Goal: Task Accomplishment & Management: Use online tool/utility

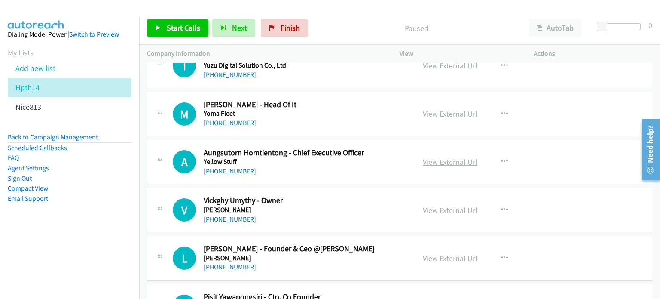
click at [439, 160] on link "View External Url" at bounding box center [450, 162] width 55 height 10
click at [439, 211] on link "View External Url" at bounding box center [450, 210] width 55 height 10
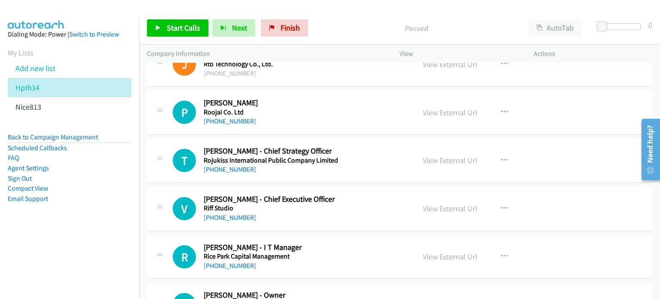
scroll to position [4157, 0]
click at [449, 252] on link "View External Url" at bounding box center [450, 257] width 55 height 10
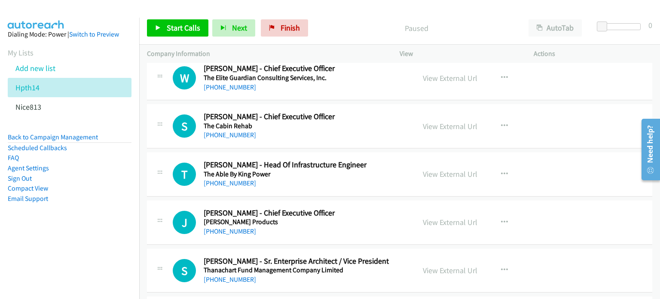
click at [650, 95] on td "W Callback Scheduled Warit Vong - Chief Executive Officer The Elite Guardian Co…" at bounding box center [399, 78] width 521 height 48
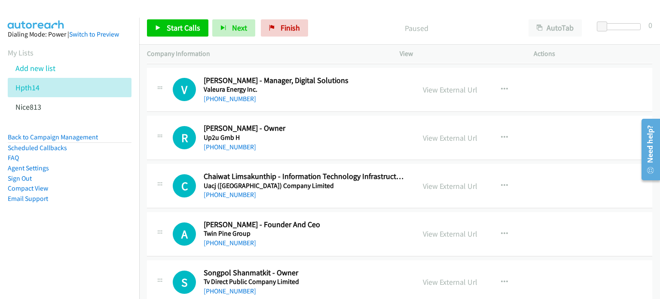
scroll to position [0, 0]
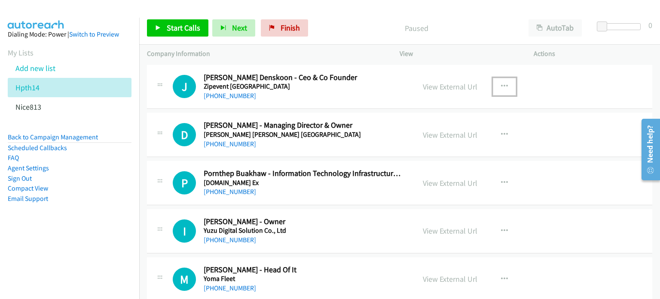
click at [501, 84] on icon "button" at bounding box center [504, 86] width 7 height 7
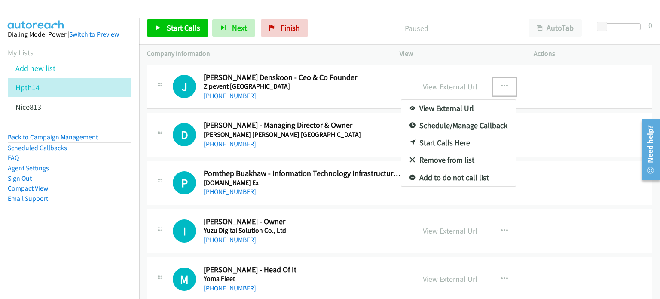
click at [438, 142] on link "Start Calls Here" at bounding box center [459, 142] width 114 height 17
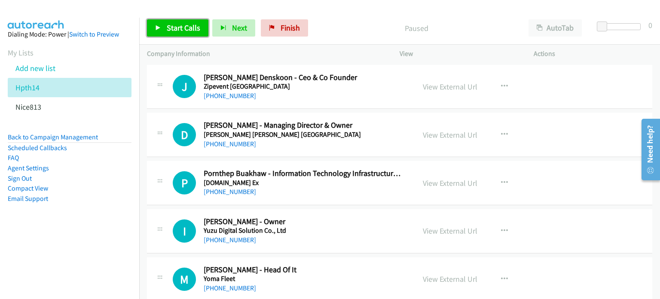
click at [170, 19] on link "Start Calls" at bounding box center [177, 27] width 61 height 17
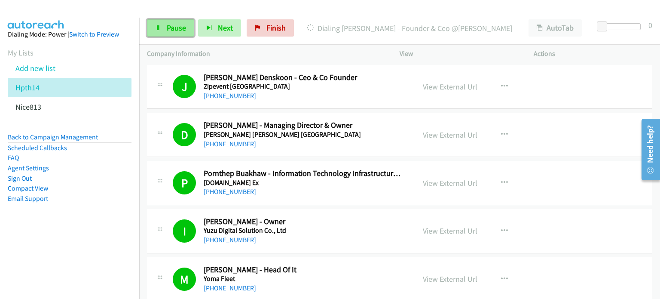
click at [167, 31] on span "Pause" at bounding box center [176, 28] width 19 height 10
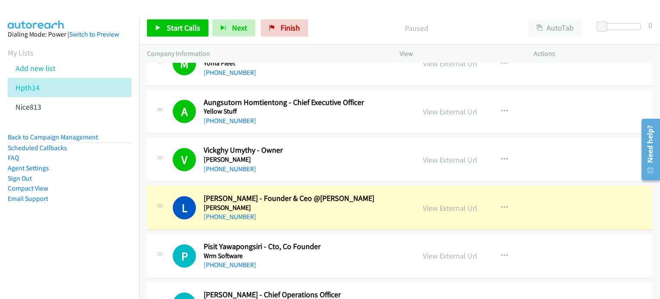
scroll to position [215, 0]
click at [451, 206] on link "View External Url" at bounding box center [450, 208] width 55 height 10
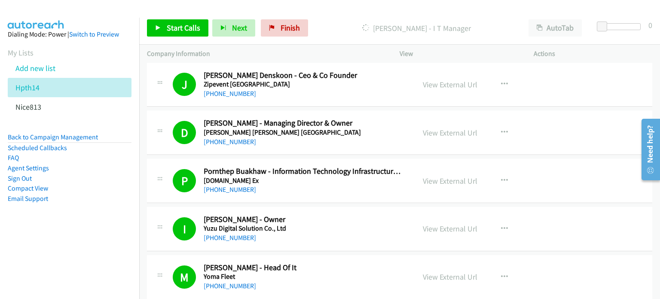
scroll to position [0, 0]
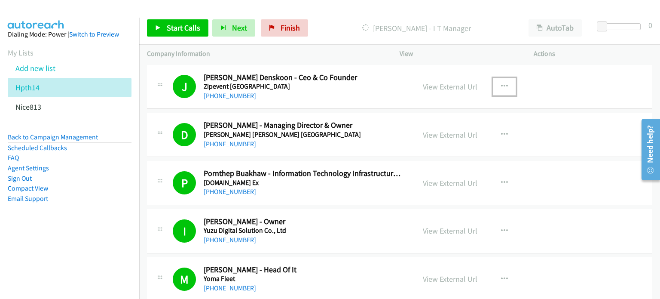
click at [495, 85] on button "button" at bounding box center [504, 86] width 23 height 17
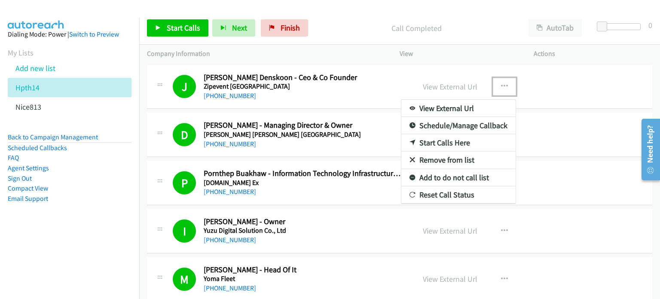
click at [377, 201] on div at bounding box center [330, 149] width 660 height 299
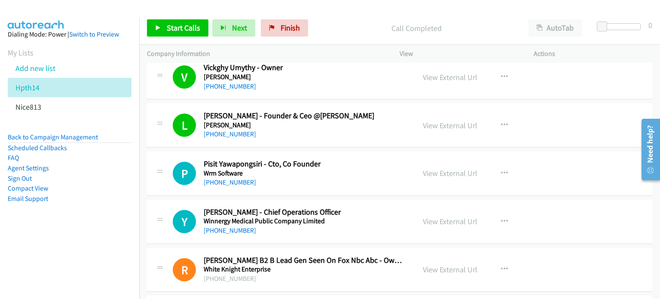
scroll to position [299, 0]
click at [432, 170] on link "View External Url" at bounding box center [450, 172] width 55 height 10
click at [435, 221] on link "View External Url" at bounding box center [450, 220] width 55 height 10
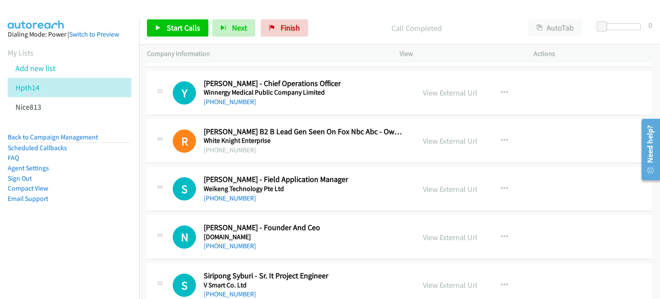
scroll to position [427, 0]
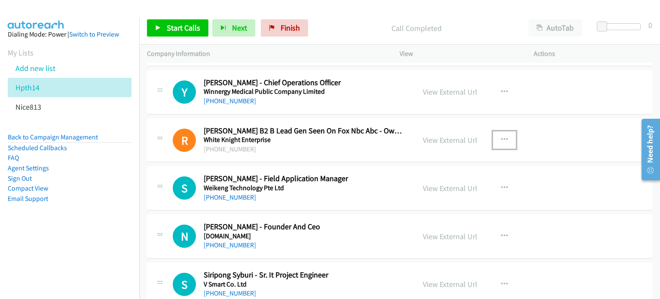
click at [503, 140] on icon "button" at bounding box center [504, 139] width 7 height 7
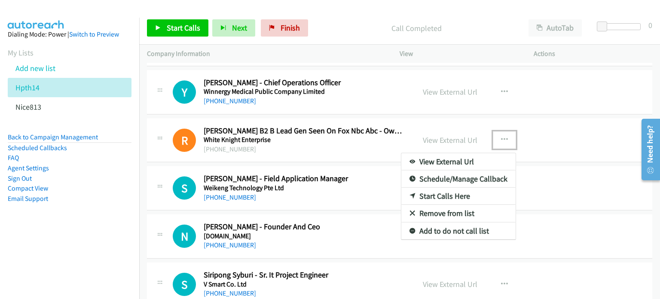
click at [444, 211] on link "Remove from list" at bounding box center [459, 213] width 114 height 17
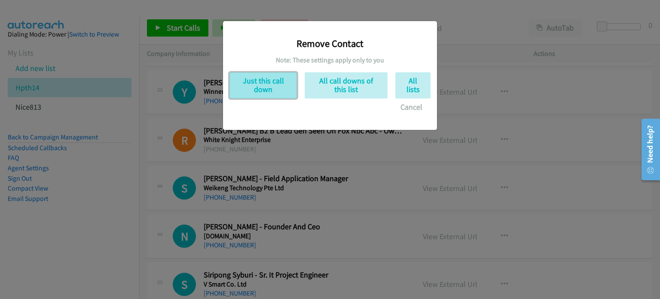
click at [256, 90] on button "Just this call down" at bounding box center [264, 85] width 68 height 26
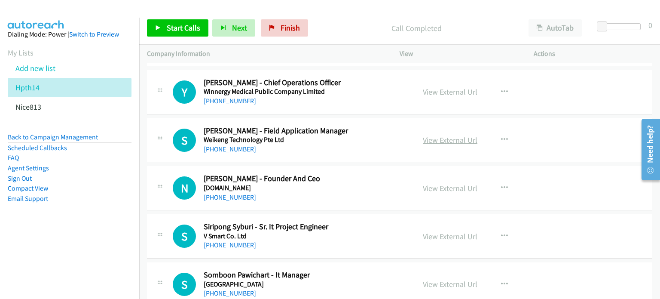
click at [430, 135] on link "View External Url" at bounding box center [450, 140] width 55 height 10
click at [437, 187] on link "View External Url" at bounding box center [450, 188] width 55 height 10
click at [429, 236] on link "View External Url" at bounding box center [450, 236] width 55 height 10
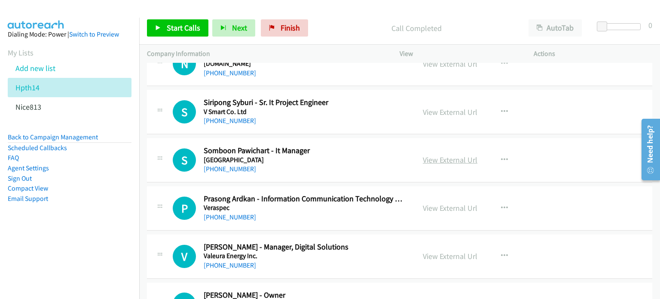
scroll to position [552, 0]
click at [438, 157] on link "View External Url" at bounding box center [450, 159] width 55 height 10
click at [427, 203] on link "View External Url" at bounding box center [450, 208] width 55 height 10
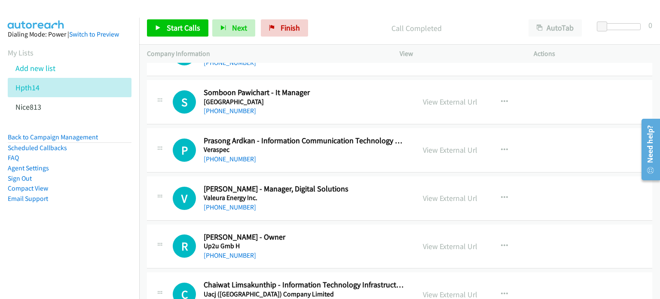
scroll to position [638, 0]
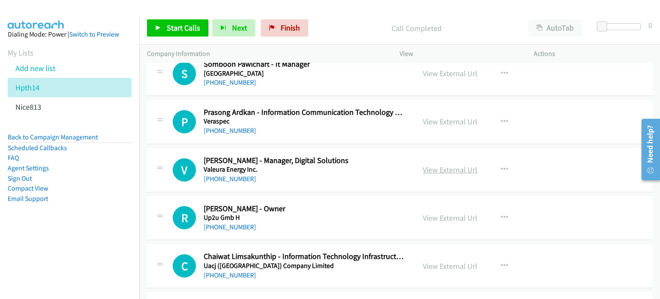
click at [461, 170] on link "View External Url" at bounding box center [450, 170] width 55 height 10
click at [447, 215] on link "View External Url" at bounding box center [450, 218] width 55 height 10
click at [453, 265] on link "View External Url" at bounding box center [450, 266] width 55 height 10
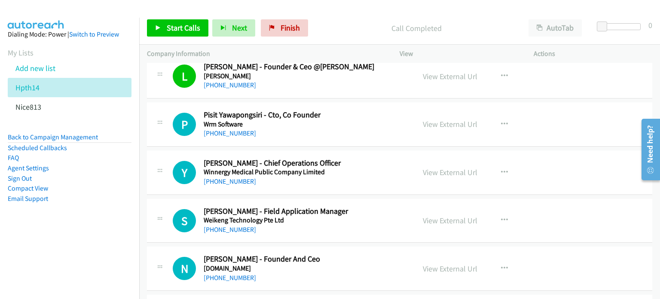
scroll to position [386, 0]
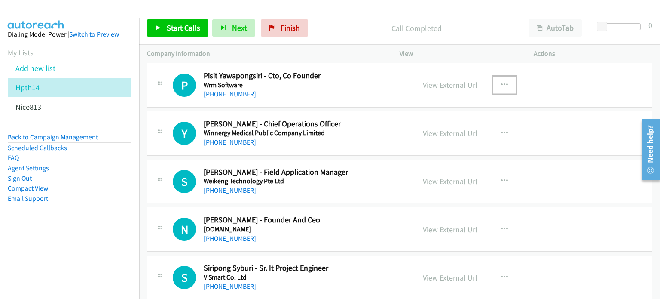
click at [501, 82] on icon "button" at bounding box center [504, 85] width 7 height 7
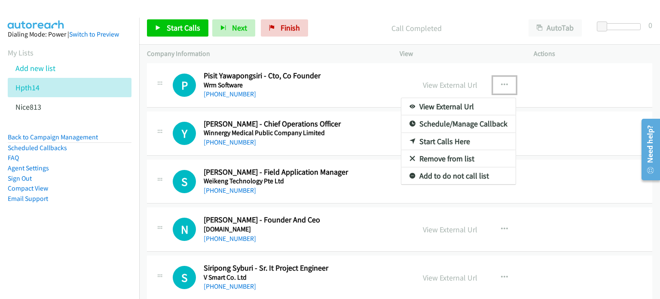
click at [434, 142] on link "Start Calls Here" at bounding box center [459, 141] width 114 height 17
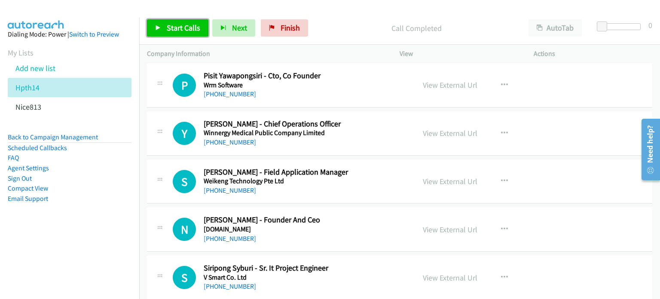
click at [169, 28] on span "Start Calls" at bounding box center [184, 28] width 34 height 10
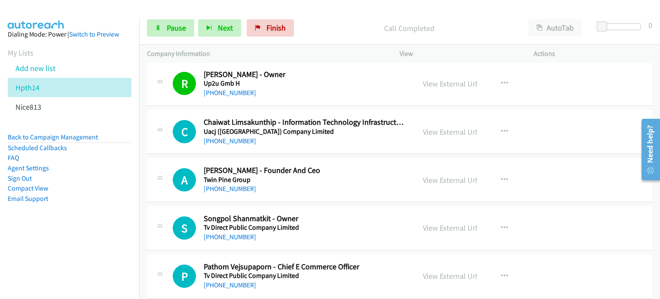
scroll to position [773, 0]
click at [167, 28] on span "Pause" at bounding box center [176, 28] width 19 height 10
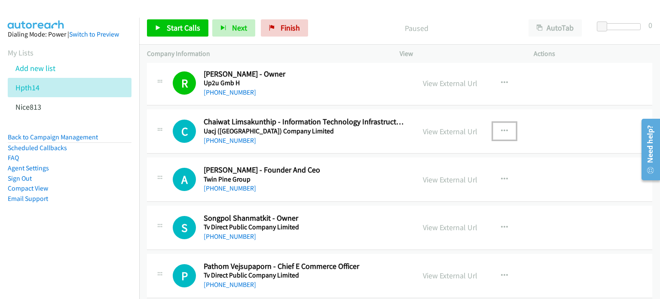
click at [497, 126] on button "button" at bounding box center [504, 131] width 23 height 17
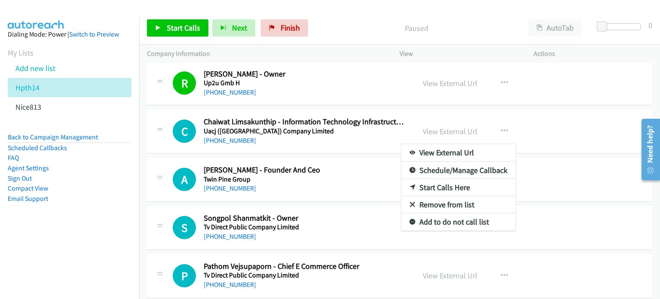
click at [448, 185] on link "Start Calls Here" at bounding box center [459, 187] width 114 height 17
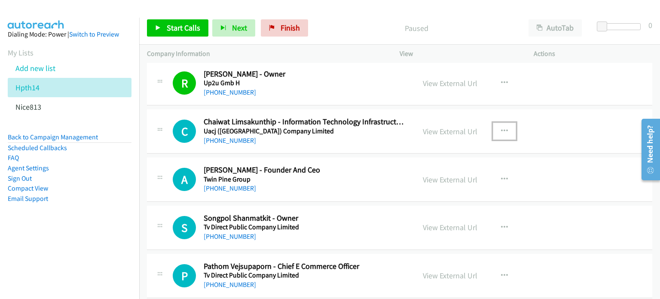
click at [501, 129] on icon "button" at bounding box center [504, 131] width 7 height 7
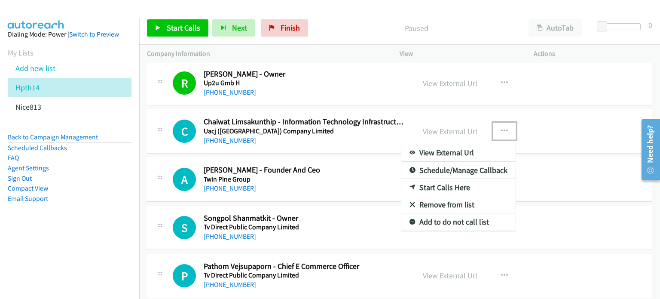
click at [436, 186] on link "Start Calls Here" at bounding box center [459, 187] width 114 height 17
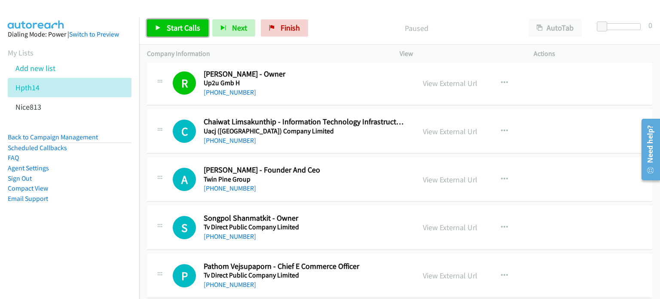
click at [184, 34] on link "Start Calls" at bounding box center [177, 27] width 61 height 17
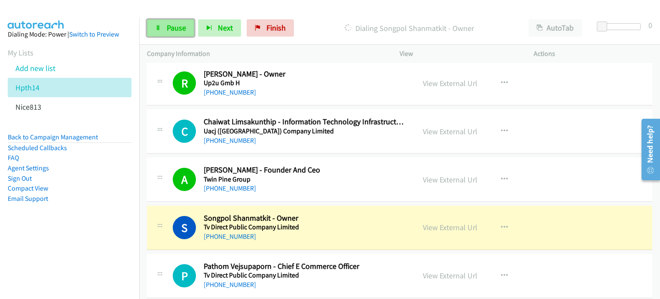
click at [170, 31] on span "Pause" at bounding box center [176, 28] width 19 height 10
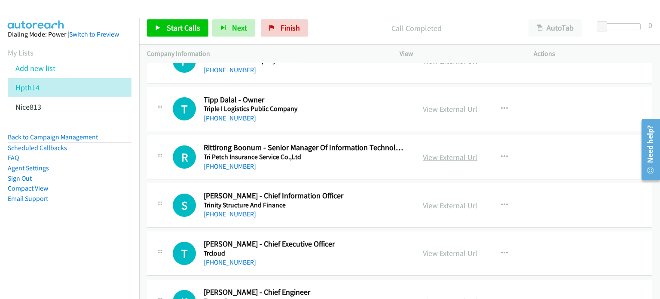
scroll to position [987, 0]
click at [445, 152] on link "View External Url" at bounding box center [450, 157] width 55 height 10
click at [433, 200] on link "View External Url" at bounding box center [450, 205] width 55 height 10
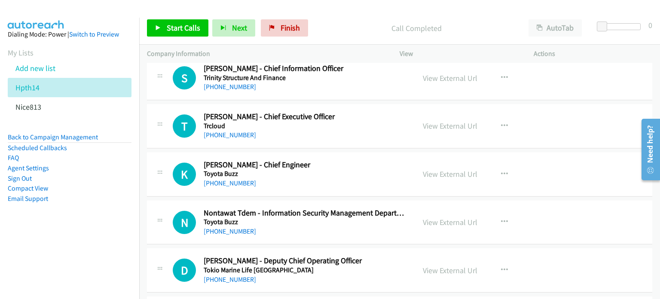
scroll to position [1115, 0]
click at [428, 125] on link "View External Url" at bounding box center [450, 125] width 55 height 10
drag, startPoint x: 500, startPoint y: 170, endPoint x: 494, endPoint y: 172, distance: 6.2
click at [501, 170] on icon "button" at bounding box center [504, 173] width 7 height 7
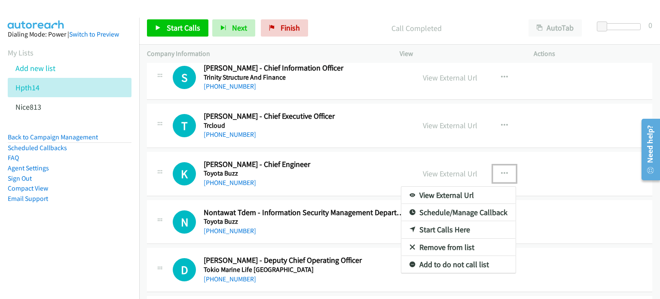
click at [439, 244] on link "Remove from list" at bounding box center [459, 247] width 114 height 17
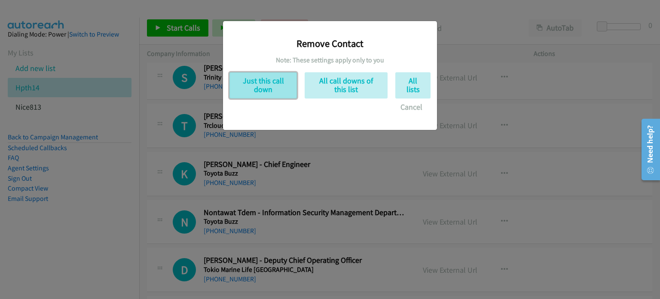
click at [282, 89] on button "Just this call down" at bounding box center [264, 85] width 68 height 26
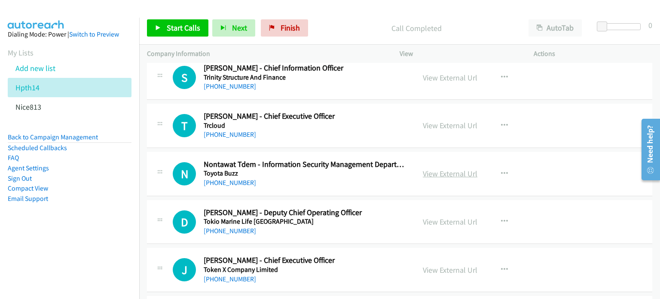
click at [462, 169] on link "View External Url" at bounding box center [450, 174] width 55 height 10
click at [440, 221] on link "View External Url" at bounding box center [450, 222] width 55 height 10
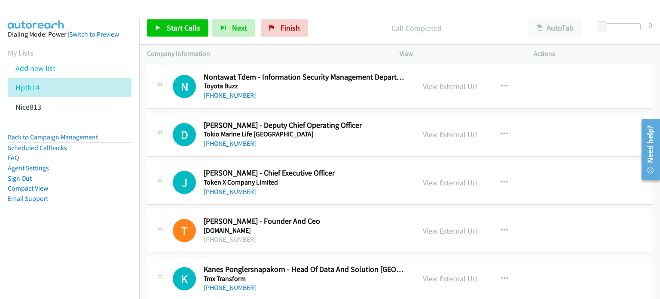
scroll to position [1202, 0]
click at [427, 178] on link "View External Url" at bounding box center [450, 183] width 55 height 10
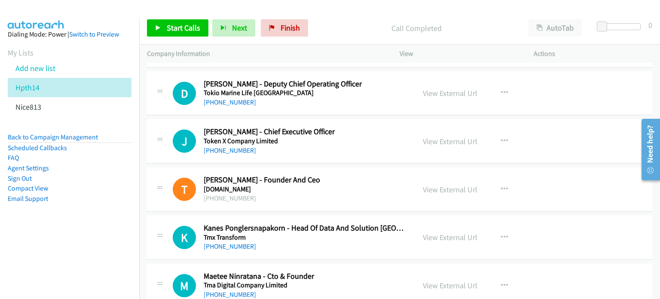
scroll to position [1244, 0]
click at [501, 185] on icon "button" at bounding box center [504, 188] width 7 height 7
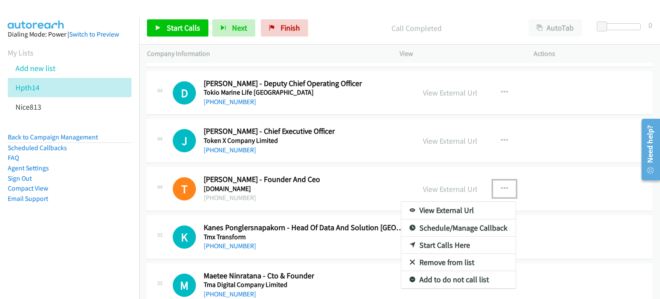
click at [437, 261] on link "Remove from list" at bounding box center [459, 262] width 114 height 17
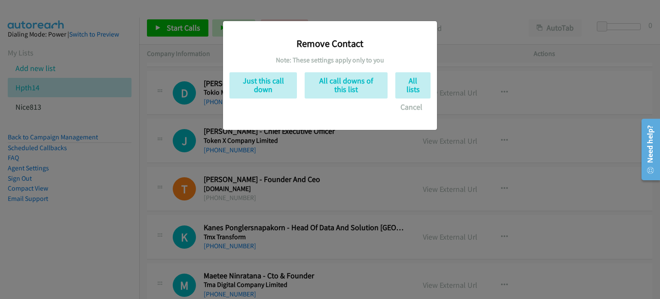
click at [257, 99] on div "Remove Contact Note: These settings apply only to you Just this call down All c…" at bounding box center [330, 72] width 201 height 88
click at [266, 94] on button "Just this call down" at bounding box center [264, 85] width 68 height 26
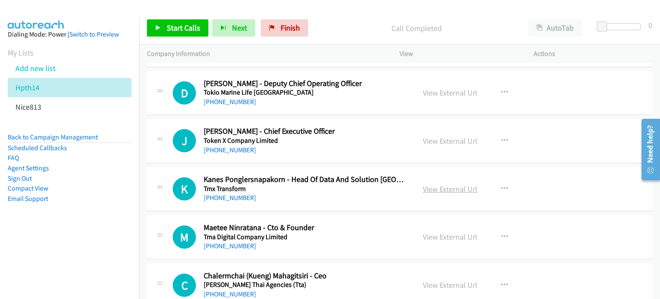
click at [445, 185] on link "View External Url" at bounding box center [450, 189] width 55 height 10
click at [465, 232] on link "View External Url" at bounding box center [450, 237] width 55 height 10
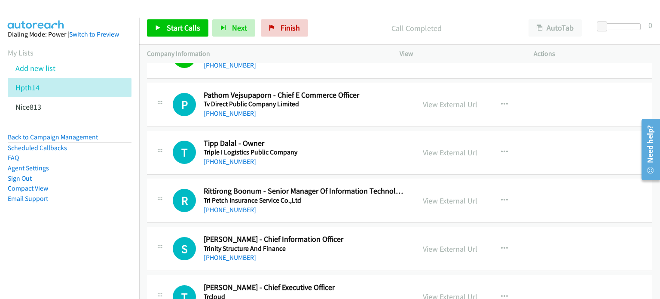
scroll to position [943, 0]
click at [448, 100] on link "View External Url" at bounding box center [450, 105] width 55 height 10
click at [438, 152] on link "View External Url" at bounding box center [450, 153] width 55 height 10
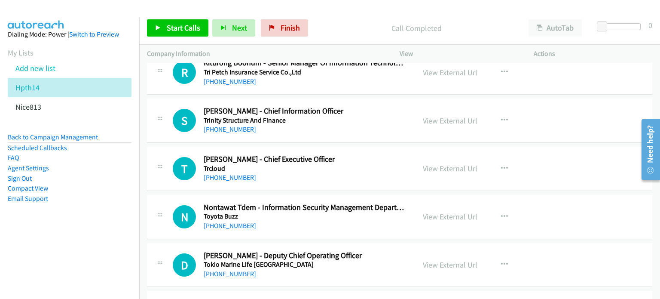
scroll to position [1072, 0]
click at [501, 69] on icon "button" at bounding box center [504, 71] width 7 height 7
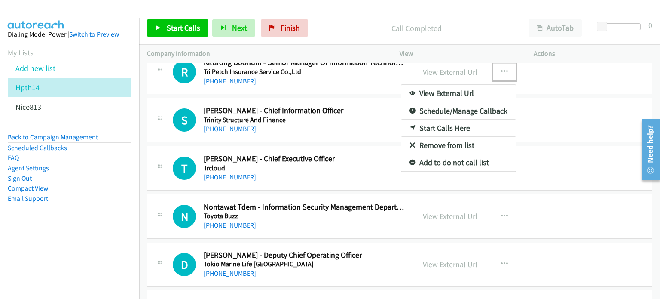
click at [448, 125] on link "Start Calls Here" at bounding box center [459, 128] width 114 height 17
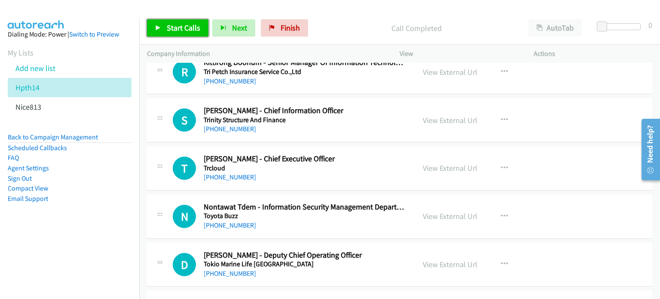
click at [180, 34] on link "Start Calls" at bounding box center [177, 27] width 61 height 17
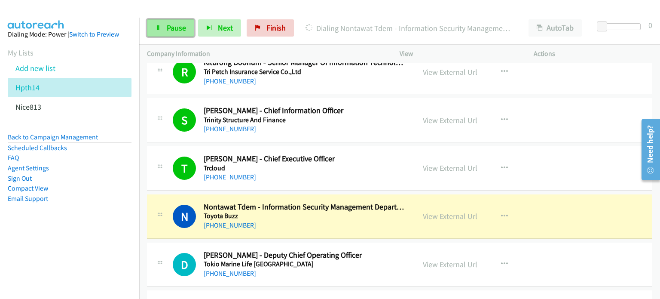
click at [171, 28] on span "Pause" at bounding box center [176, 28] width 19 height 10
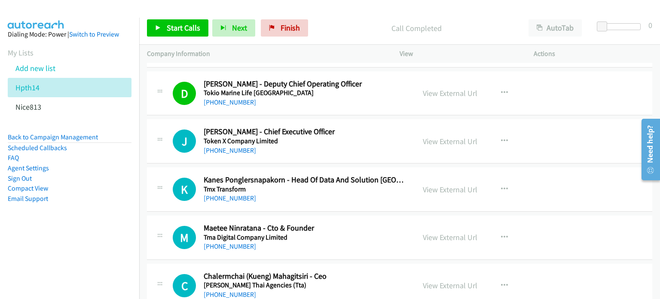
scroll to position [1244, 0]
click at [501, 137] on icon "button" at bounding box center [504, 140] width 7 height 7
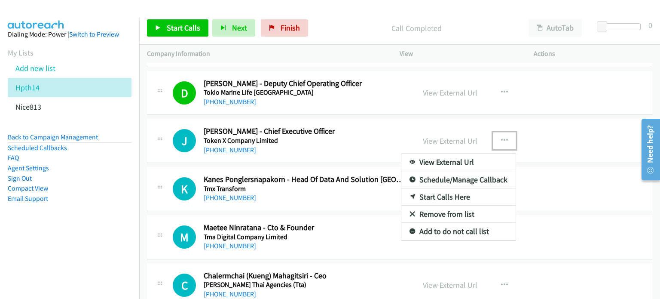
click at [453, 193] on link "Start Calls Here" at bounding box center [459, 196] width 114 height 17
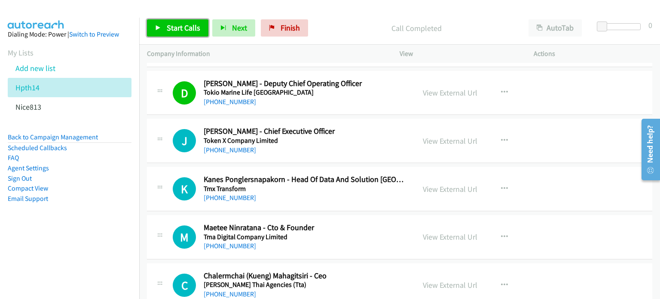
click at [177, 24] on span "Start Calls" at bounding box center [184, 28] width 34 height 10
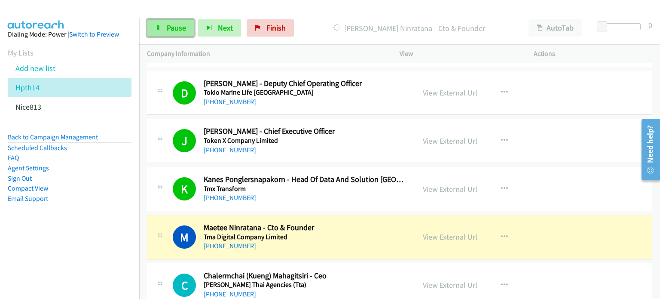
click at [163, 30] on link "Pause" at bounding box center [170, 27] width 47 height 17
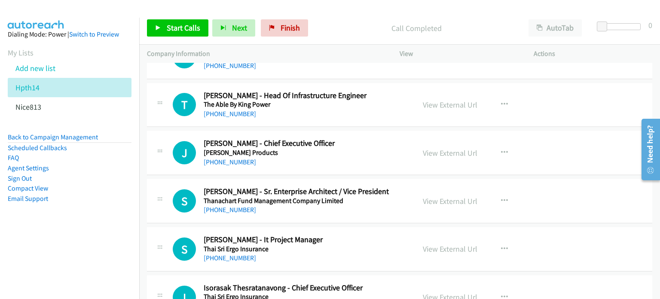
scroll to position [1760, 0]
click at [440, 105] on link "View External Url" at bounding box center [450, 105] width 55 height 10
click at [423, 148] on link "View External Url" at bounding box center [450, 153] width 55 height 10
click at [442, 196] on link "View External Url" at bounding box center [450, 201] width 55 height 10
click at [430, 244] on link "View External Url" at bounding box center [450, 249] width 55 height 10
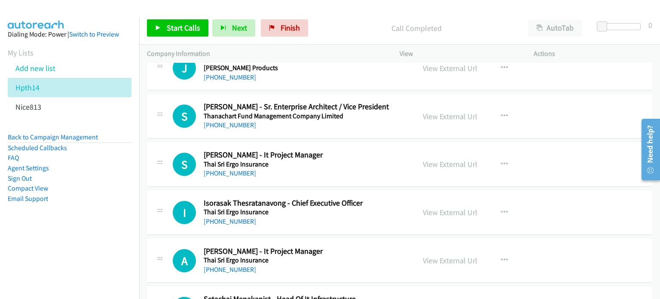
scroll to position [1845, 0]
click at [423, 207] on link "View External Url" at bounding box center [450, 212] width 55 height 10
click at [443, 258] on link "View External Url" at bounding box center [450, 260] width 55 height 10
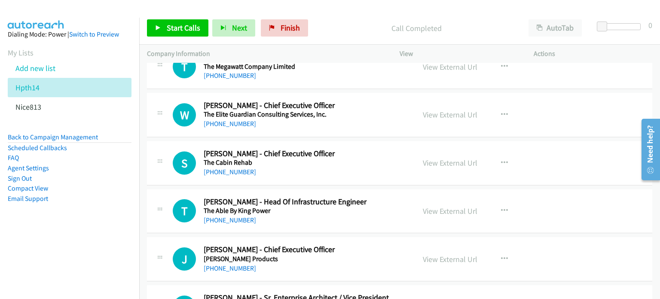
scroll to position [1673, 0]
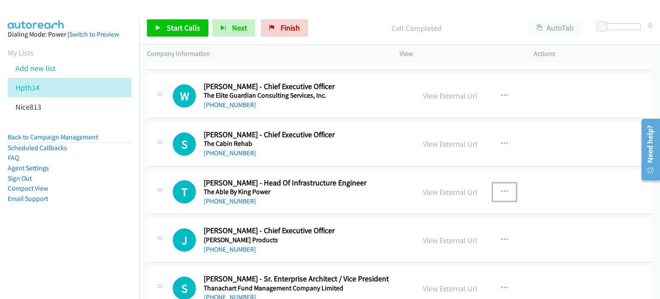
click at [501, 188] on icon "button" at bounding box center [504, 191] width 7 height 7
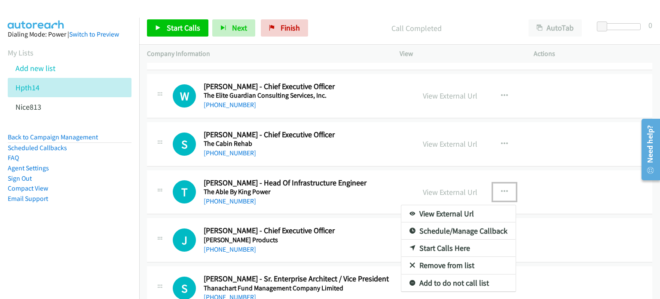
click at [444, 246] on link "Start Calls Here" at bounding box center [459, 247] width 114 height 17
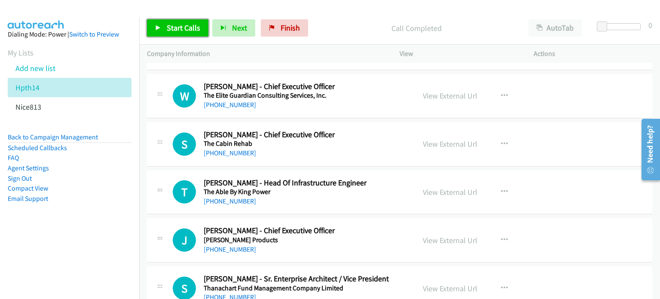
click at [175, 19] on link "Start Calls" at bounding box center [177, 27] width 61 height 17
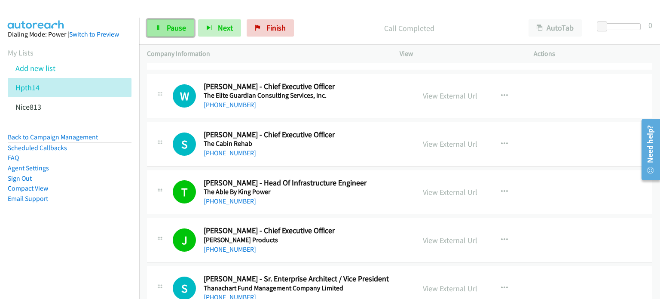
click at [169, 28] on span "Pause" at bounding box center [176, 28] width 19 height 10
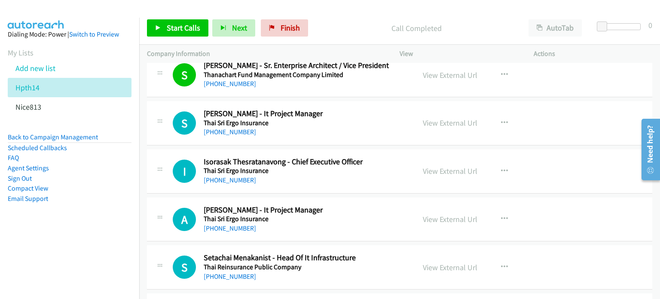
scroll to position [1887, 0]
click at [501, 119] on icon "button" at bounding box center [504, 122] width 7 height 7
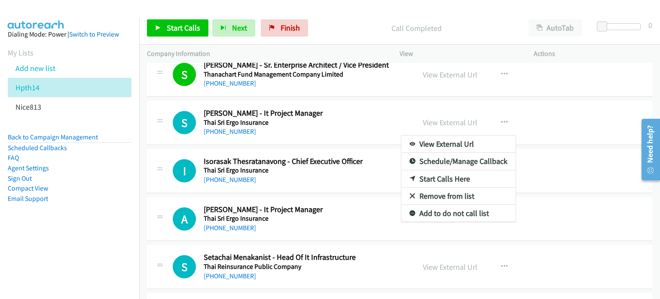
click at [441, 173] on link "Start Calls Here" at bounding box center [459, 178] width 114 height 17
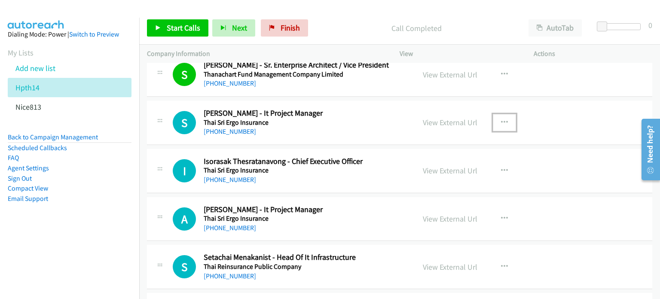
click at [501, 119] on icon "button" at bounding box center [504, 122] width 7 height 7
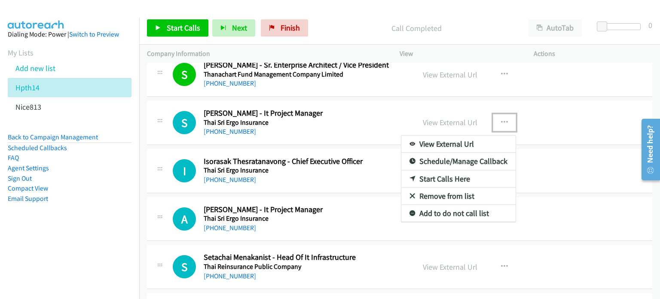
click at [437, 175] on link "Start Calls Here" at bounding box center [459, 178] width 114 height 17
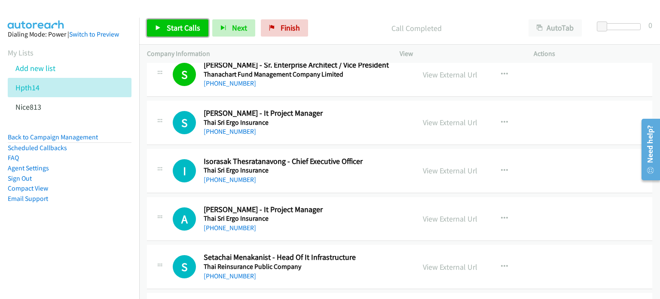
click at [178, 30] on span "Start Calls" at bounding box center [184, 28] width 34 height 10
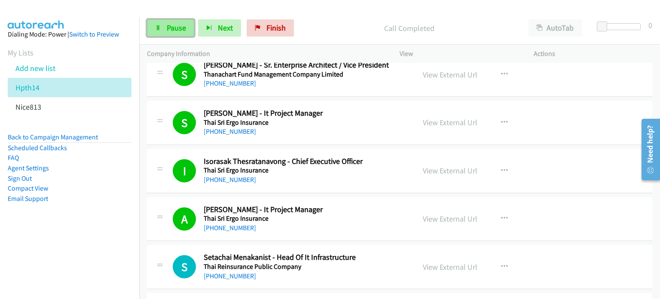
click at [172, 31] on span "Pause" at bounding box center [176, 28] width 19 height 10
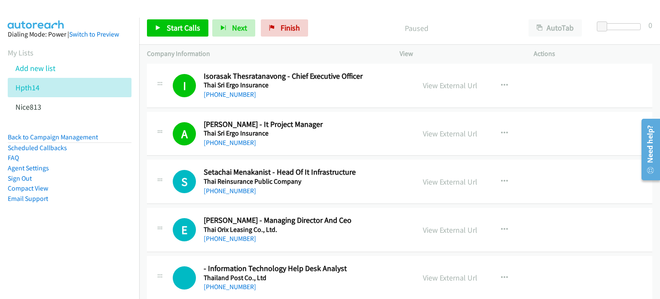
scroll to position [1973, 0]
click at [441, 177] on link "View External Url" at bounding box center [450, 181] width 55 height 10
click at [446, 224] on link "View External Url" at bounding box center [450, 229] width 55 height 10
click at [430, 275] on link "View External Url" at bounding box center [450, 277] width 55 height 10
click at [501, 178] on icon "button" at bounding box center [504, 181] width 7 height 7
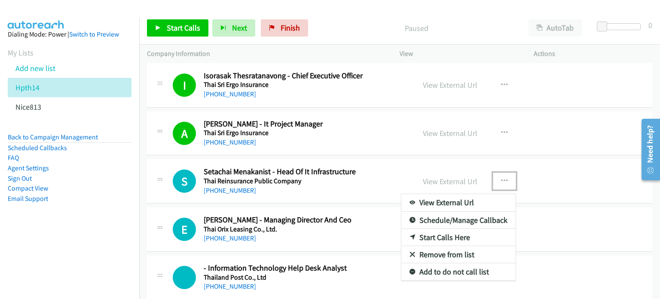
click at [439, 232] on link "Start Calls Here" at bounding box center [459, 237] width 114 height 17
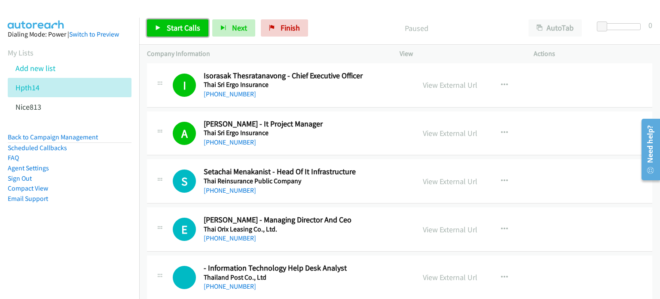
click at [169, 27] on span "Start Calls" at bounding box center [184, 28] width 34 height 10
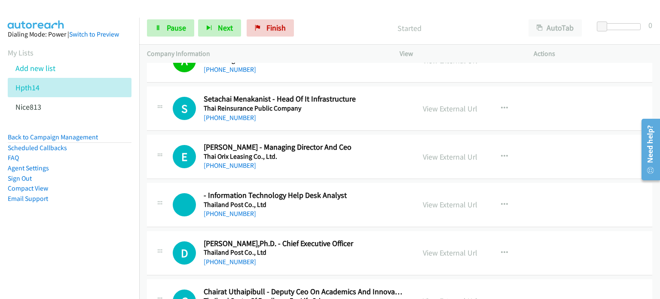
scroll to position [2051, 0]
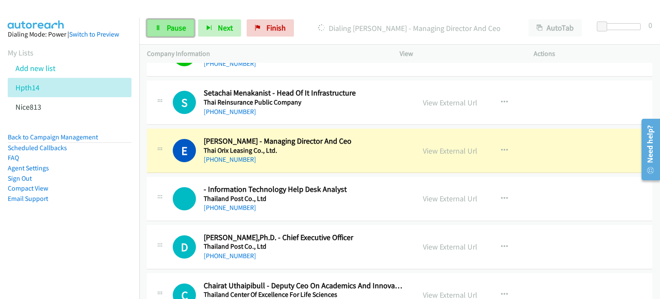
click at [173, 33] on link "Pause" at bounding box center [170, 27] width 47 height 17
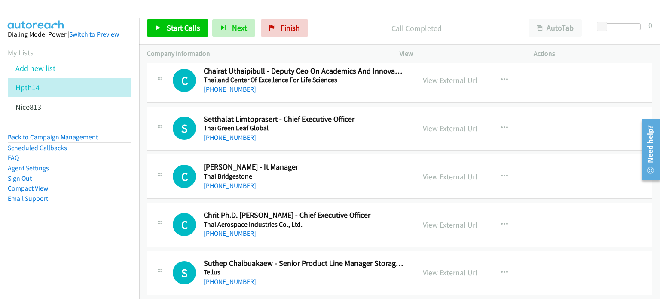
scroll to position [2266, 0]
click at [432, 176] on link "View External Url" at bounding box center [450, 176] width 55 height 10
click at [428, 219] on link "View External Url" at bounding box center [450, 224] width 55 height 10
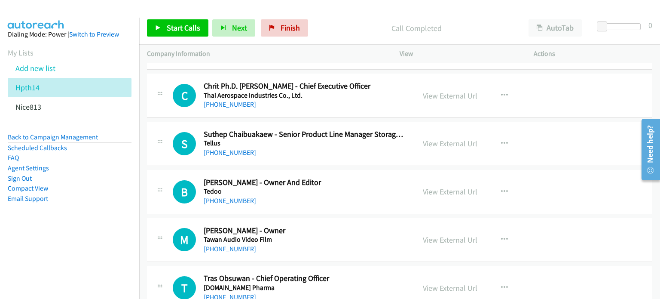
scroll to position [2395, 0]
click at [464, 138] on link "View External Url" at bounding box center [450, 143] width 55 height 10
click at [454, 187] on link "View External Url" at bounding box center [450, 191] width 55 height 10
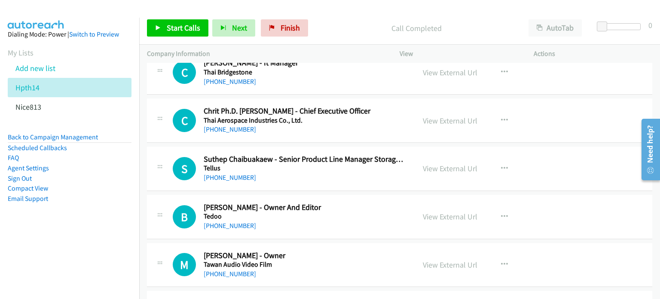
scroll to position [2267, 0]
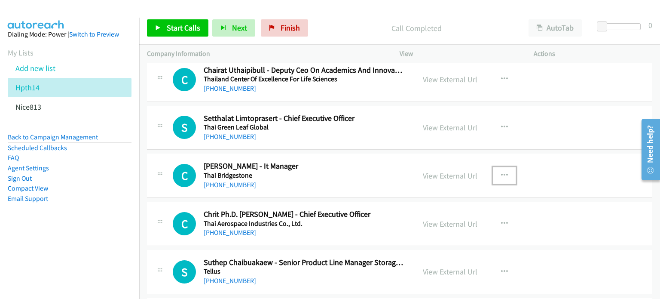
click at [501, 172] on icon "button" at bounding box center [504, 175] width 7 height 7
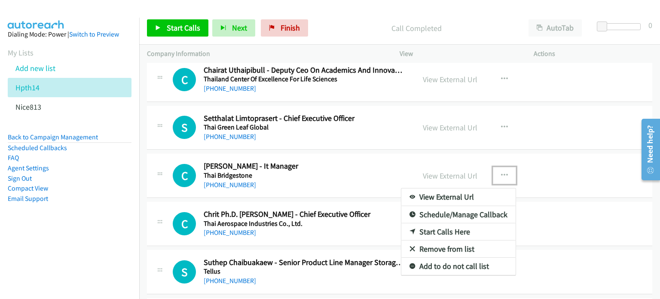
click at [451, 228] on link "Start Calls Here" at bounding box center [459, 231] width 114 height 17
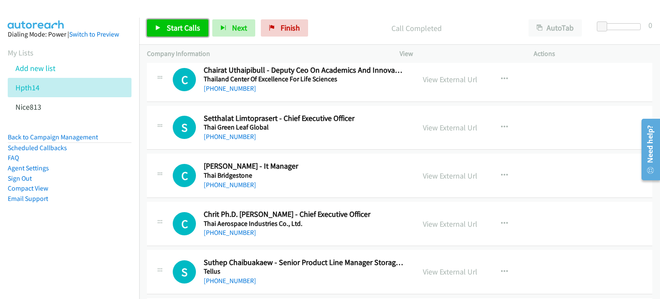
click at [184, 31] on span "Start Calls" at bounding box center [184, 28] width 34 height 10
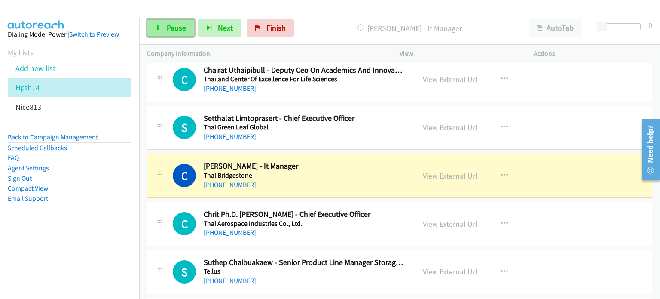
click at [171, 26] on span "Pause" at bounding box center [176, 28] width 19 height 10
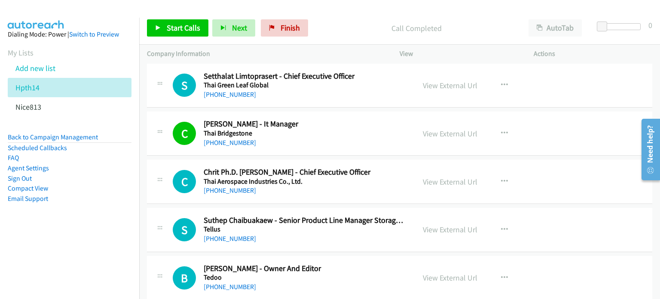
scroll to position [2309, 0]
drag, startPoint x: 503, startPoint y: 173, endPoint x: 497, endPoint y: 178, distance: 8.6
click at [503, 178] on icon "button" at bounding box center [504, 181] width 7 height 7
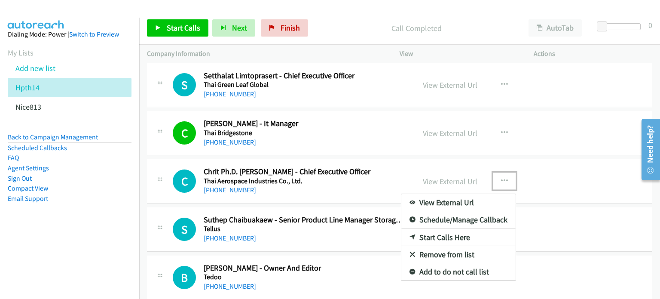
click at [437, 233] on link "Start Calls Here" at bounding box center [459, 237] width 114 height 17
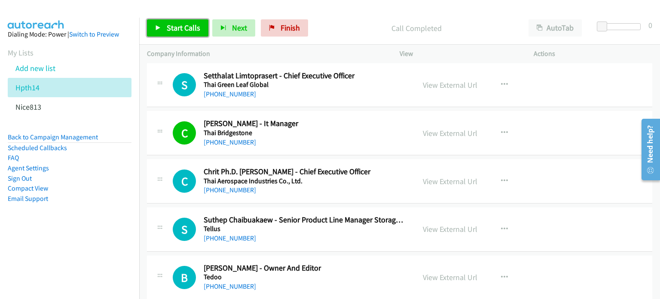
click at [186, 28] on span "Start Calls" at bounding box center [184, 28] width 34 height 10
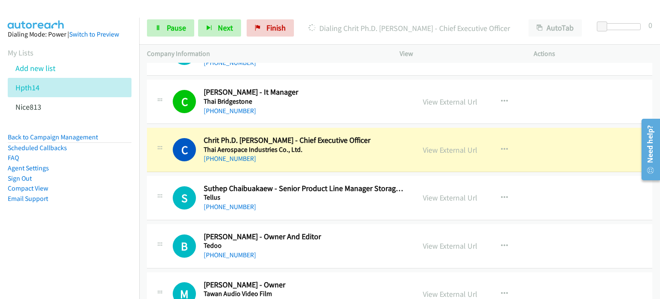
scroll to position [2340, 0]
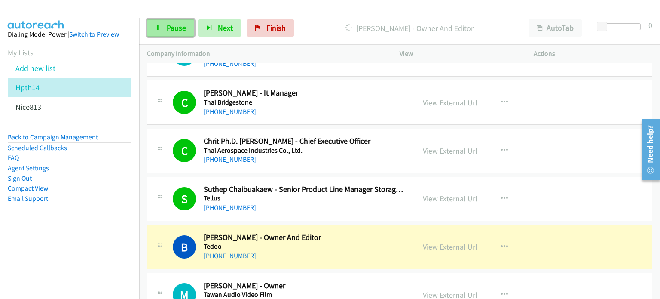
click at [176, 26] on span "Pause" at bounding box center [176, 28] width 19 height 10
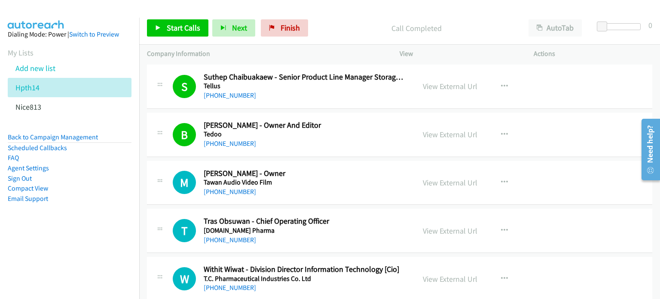
scroll to position [2452, 0]
click at [454, 178] on link "View External Url" at bounding box center [450, 183] width 55 height 10
click at [455, 227] on link "View External Url" at bounding box center [450, 231] width 55 height 10
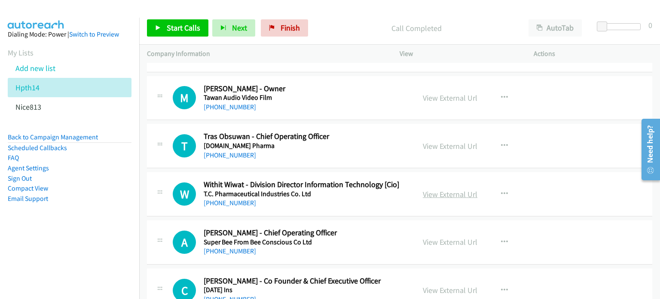
scroll to position [2537, 0]
click at [447, 190] on link "View External Url" at bounding box center [450, 194] width 55 height 10
click at [457, 239] on link "View External Url" at bounding box center [450, 241] width 55 height 10
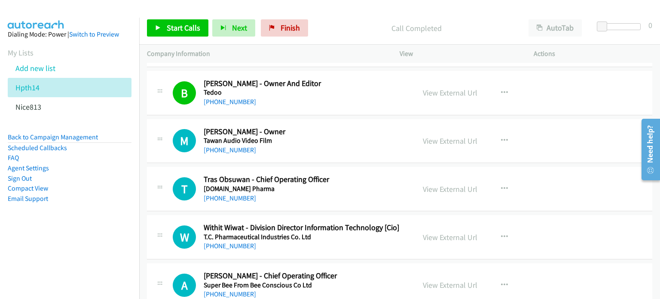
scroll to position [2494, 0]
click at [501, 137] on icon "button" at bounding box center [504, 140] width 7 height 7
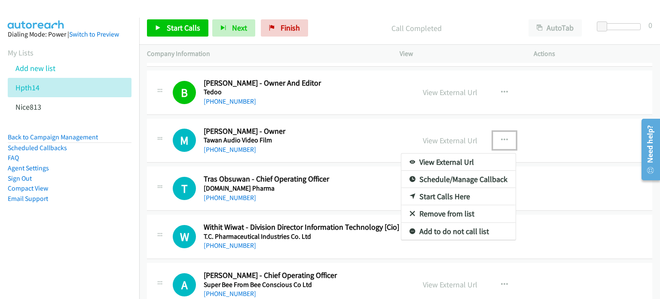
click at [441, 190] on link "Start Calls Here" at bounding box center [459, 196] width 114 height 17
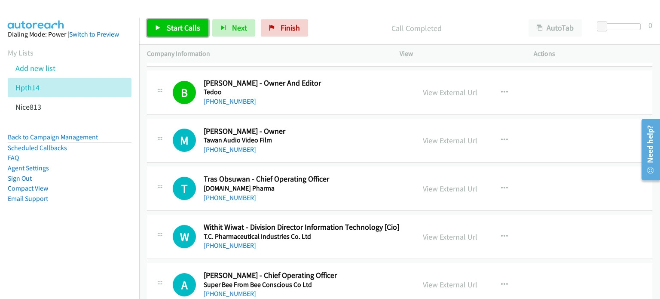
click at [179, 31] on span "Start Calls" at bounding box center [184, 28] width 34 height 10
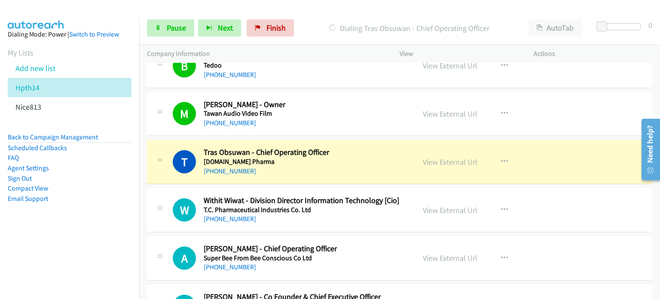
scroll to position [2531, 0]
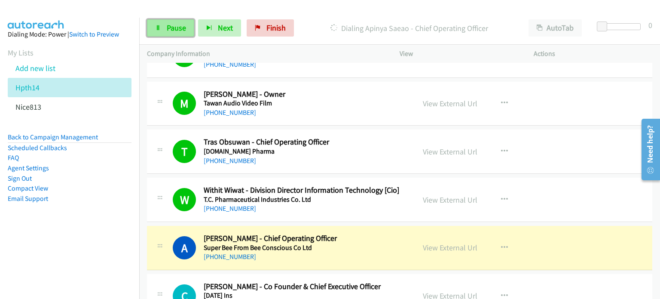
click at [175, 29] on span "Pause" at bounding box center [176, 28] width 19 height 10
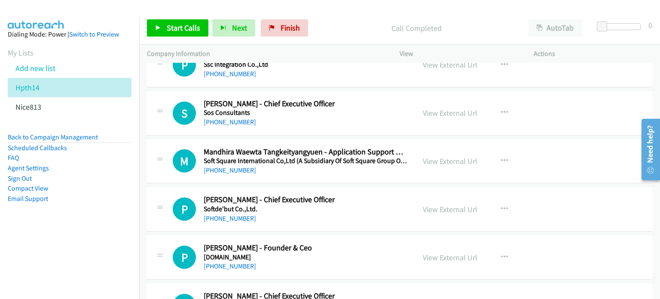
scroll to position [3003, 0]
click at [442, 159] on link "View External Url" at bounding box center [450, 161] width 55 height 10
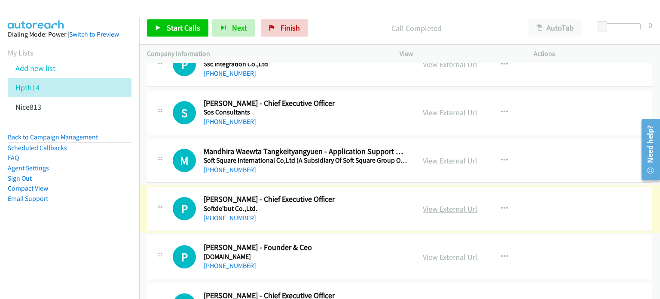
click at [430, 204] on link "View External Url" at bounding box center [450, 209] width 55 height 10
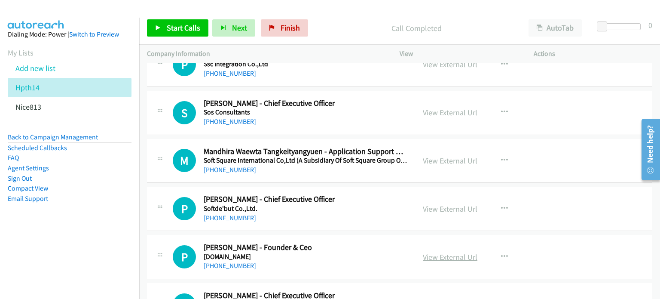
click at [439, 252] on link "View External Url" at bounding box center [450, 257] width 55 height 10
click at [501, 157] on icon "button" at bounding box center [504, 160] width 7 height 7
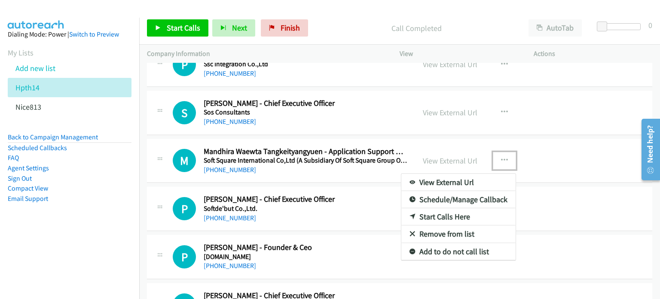
click at [449, 213] on link "Start Calls Here" at bounding box center [459, 216] width 114 height 17
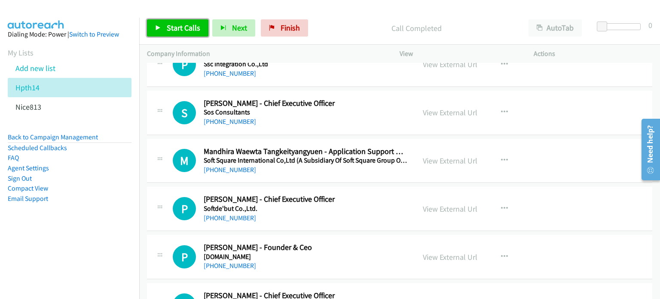
click at [168, 27] on span "Start Calls" at bounding box center [184, 28] width 34 height 10
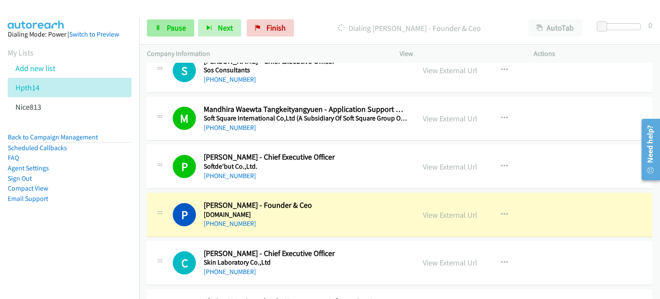
scroll to position [3045, 0]
click at [169, 33] on link "Pause" at bounding box center [170, 27] width 47 height 17
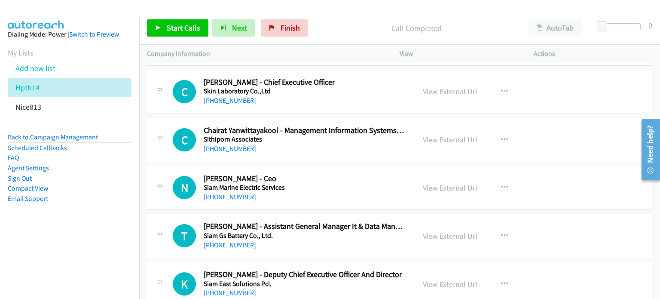
scroll to position [3217, 0]
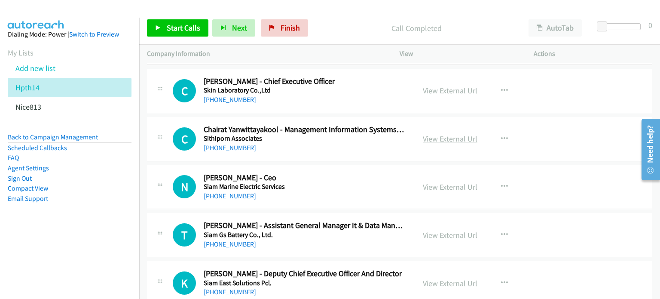
click at [434, 134] on link "View External Url" at bounding box center [450, 139] width 55 height 10
click at [463, 183] on link "View External Url" at bounding box center [450, 187] width 55 height 10
click at [455, 230] on link "View External Url" at bounding box center [450, 235] width 55 height 10
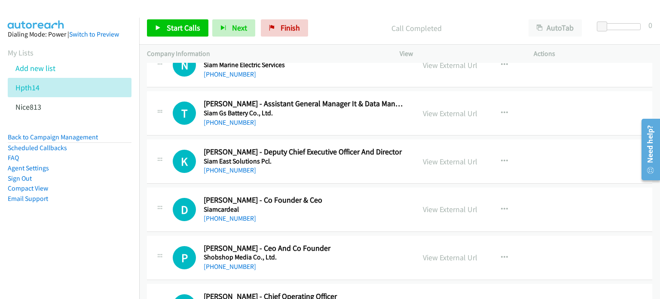
scroll to position [3340, 0]
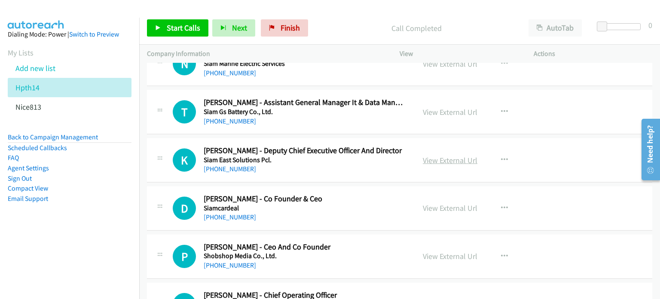
click at [423, 155] on link "View External Url" at bounding box center [450, 160] width 55 height 10
click at [447, 203] on link "View External Url" at bounding box center [450, 208] width 55 height 10
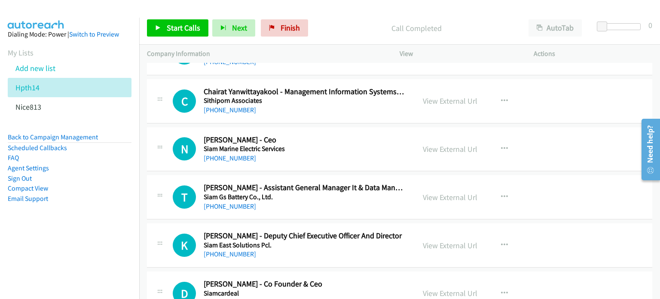
scroll to position [3254, 0]
click at [503, 98] on icon "button" at bounding box center [504, 101] width 7 height 7
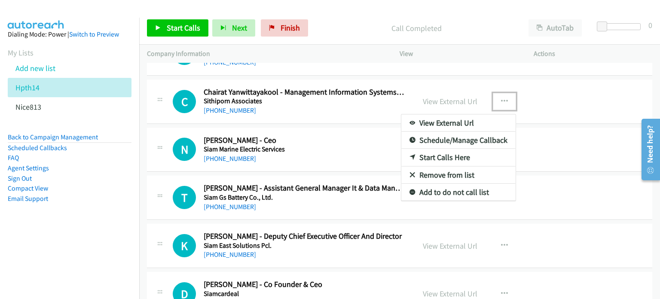
click at [449, 150] on link "Start Calls Here" at bounding box center [459, 157] width 114 height 17
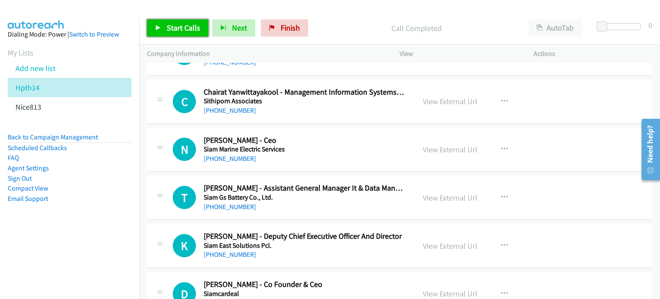
click at [176, 25] on span "Start Calls" at bounding box center [184, 28] width 34 height 10
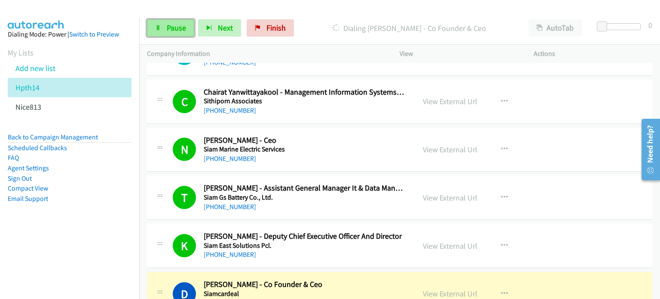
click at [180, 24] on span "Pause" at bounding box center [176, 28] width 19 height 10
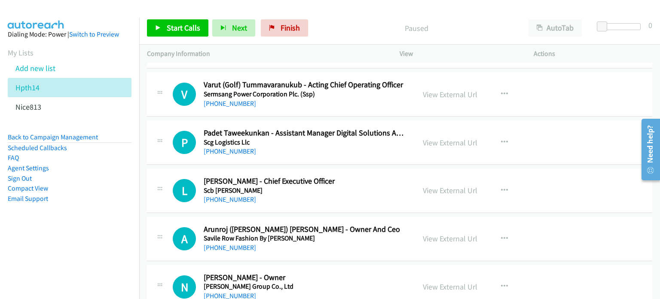
scroll to position [3598, 0]
click at [435, 138] on link "View External Url" at bounding box center [450, 143] width 55 height 10
click at [448, 185] on link "View External Url" at bounding box center [450, 190] width 55 height 10
click at [442, 233] on link "View External Url" at bounding box center [450, 238] width 55 height 10
click at [430, 282] on link "View External Url" at bounding box center [450, 287] width 55 height 10
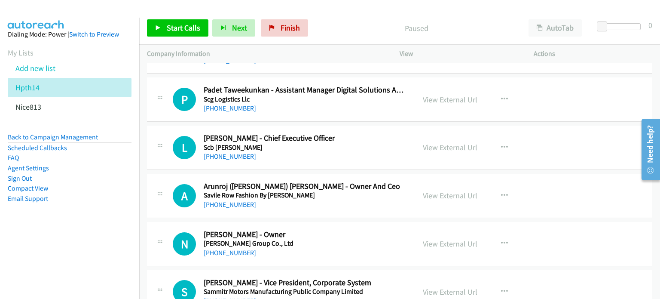
scroll to position [3641, 0]
click at [439, 289] on link "View External Url" at bounding box center [450, 292] width 55 height 10
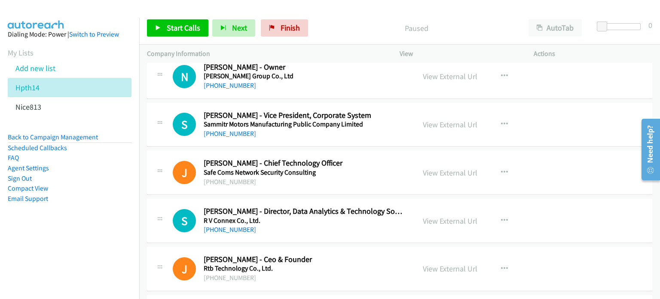
scroll to position [3809, 0]
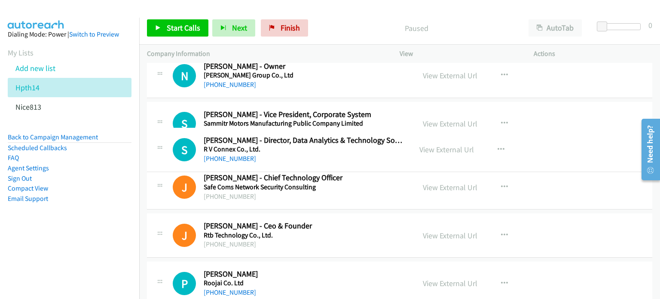
drag, startPoint x: 390, startPoint y: 214, endPoint x: 377, endPoint y: 150, distance: 64.7
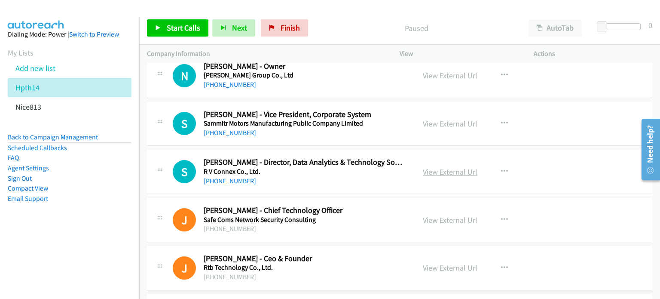
click at [443, 167] on link "View External Url" at bounding box center [450, 172] width 55 height 10
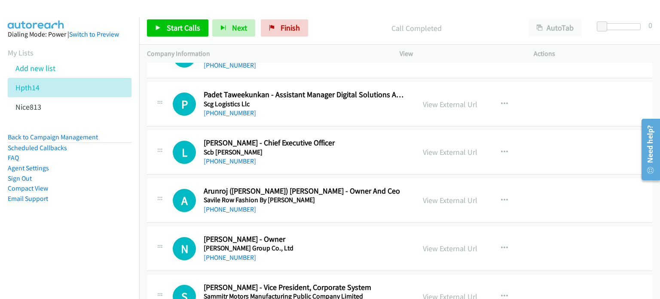
scroll to position [3637, 0]
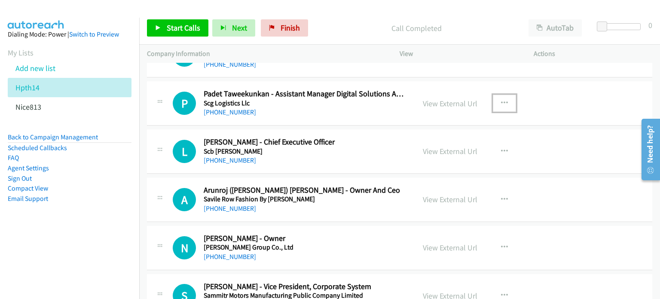
drag, startPoint x: 499, startPoint y: 95, endPoint x: 494, endPoint y: 99, distance: 6.1
click at [501, 100] on icon "button" at bounding box center [504, 103] width 7 height 7
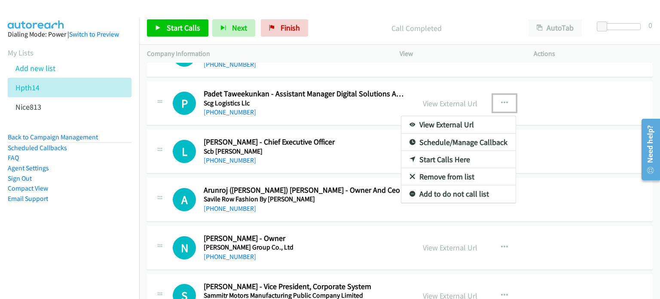
click at [447, 152] on link "Start Calls Here" at bounding box center [459, 159] width 114 height 17
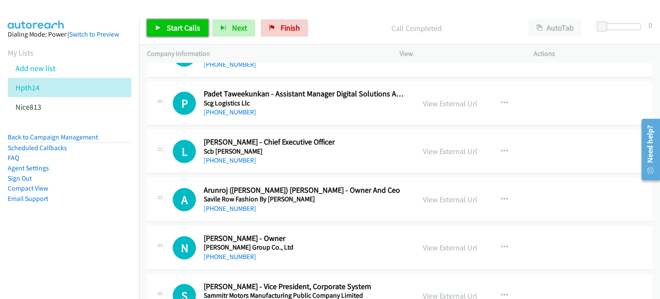
click at [194, 27] on span "Start Calls" at bounding box center [184, 28] width 34 height 10
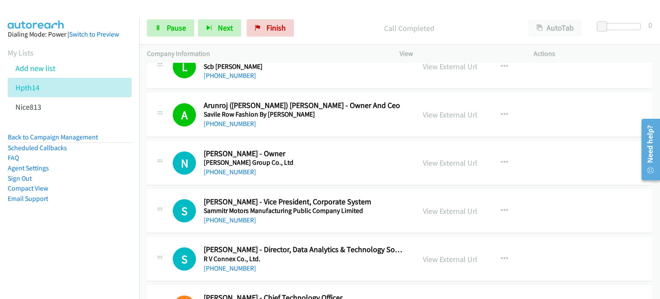
scroll to position [3722, 0]
click at [162, 26] on link "Pause" at bounding box center [170, 27] width 47 height 17
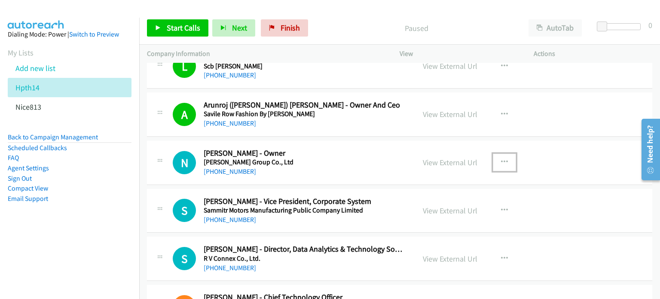
click at [501, 159] on icon "button" at bounding box center [504, 162] width 7 height 7
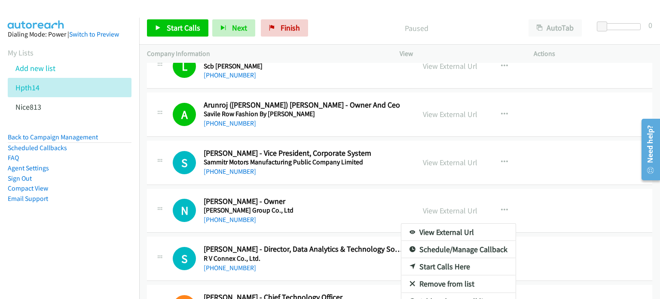
click at [501, 153] on div at bounding box center [330, 149] width 660 height 299
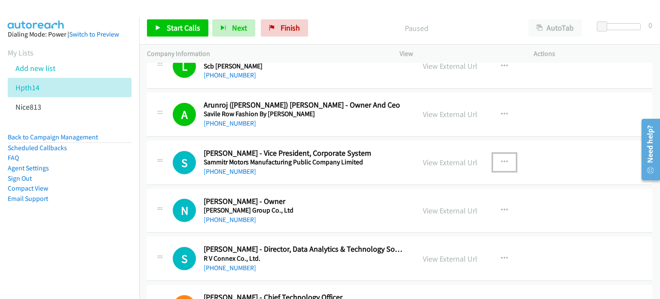
click at [501, 159] on icon "button" at bounding box center [504, 162] width 7 height 7
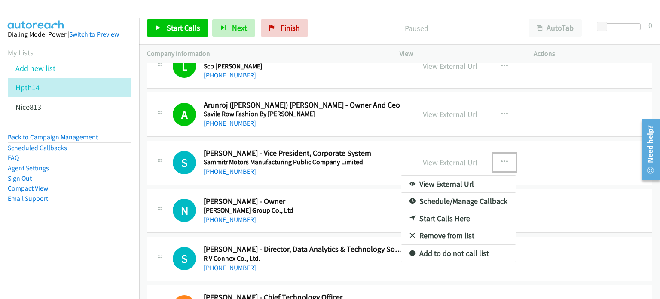
click at [447, 212] on link "Start Calls Here" at bounding box center [459, 218] width 114 height 17
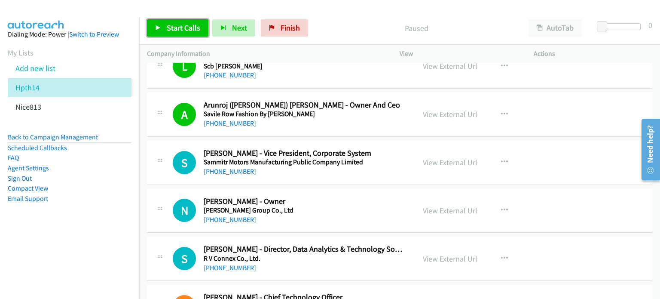
click at [173, 29] on span "Start Calls" at bounding box center [184, 28] width 34 height 10
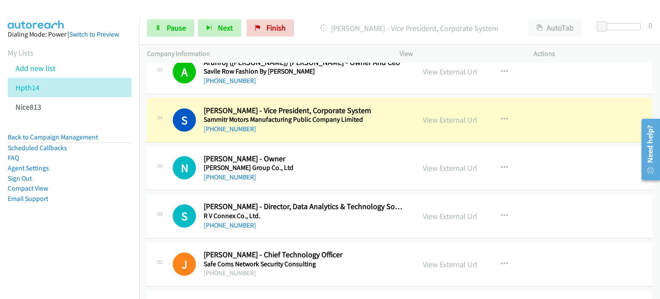
scroll to position [3765, 0]
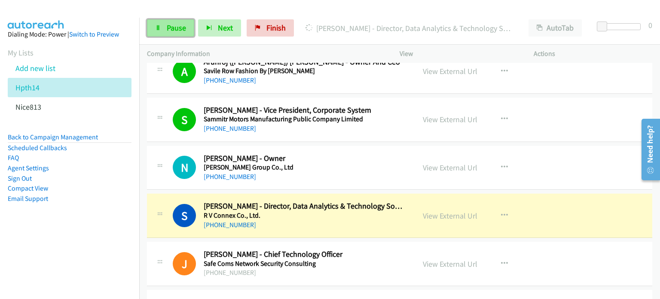
click at [169, 32] on span "Pause" at bounding box center [176, 28] width 19 height 10
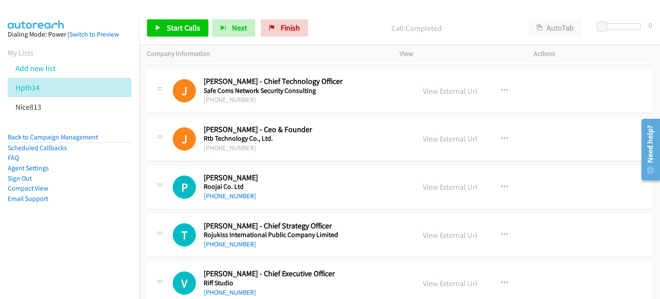
scroll to position [3938, 0]
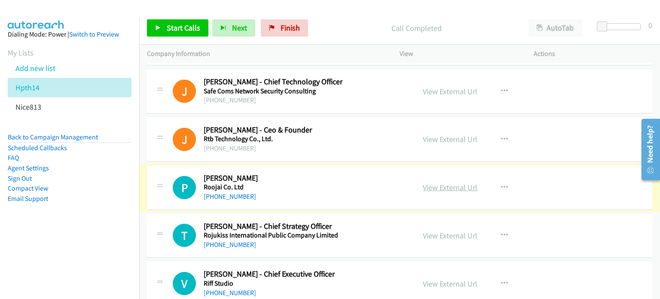
click at [443, 182] on link "View External Url" at bounding box center [450, 187] width 55 height 10
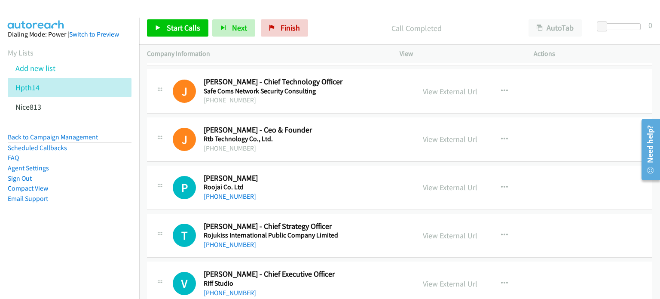
click at [423, 230] on link "View External Url" at bounding box center [450, 235] width 55 height 10
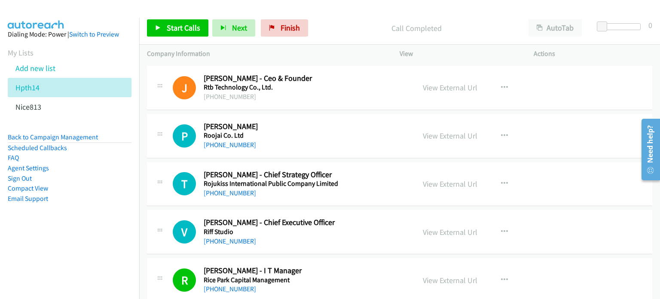
scroll to position [4023, 0]
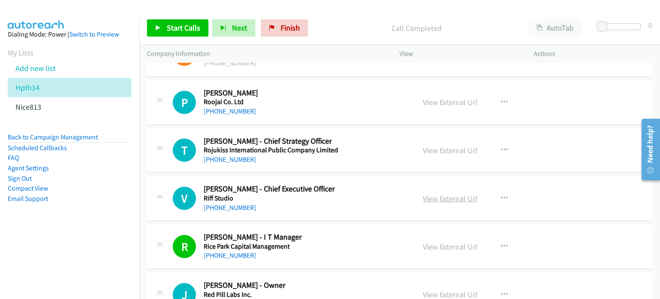
click at [436, 193] on link "View External Url" at bounding box center [450, 198] width 55 height 10
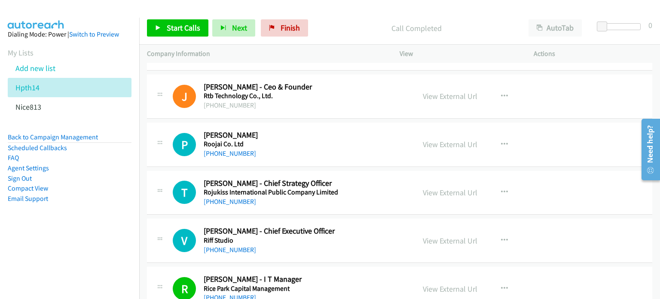
scroll to position [3980, 0]
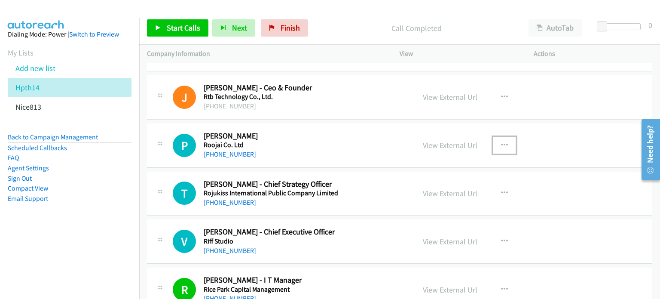
click at [501, 142] on icon "button" at bounding box center [504, 145] width 7 height 7
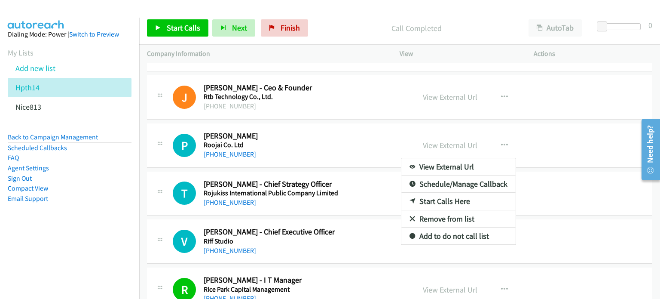
click at [439, 193] on link "Start Calls Here" at bounding box center [459, 201] width 114 height 17
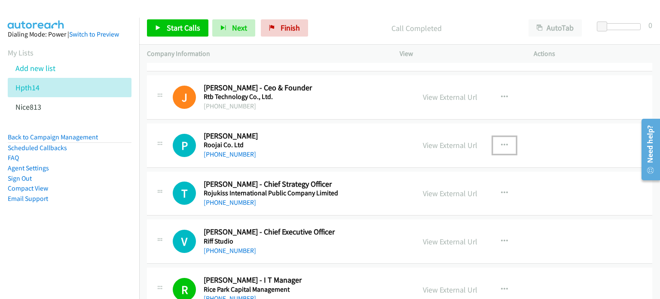
click at [501, 142] on icon "button" at bounding box center [504, 145] width 7 height 7
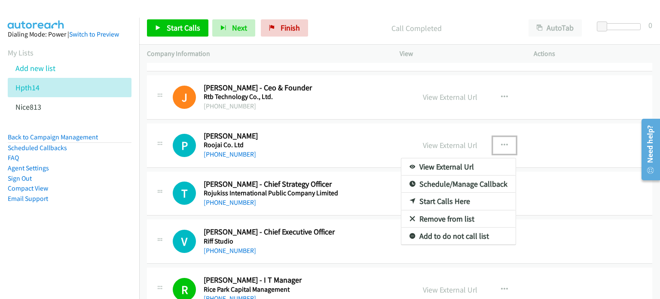
click at [436, 196] on link "Start Calls Here" at bounding box center [459, 201] width 114 height 17
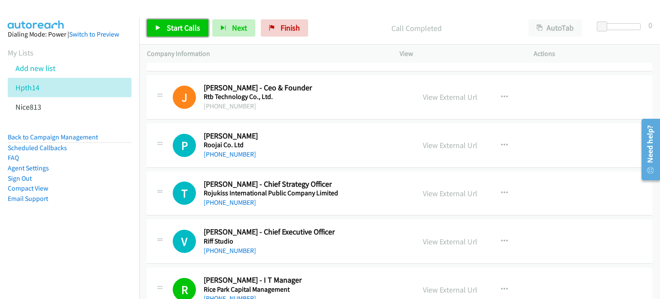
click at [172, 26] on span "Start Calls" at bounding box center [184, 28] width 34 height 10
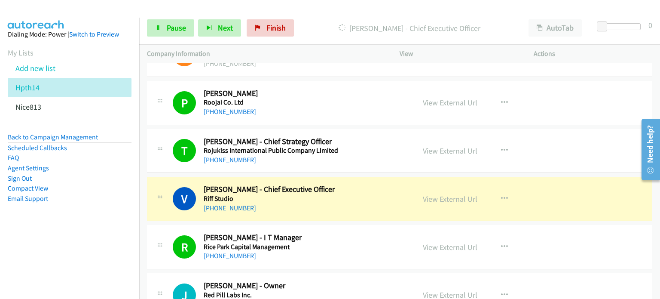
scroll to position [4023, 0]
click at [170, 26] on span "Pause" at bounding box center [176, 28] width 19 height 10
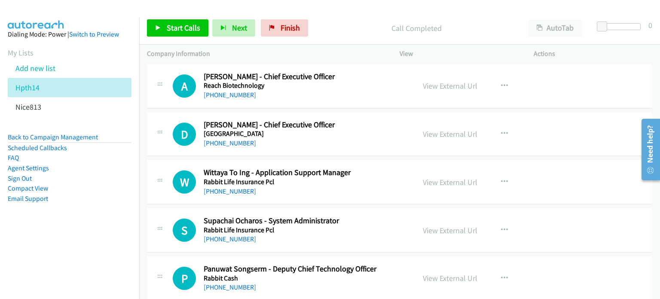
scroll to position [4280, 0]
click at [440, 129] on link "View External Url" at bounding box center [450, 134] width 55 height 10
click at [440, 177] on link "View External Url" at bounding box center [450, 182] width 55 height 10
click at [445, 225] on link "View External Url" at bounding box center [450, 230] width 55 height 10
click at [433, 273] on link "View External Url" at bounding box center [450, 278] width 55 height 10
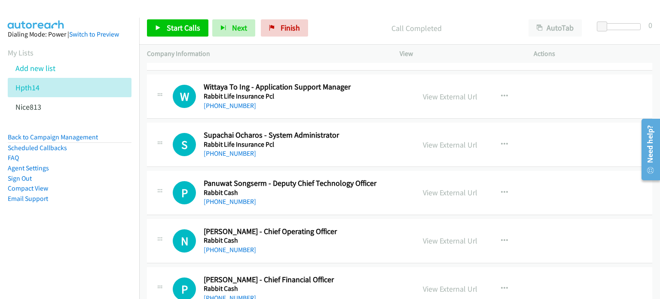
scroll to position [4366, 0]
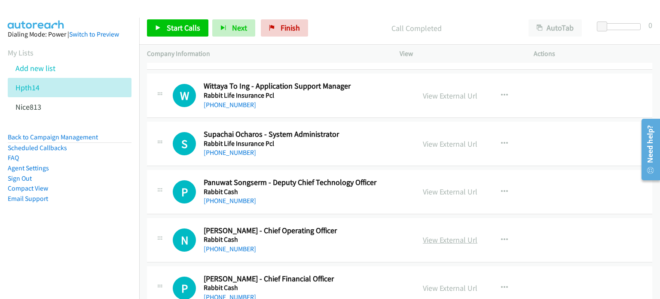
click at [423, 235] on link "View External Url" at bounding box center [450, 240] width 55 height 10
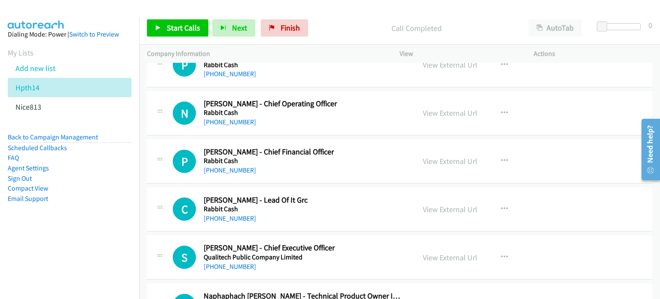
scroll to position [4493, 0]
click at [427, 156] on link "View External Url" at bounding box center [450, 161] width 55 height 10
click at [433, 204] on link "View External Url" at bounding box center [450, 209] width 55 height 10
click at [439, 252] on link "View External Url" at bounding box center [450, 257] width 55 height 10
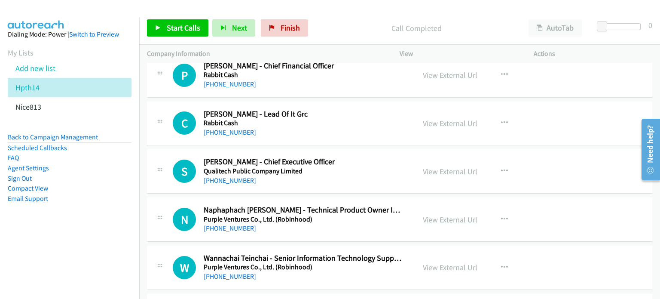
scroll to position [4579, 0]
click at [445, 214] on link "View External Url" at bounding box center [450, 219] width 55 height 10
click at [457, 262] on link "View External Url" at bounding box center [450, 267] width 55 height 10
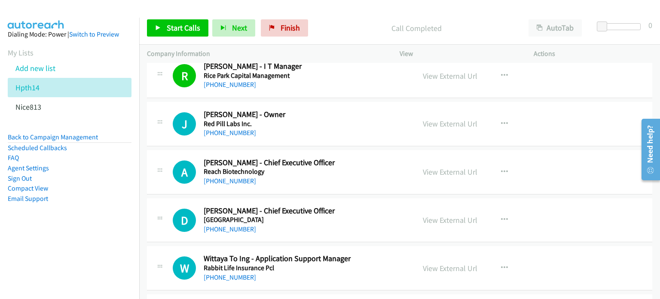
scroll to position [4193, 0]
click at [501, 217] on icon "button" at bounding box center [504, 220] width 7 height 7
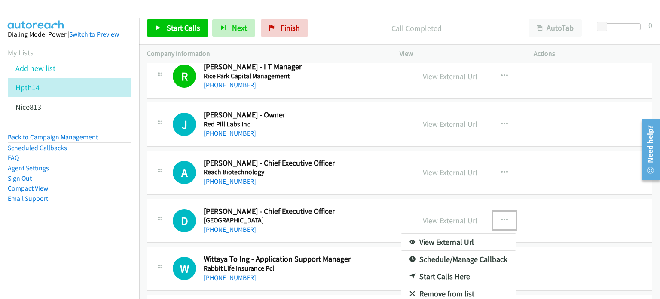
click at [446, 270] on link "Start Calls Here" at bounding box center [459, 276] width 114 height 17
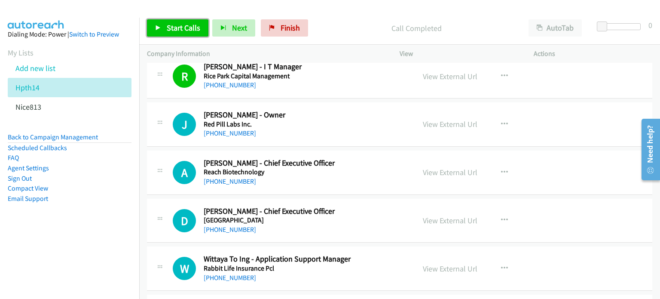
click at [182, 29] on span "Start Calls" at bounding box center [184, 28] width 34 height 10
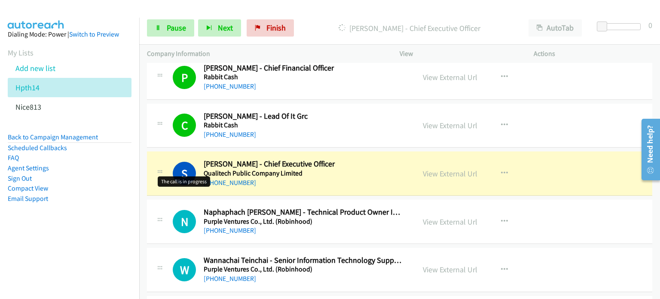
scroll to position [4577, 0]
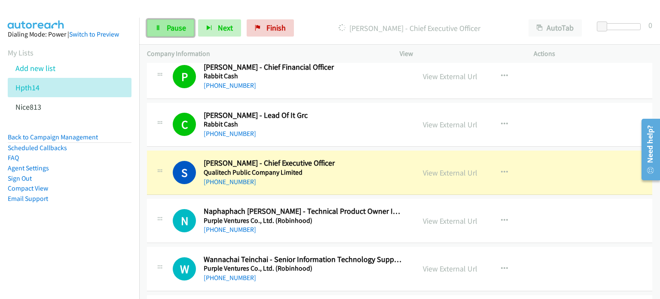
click at [167, 34] on link "Pause" at bounding box center [170, 27] width 47 height 17
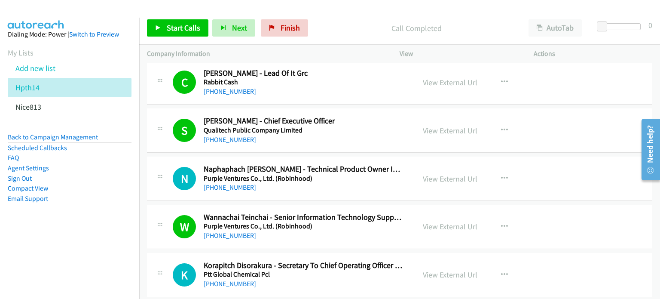
scroll to position [4619, 0]
click at [460, 174] on link "View External Url" at bounding box center [450, 179] width 55 height 10
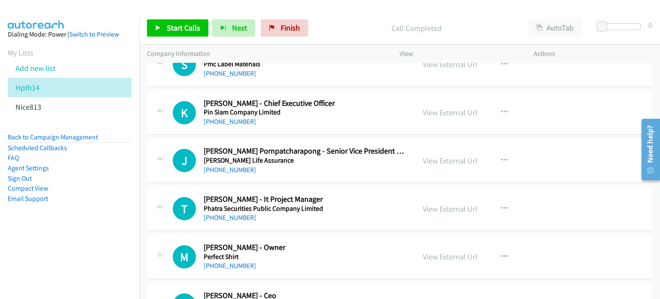
scroll to position [5050, 0]
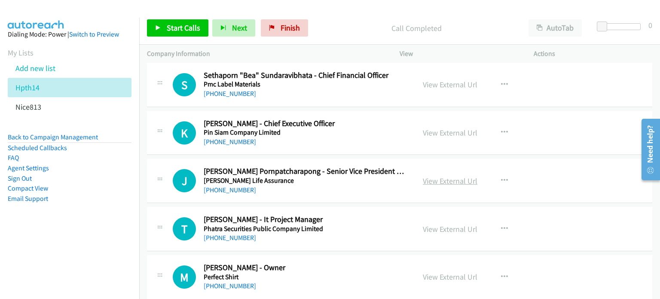
click at [451, 176] on link "View External Url" at bounding box center [450, 181] width 55 height 10
click at [439, 224] on link "View External Url" at bounding box center [450, 229] width 55 height 10
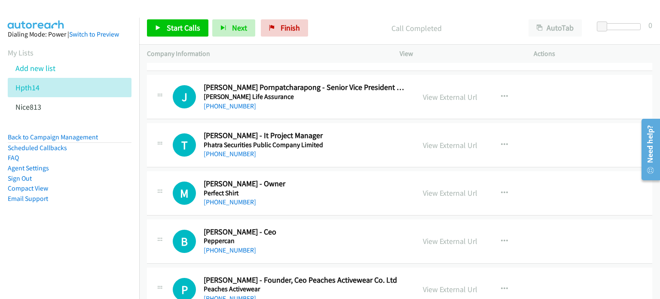
scroll to position [5134, 0]
click at [448, 187] on link "View External Url" at bounding box center [450, 192] width 55 height 10
click at [423, 236] on link "View External Url" at bounding box center [450, 241] width 55 height 10
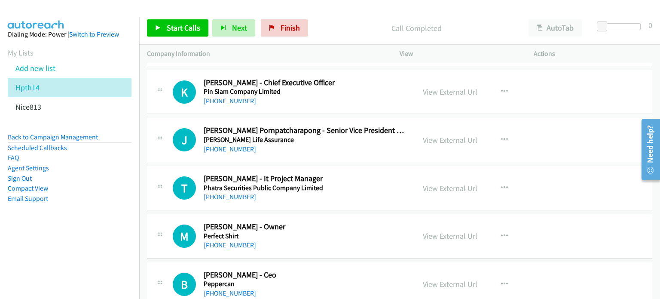
scroll to position [5091, 0]
click at [501, 136] on icon "button" at bounding box center [504, 139] width 7 height 7
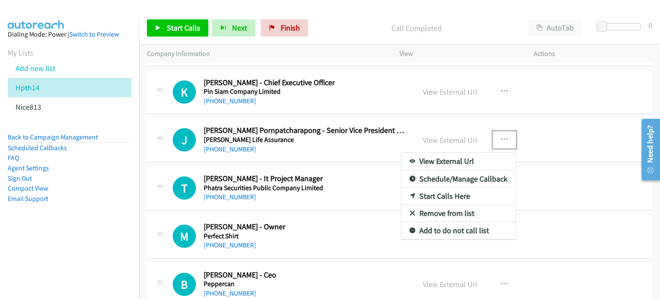
click at [435, 188] on link "Start Calls Here" at bounding box center [459, 195] width 114 height 17
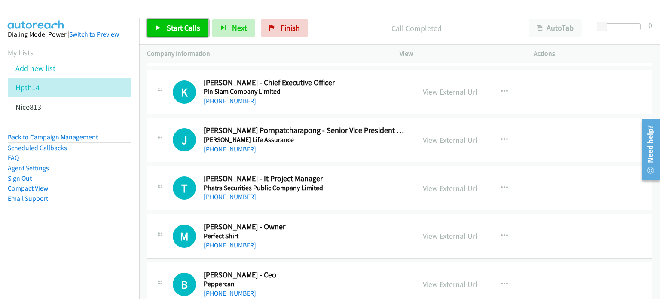
click at [175, 22] on link "Start Calls" at bounding box center [177, 27] width 61 height 17
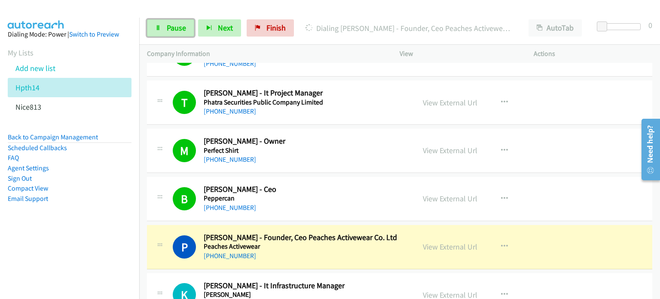
scroll to position [5177, 0]
click at [437, 241] on link "View External Url" at bounding box center [450, 246] width 55 height 10
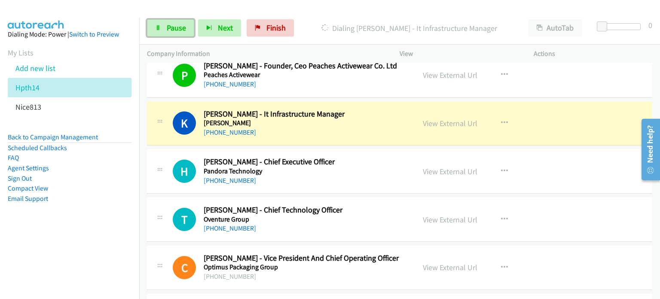
scroll to position [5348, 0]
click at [432, 118] on link "View External Url" at bounding box center [450, 123] width 55 height 10
click at [168, 28] on span "Pause" at bounding box center [176, 28] width 19 height 10
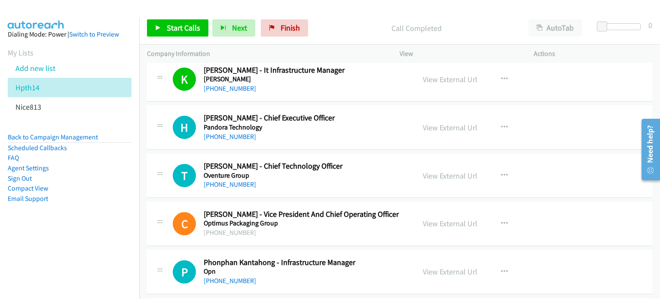
scroll to position [5391, 0]
click at [447, 171] on link "View External Url" at bounding box center [450, 176] width 55 height 10
drag, startPoint x: 429, startPoint y: 117, endPoint x: 419, endPoint y: 115, distance: 10.6
click at [440, 123] on link "View External Url" at bounding box center [450, 128] width 55 height 10
click at [501, 124] on icon "button" at bounding box center [504, 127] width 7 height 7
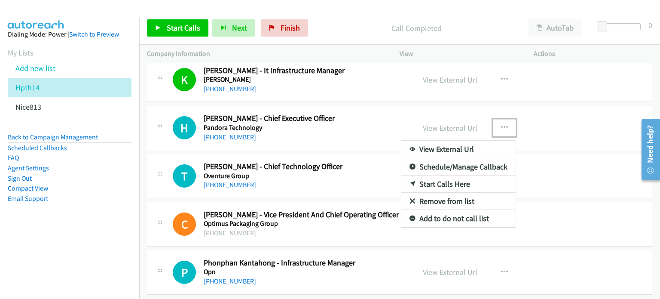
click at [447, 175] on link "Start Calls Here" at bounding box center [459, 183] width 114 height 17
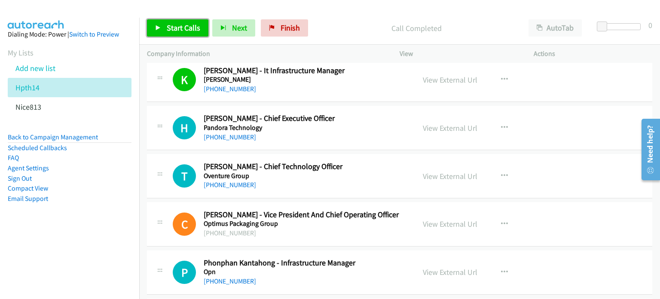
click at [173, 21] on link "Start Calls" at bounding box center [177, 27] width 61 height 17
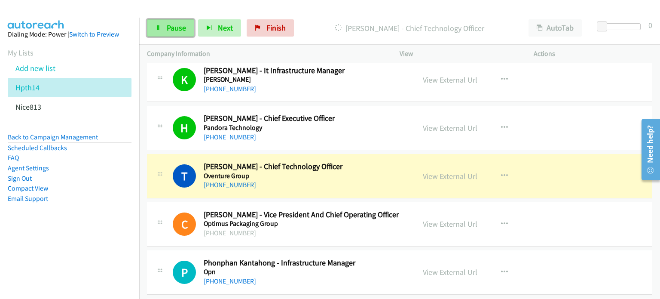
click at [169, 22] on link "Pause" at bounding box center [170, 27] width 47 height 17
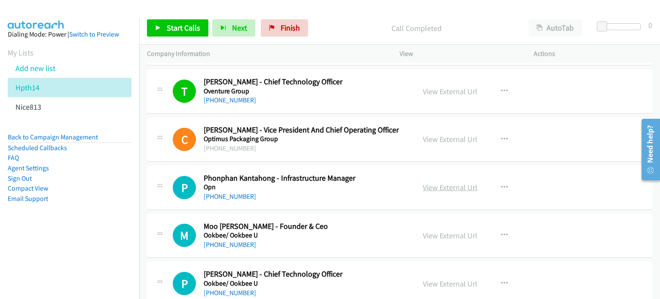
scroll to position [5476, 0]
click at [432, 182] on link "View External Url" at bounding box center [450, 187] width 55 height 10
click at [423, 230] on link "View External Url" at bounding box center [450, 235] width 55 height 10
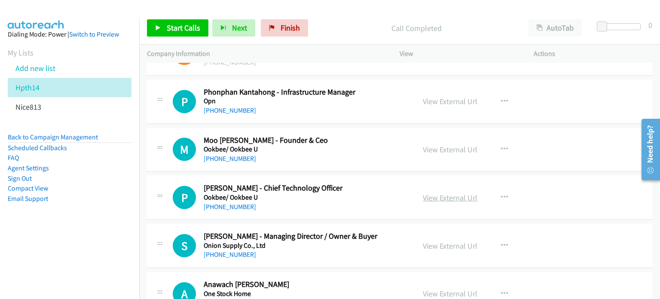
scroll to position [5562, 0]
click at [451, 193] on link "View External Url" at bounding box center [450, 198] width 55 height 10
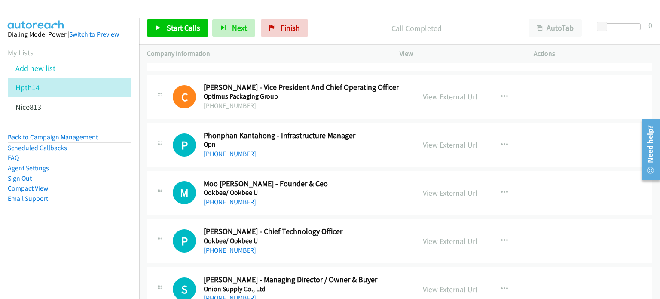
scroll to position [5519, 0]
click at [501, 141] on icon "button" at bounding box center [504, 144] width 7 height 7
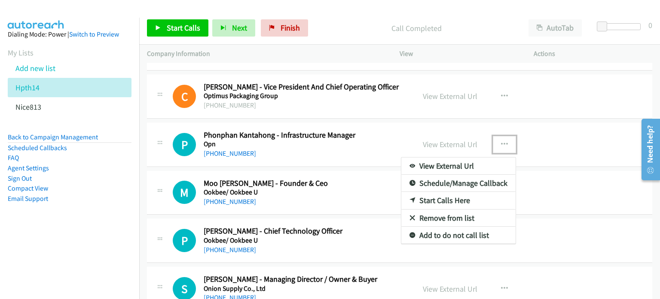
click at [436, 192] on link "Start Calls Here" at bounding box center [459, 200] width 114 height 17
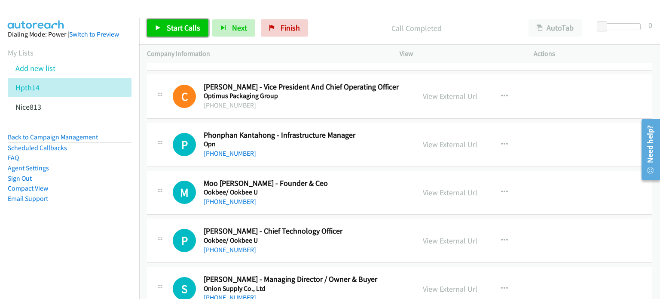
click at [178, 26] on span "Start Calls" at bounding box center [184, 28] width 34 height 10
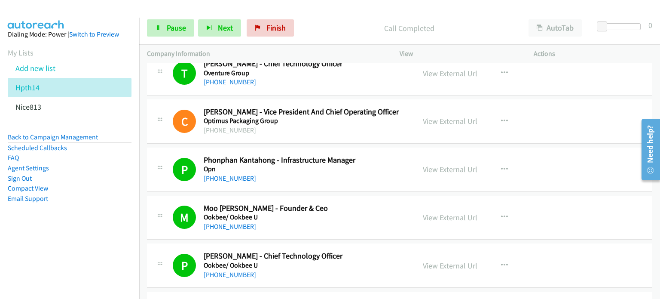
scroll to position [5592, 0]
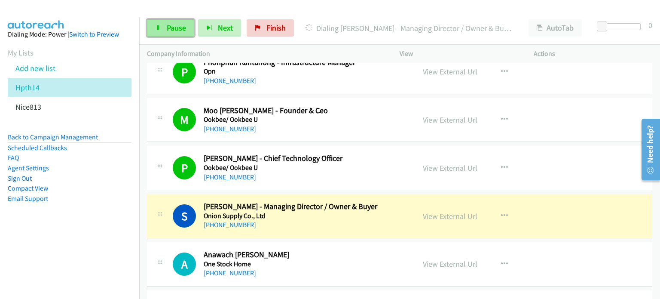
click at [172, 26] on span "Pause" at bounding box center [176, 28] width 19 height 10
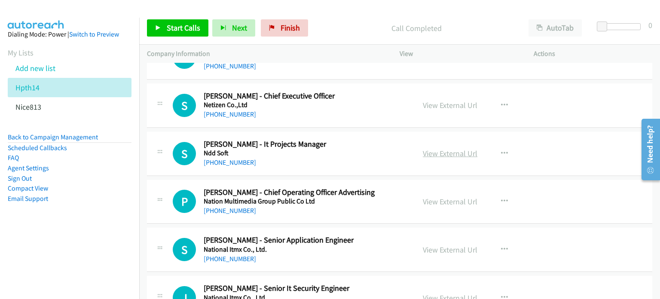
scroll to position [6279, 0]
click at [454, 148] on link "View External Url" at bounding box center [450, 153] width 55 height 10
click at [439, 196] on link "View External Url" at bounding box center [450, 201] width 55 height 10
click at [425, 245] on link "View External Url" at bounding box center [450, 250] width 55 height 10
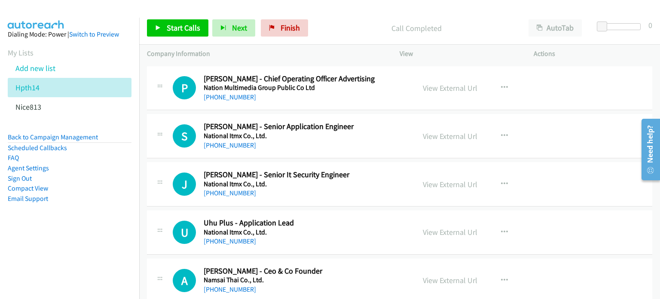
scroll to position [6408, 0]
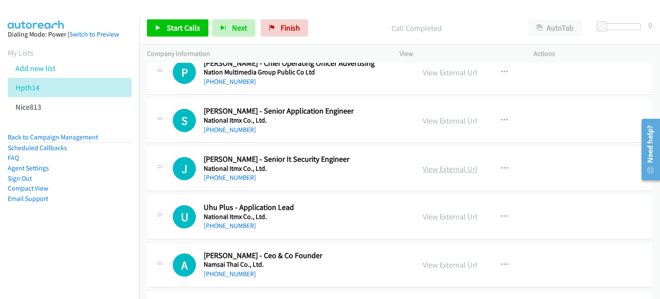
click at [451, 164] on link "View External Url" at bounding box center [450, 169] width 55 height 10
click at [442, 212] on link "View External Url" at bounding box center [450, 217] width 55 height 10
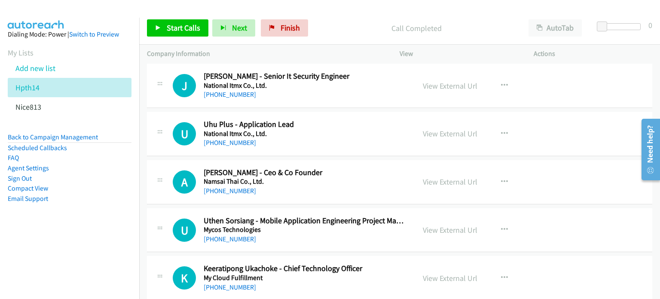
scroll to position [6492, 0]
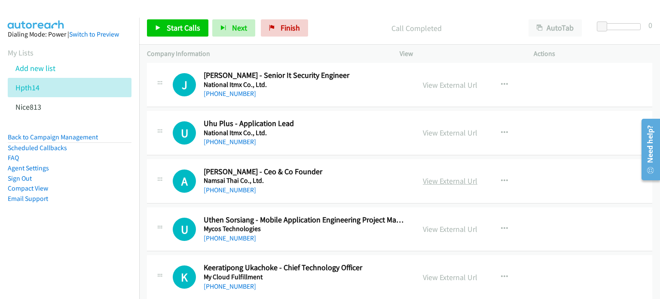
click at [428, 176] on link "View External Url" at bounding box center [450, 181] width 55 height 10
click at [442, 224] on link "View External Url" at bounding box center [450, 229] width 55 height 10
click at [443, 272] on link "View External Url" at bounding box center [450, 277] width 55 height 10
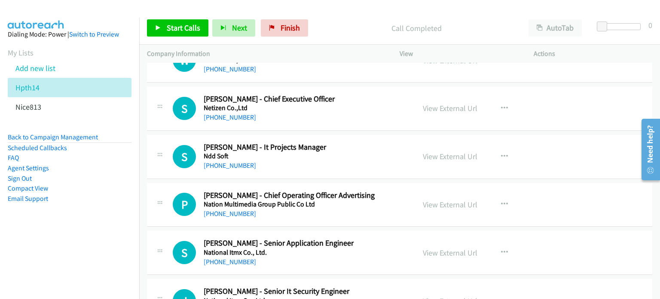
scroll to position [6277, 0]
click at [502, 153] on icon "button" at bounding box center [504, 156] width 7 height 7
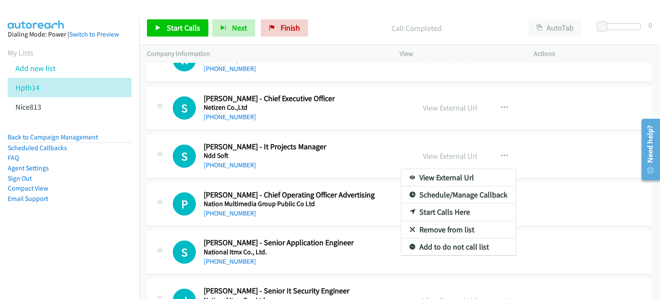
click at [425, 203] on link "Start Calls Here" at bounding box center [459, 211] width 114 height 17
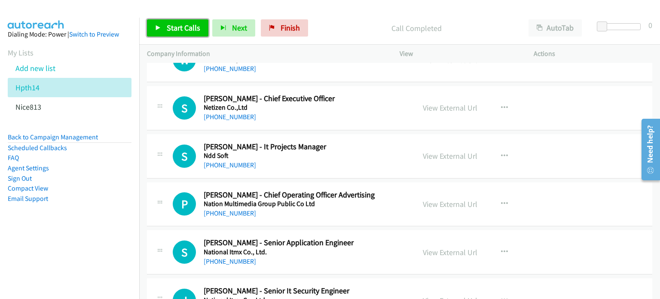
click at [190, 27] on span "Start Calls" at bounding box center [184, 28] width 34 height 10
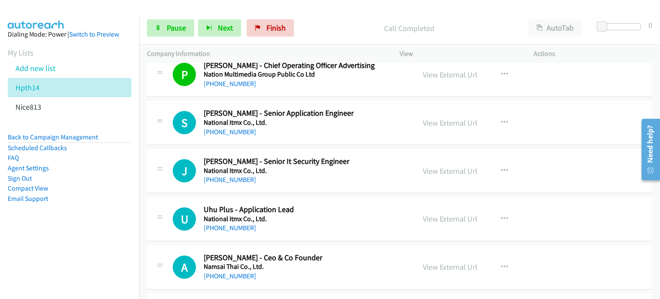
scroll to position [6406, 0]
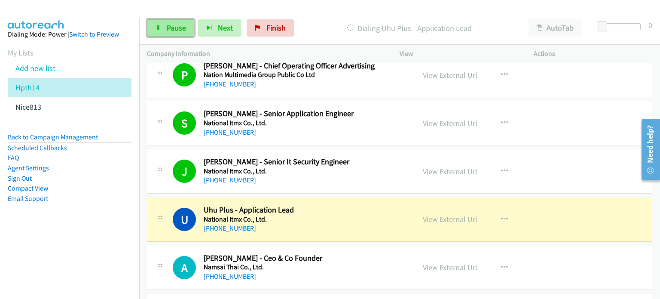
click at [163, 24] on link "Pause" at bounding box center [170, 27] width 47 height 17
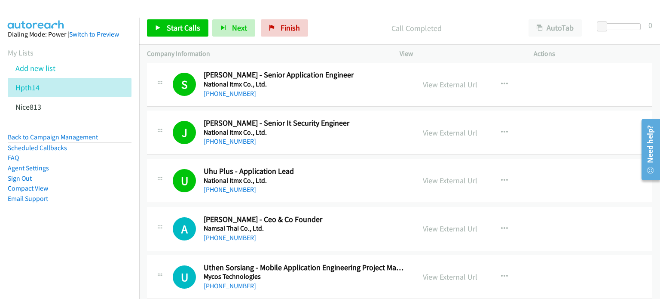
scroll to position [6445, 0]
click at [531, 135] on div "J Callback Scheduled Jittimat Rua - Senior It Security Engineer National Itmx C…" at bounding box center [400, 132] width 506 height 44
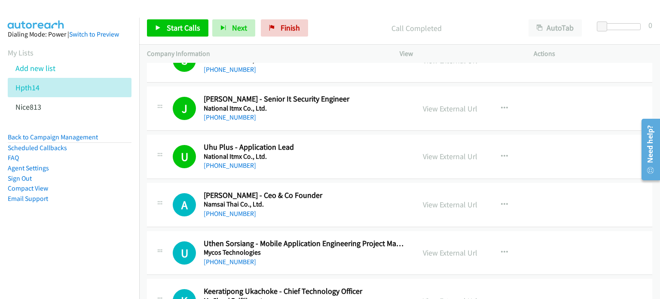
scroll to position [6468, 0]
click at [497, 196] on button "button" at bounding box center [504, 204] width 23 height 17
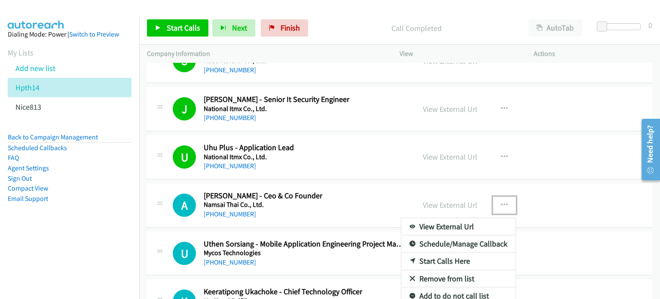
click at [442, 252] on link "Start Calls Here" at bounding box center [459, 260] width 114 height 17
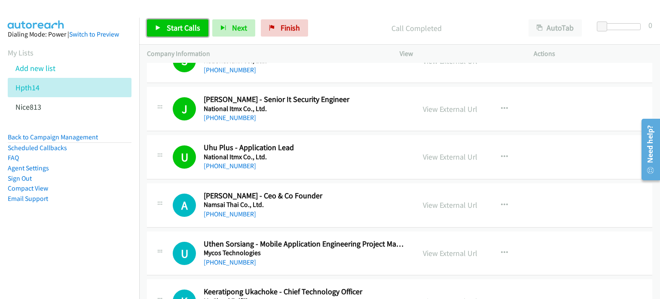
click at [179, 29] on span "Start Calls" at bounding box center [184, 28] width 34 height 10
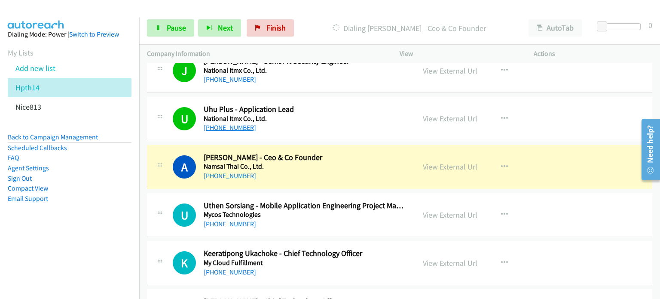
scroll to position [6553, 0]
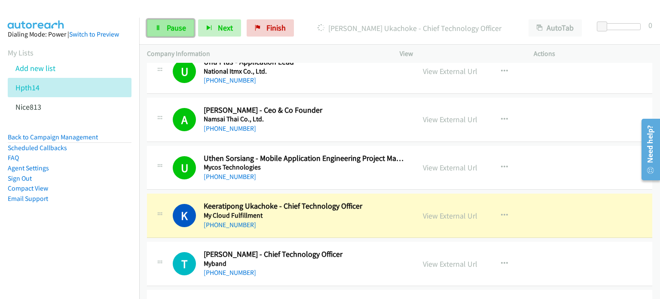
click at [176, 25] on span "Pause" at bounding box center [176, 28] width 19 height 10
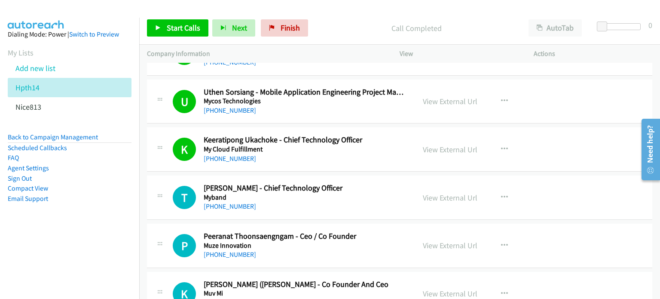
scroll to position [6639, 0]
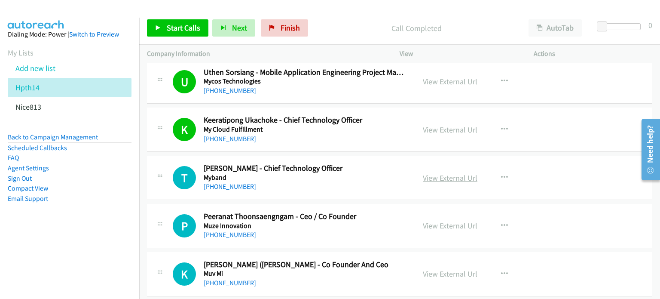
click at [445, 173] on link "View External Url" at bounding box center [450, 178] width 55 height 10
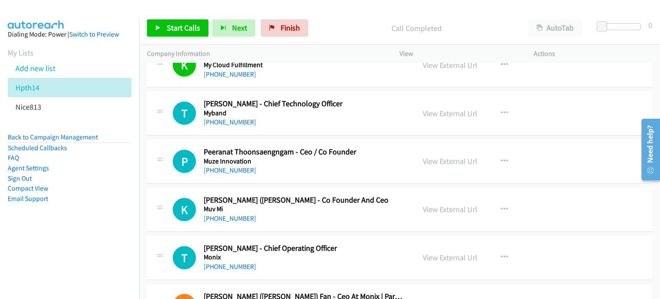
scroll to position [6709, 0]
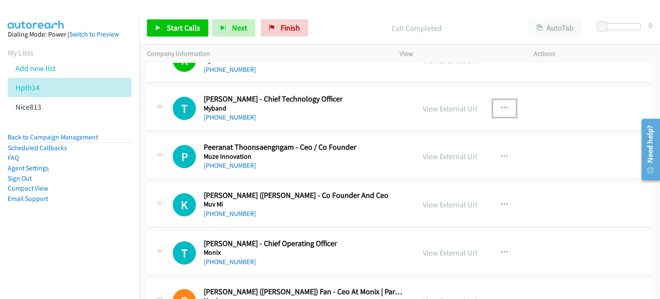
click at [502, 105] on icon "button" at bounding box center [504, 108] width 7 height 7
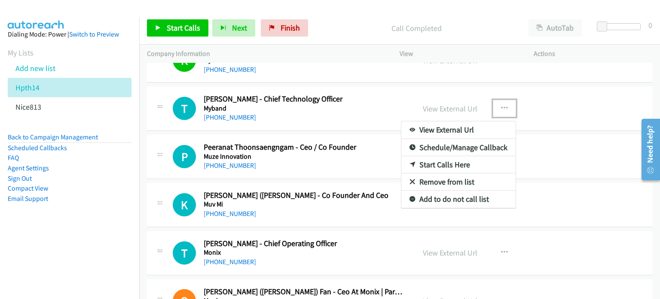
click at [453, 156] on link "Start Calls Here" at bounding box center [459, 164] width 114 height 17
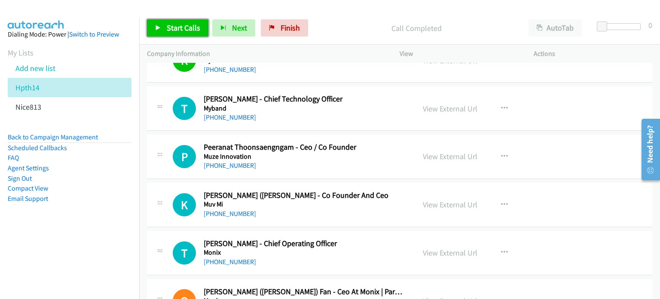
click at [162, 24] on link "Start Calls" at bounding box center [177, 27] width 61 height 17
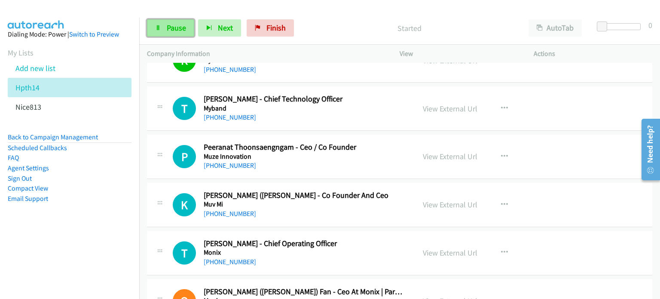
click at [167, 25] on span "Pause" at bounding box center [176, 28] width 19 height 10
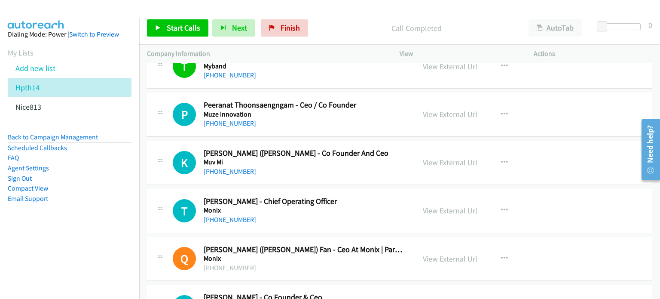
scroll to position [6751, 0]
click at [442, 109] on link "View External Url" at bounding box center [450, 114] width 55 height 10
click at [431, 157] on link "View External Url" at bounding box center [450, 162] width 55 height 10
click at [411, 197] on div "T Callback Scheduled Thiranun Tyra Arunwattanakul - Chief Operating Officer Mon…" at bounding box center [281, 210] width 268 height 28
click at [423, 205] on link "View External Url" at bounding box center [450, 210] width 55 height 10
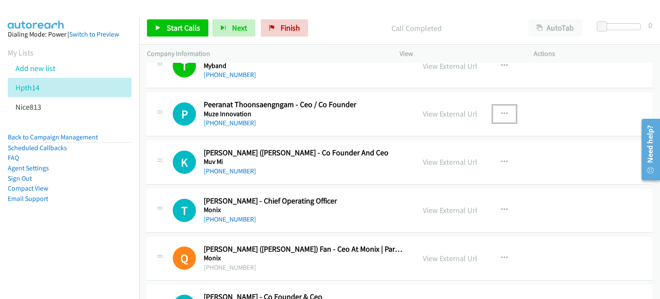
click at [501, 110] on icon "button" at bounding box center [504, 113] width 7 height 7
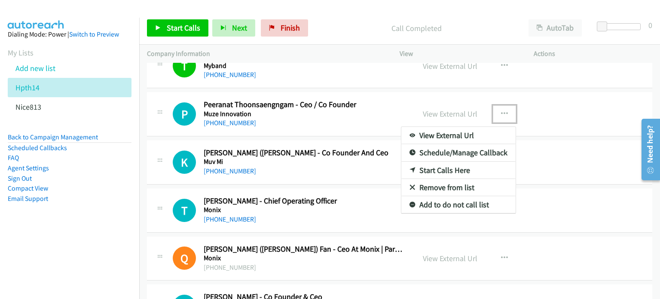
click at [441, 162] on link "Start Calls Here" at bounding box center [459, 170] width 114 height 17
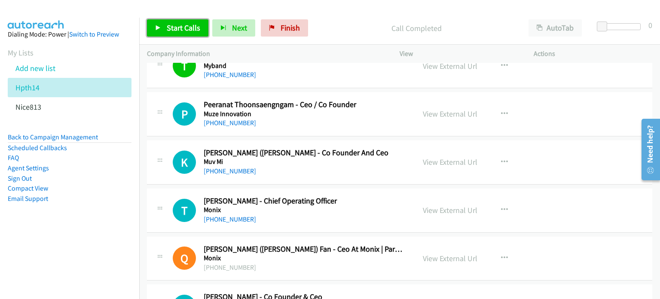
click at [178, 20] on link "Start Calls" at bounding box center [177, 27] width 61 height 17
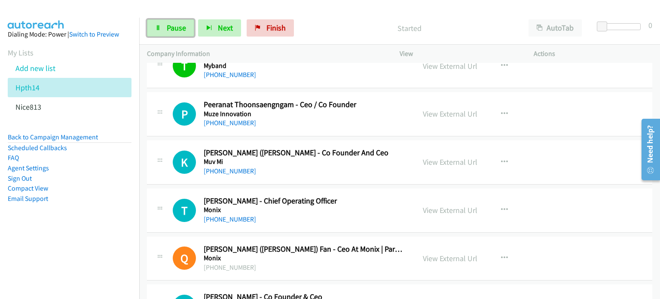
click at [179, 24] on span "Pause" at bounding box center [176, 28] width 19 height 10
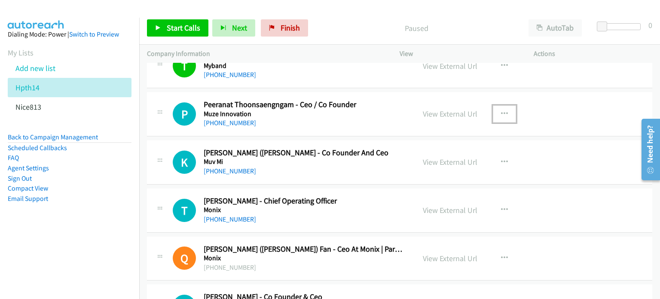
click at [501, 110] on icon "button" at bounding box center [504, 113] width 7 height 7
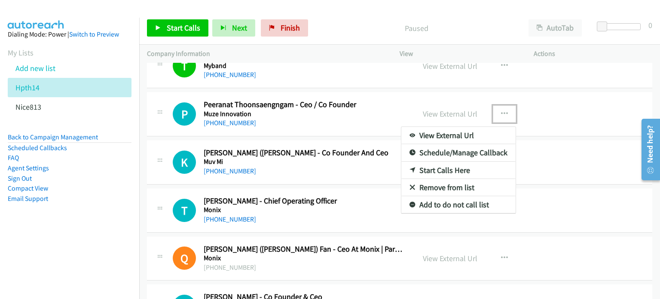
click at [463, 162] on link "Start Calls Here" at bounding box center [459, 170] width 114 height 17
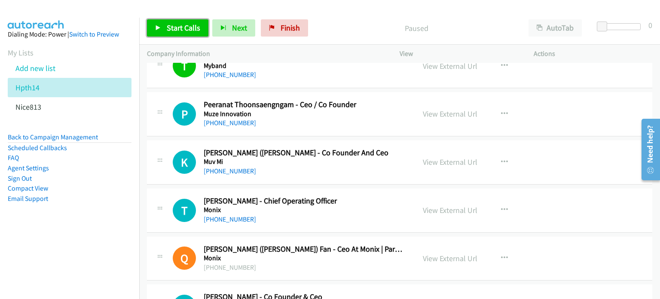
click at [170, 31] on span "Start Calls" at bounding box center [184, 28] width 34 height 10
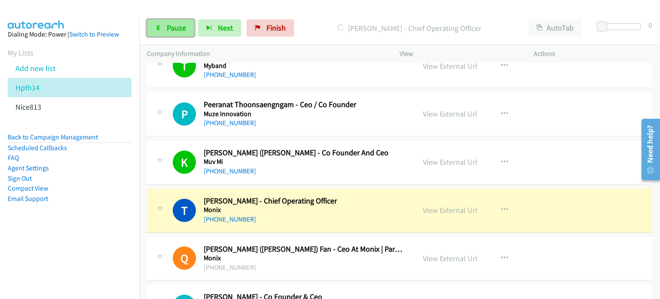
drag, startPoint x: 169, startPoint y: 24, endPoint x: 184, endPoint y: 25, distance: 15.1
click at [169, 23] on span "Pause" at bounding box center [176, 28] width 19 height 10
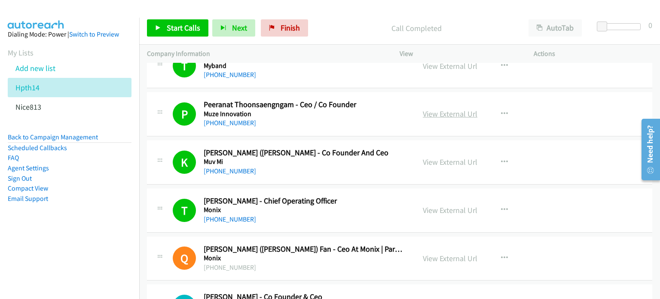
click at [461, 109] on link "View External Url" at bounding box center [450, 114] width 55 height 10
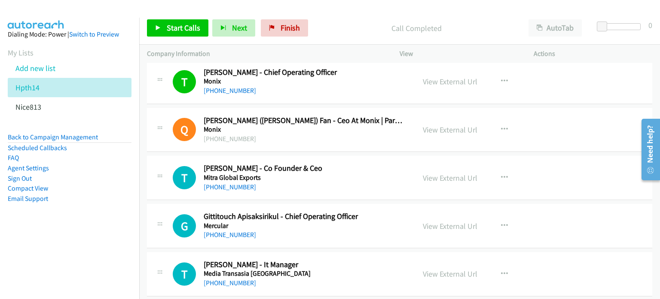
scroll to position [6880, 0]
click at [448, 268] on link "View External Url" at bounding box center [450, 273] width 55 height 10
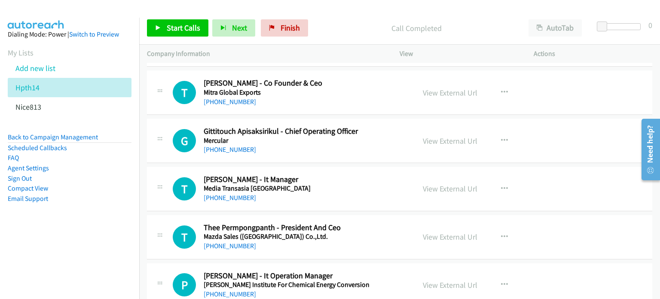
scroll to position [6966, 0]
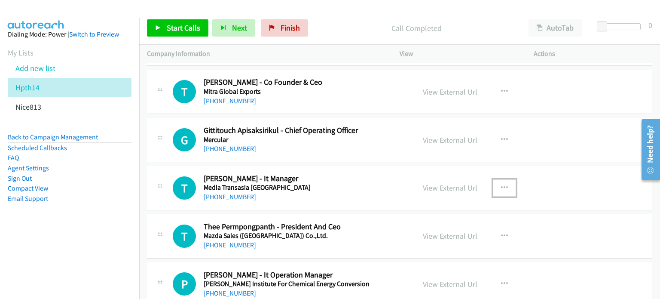
click at [501, 184] on icon "button" at bounding box center [504, 187] width 7 height 7
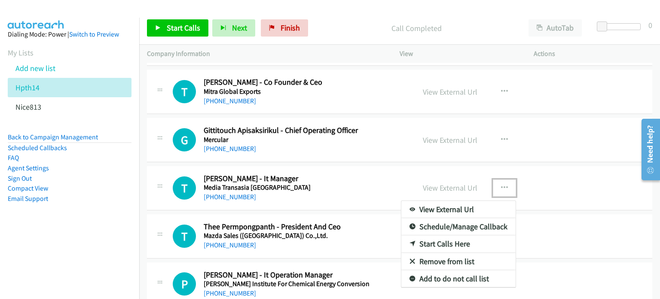
click at [447, 235] on link "Start Calls Here" at bounding box center [459, 243] width 114 height 17
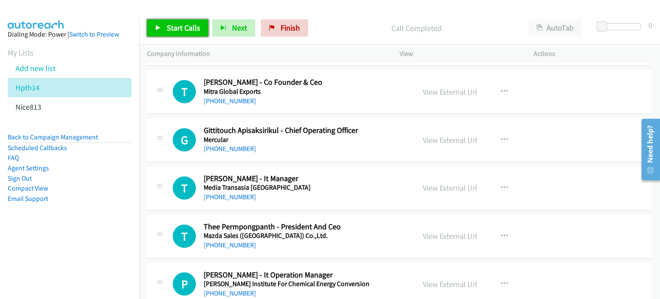
click at [173, 30] on span "Start Calls" at bounding box center [184, 28] width 34 height 10
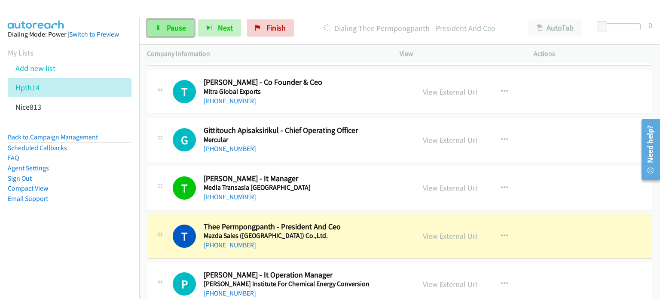
click at [177, 23] on span "Pause" at bounding box center [176, 28] width 19 height 10
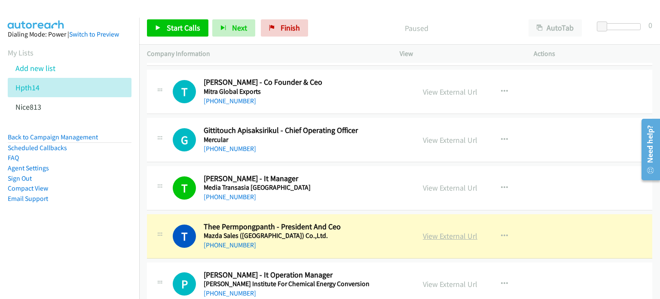
click at [454, 231] on link "View External Url" at bounding box center [450, 236] width 55 height 10
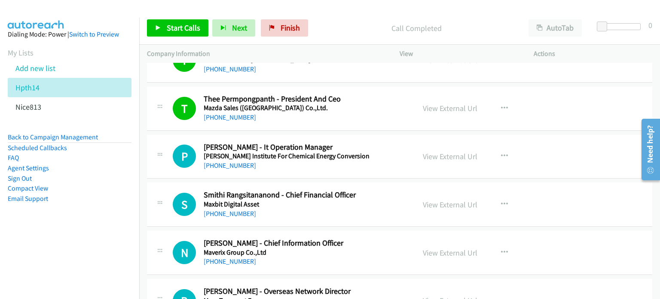
scroll to position [7094, 0]
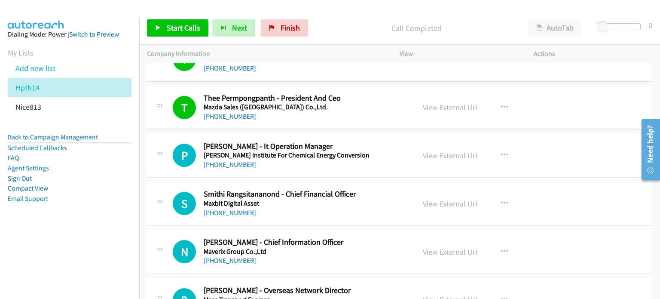
click at [453, 150] on link "View External Url" at bounding box center [450, 155] width 55 height 10
click at [452, 199] on link "View External Url" at bounding box center [450, 204] width 55 height 10
click at [442, 247] on link "View External Url" at bounding box center [450, 252] width 55 height 10
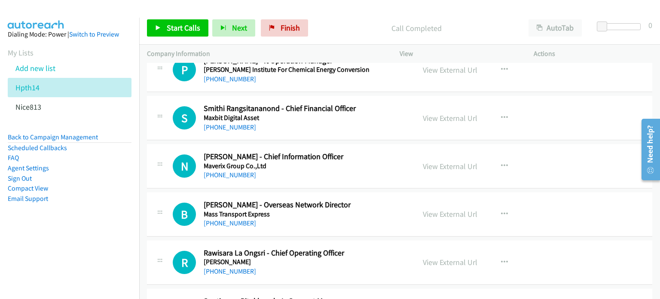
scroll to position [7180, 0]
click at [430, 209] on link "View External Url" at bounding box center [450, 214] width 55 height 10
click at [439, 257] on link "View External Url" at bounding box center [450, 262] width 55 height 10
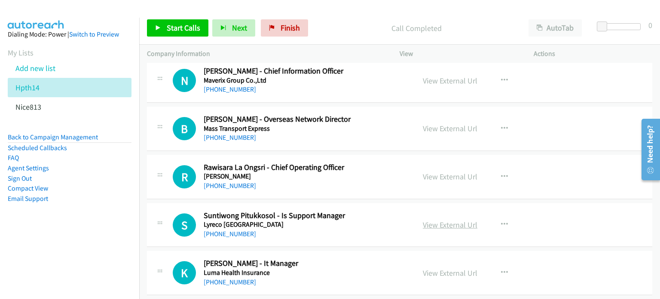
scroll to position [7266, 0]
click at [435, 219] on link "View External Url" at bounding box center [450, 224] width 55 height 10
click at [449, 267] on link "View External Url" at bounding box center [450, 272] width 55 height 10
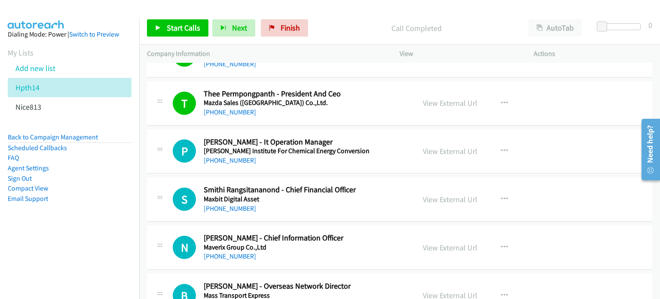
scroll to position [7095, 0]
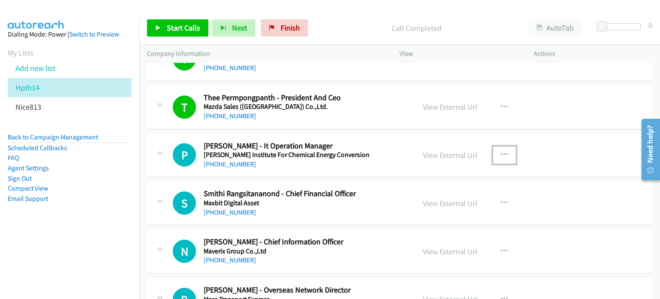
click at [503, 151] on icon "button" at bounding box center [504, 154] width 7 height 7
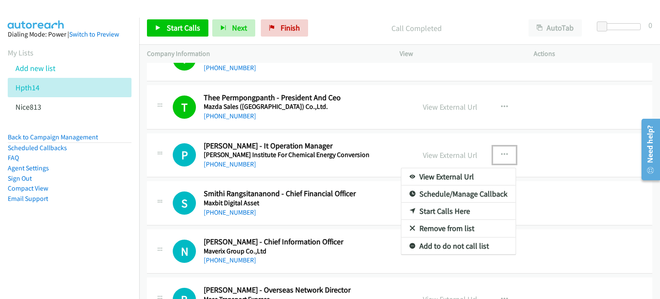
click at [439, 203] on link "Start Calls Here" at bounding box center [459, 211] width 114 height 17
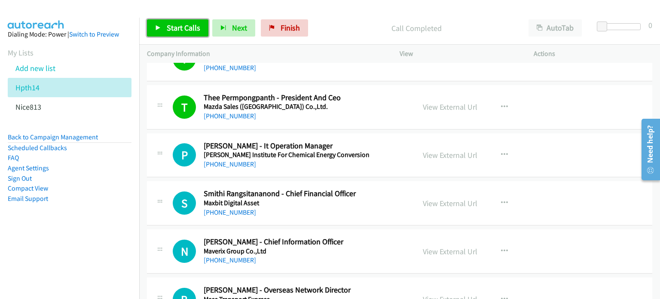
click at [188, 31] on span "Start Calls" at bounding box center [184, 28] width 34 height 10
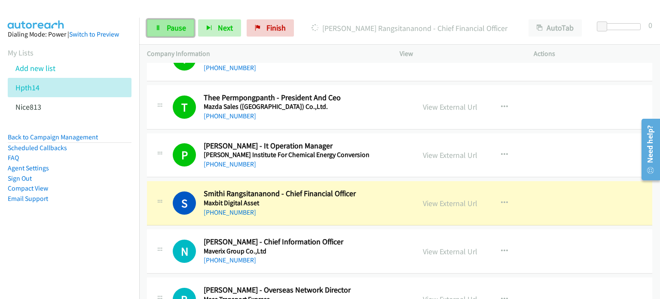
click at [175, 25] on span "Pause" at bounding box center [176, 28] width 19 height 10
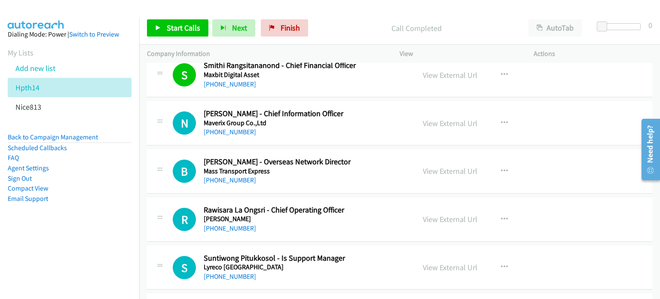
scroll to position [7223, 0]
click at [503, 114] on button "button" at bounding box center [504, 122] width 23 height 17
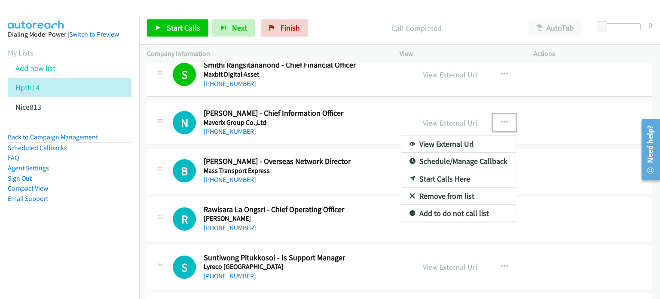
click at [460, 170] on link "Start Calls Here" at bounding box center [459, 178] width 114 height 17
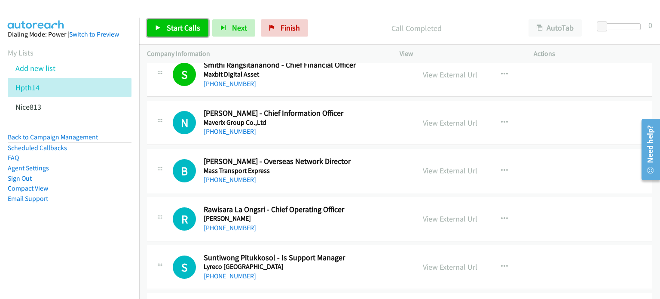
click at [170, 25] on span "Start Calls" at bounding box center [184, 28] width 34 height 10
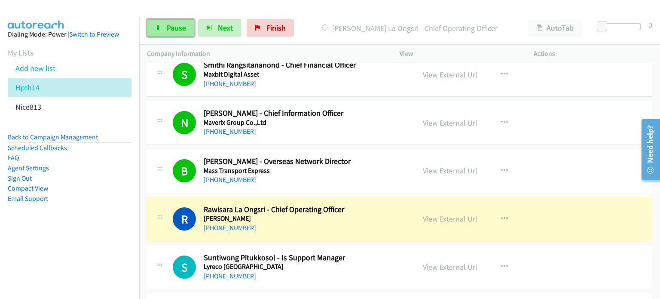
click at [184, 31] on span "Pause" at bounding box center [176, 28] width 19 height 10
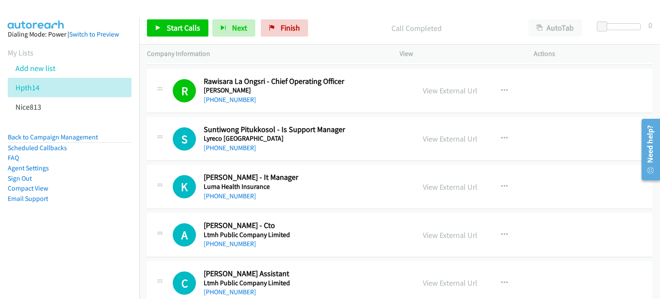
scroll to position [7352, 0]
drag, startPoint x: 498, startPoint y: 127, endPoint x: 492, endPoint y: 132, distance: 7.3
click at [501, 134] on icon "button" at bounding box center [504, 137] width 7 height 7
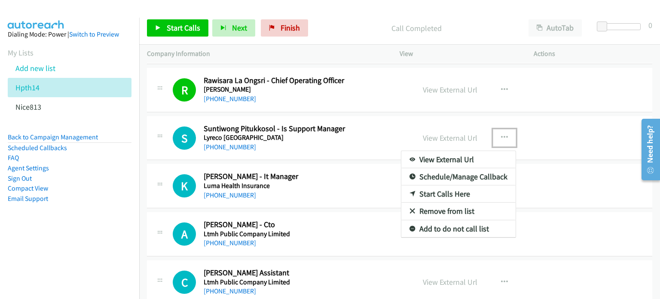
click at [436, 185] on link "Start Calls Here" at bounding box center [459, 193] width 114 height 17
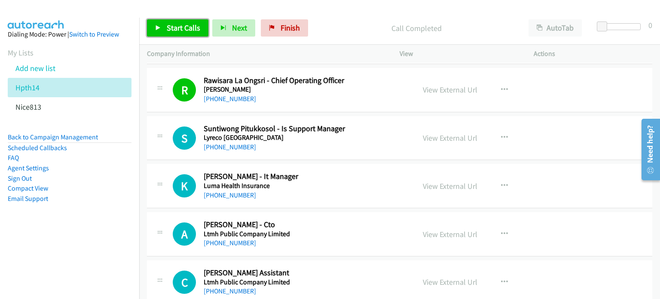
click at [182, 28] on span "Start Calls" at bounding box center [184, 28] width 34 height 10
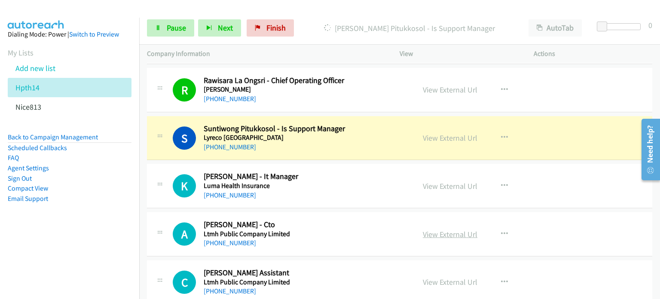
click at [448, 229] on link "View External Url" at bounding box center [450, 234] width 55 height 10
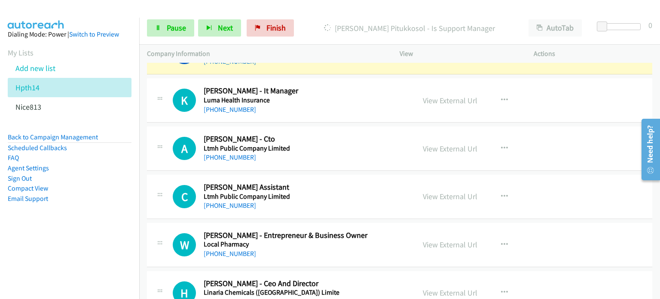
scroll to position [7438, 0]
click at [503, 193] on icon "button" at bounding box center [504, 196] width 7 height 7
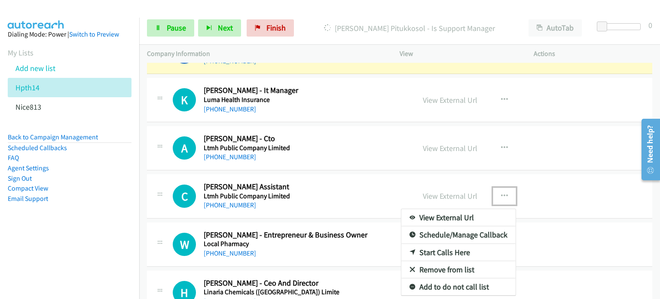
click at [430, 261] on link "Remove from list" at bounding box center [459, 269] width 114 height 17
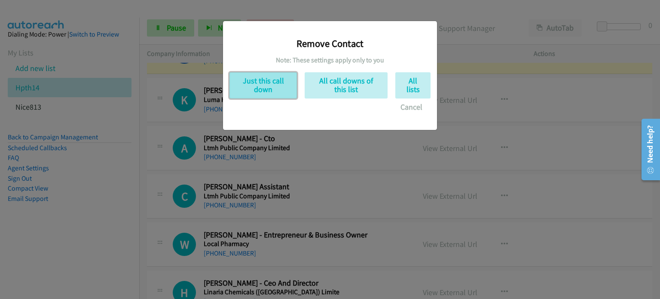
click at [255, 92] on button "Just this call down" at bounding box center [264, 85] width 68 height 26
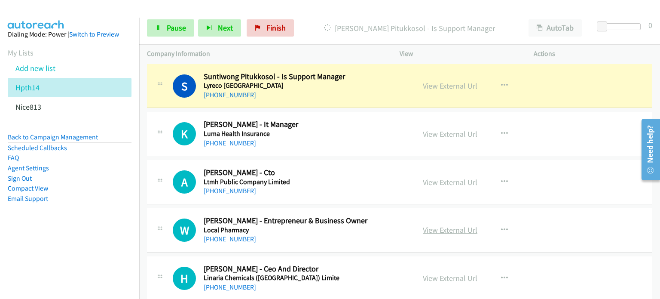
click at [438, 225] on link "View External Url" at bounding box center [450, 230] width 55 height 10
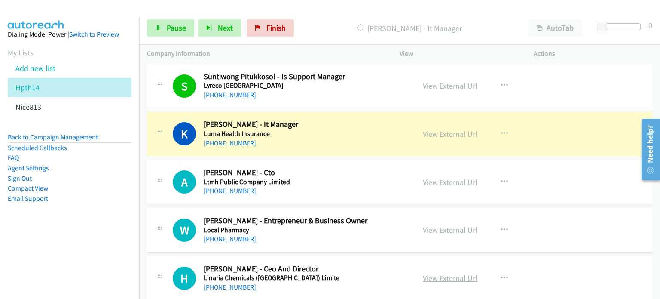
click at [453, 273] on link "View External Url" at bounding box center [450, 278] width 55 height 10
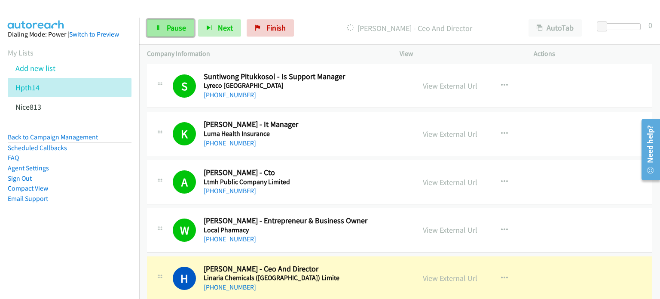
click at [172, 25] on span "Pause" at bounding box center [176, 28] width 19 height 10
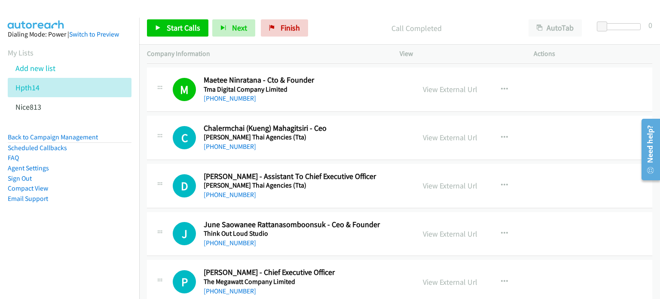
scroll to position [1369, 0]
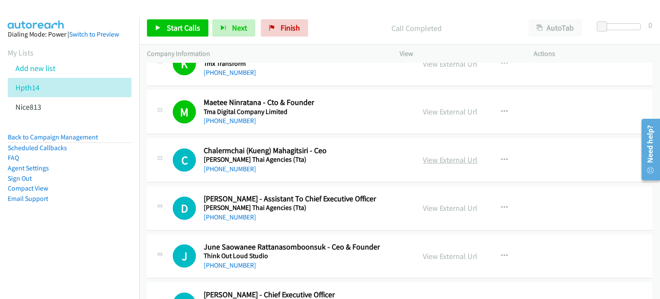
click at [451, 160] on link "View External Url" at bounding box center [450, 160] width 55 height 10
click at [510, 204] on button "button" at bounding box center [504, 207] width 23 height 17
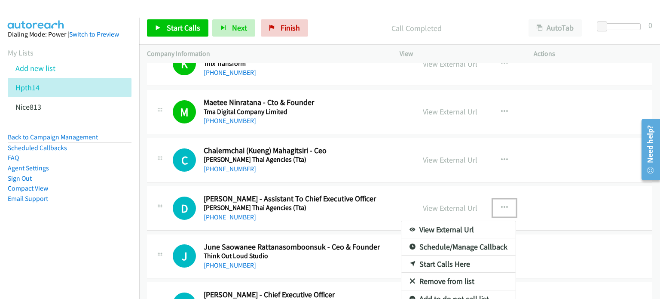
click at [447, 279] on link "Remove from list" at bounding box center [459, 281] width 114 height 17
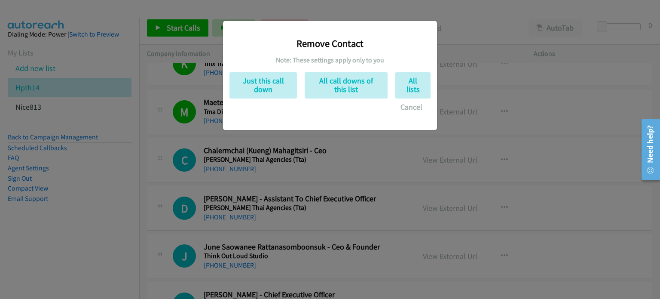
click at [273, 99] on div "Remove Contact Note: These settings apply only to you Just this call down All c…" at bounding box center [330, 72] width 201 height 88
click at [276, 84] on button "Just this call down" at bounding box center [264, 85] width 68 height 26
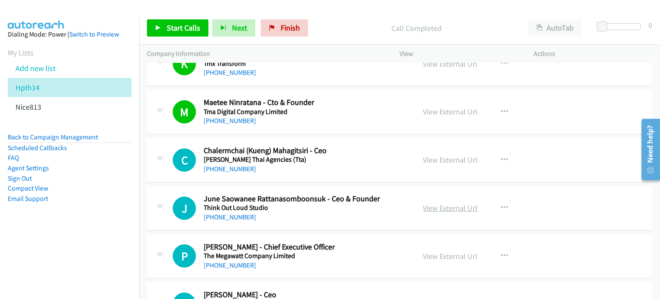
click at [433, 208] on link "View External Url" at bounding box center [450, 208] width 55 height 10
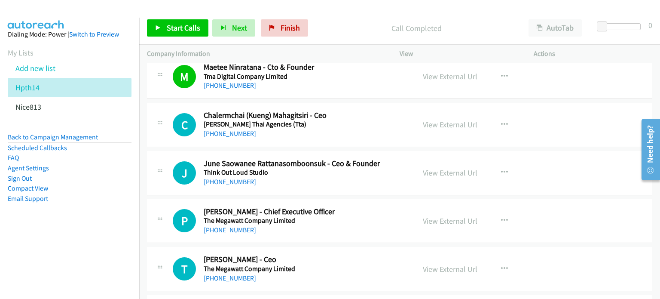
scroll to position [1411, 0]
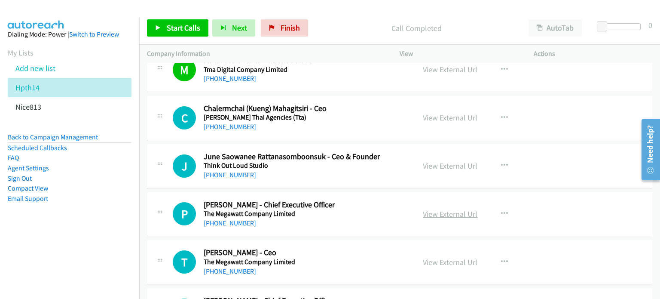
click at [431, 209] on link "View External Url" at bounding box center [450, 214] width 55 height 10
click at [446, 259] on link "View External Url" at bounding box center [450, 262] width 55 height 10
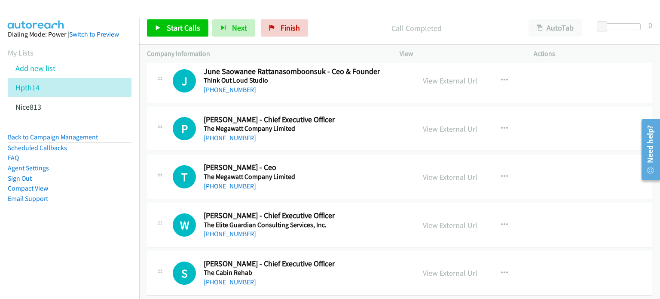
scroll to position [1497, 0]
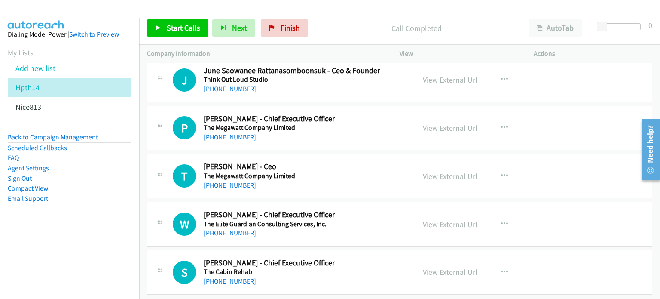
click at [449, 221] on link "View External Url" at bounding box center [450, 224] width 55 height 10
click at [450, 270] on link "View External Url" at bounding box center [450, 272] width 55 height 10
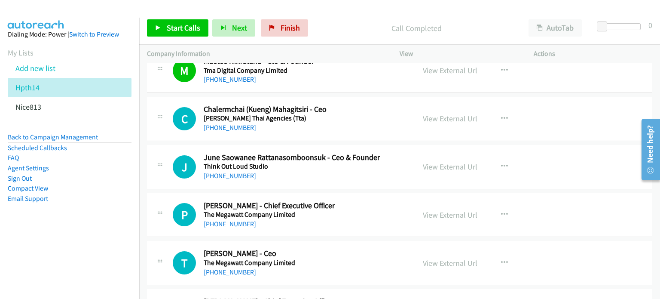
scroll to position [1410, 0]
click at [501, 115] on icon "button" at bounding box center [504, 118] width 7 height 7
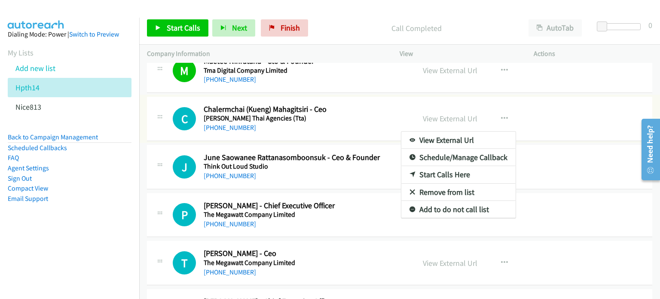
click at [446, 169] on link "Start Calls Here" at bounding box center [459, 174] width 114 height 17
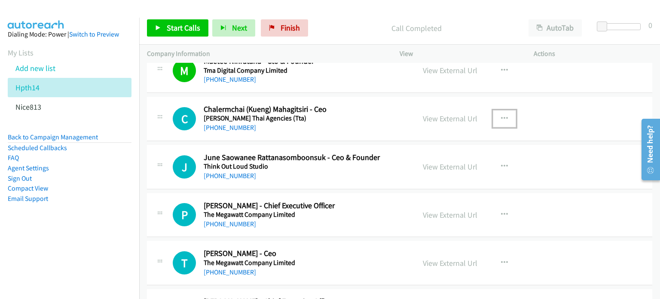
click at [501, 116] on icon "button" at bounding box center [504, 118] width 7 height 7
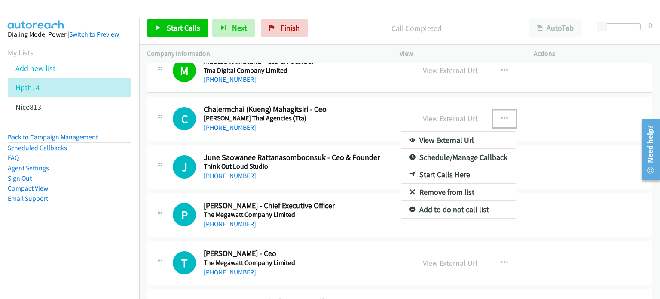
click at [466, 170] on link "Start Calls Here" at bounding box center [459, 174] width 114 height 17
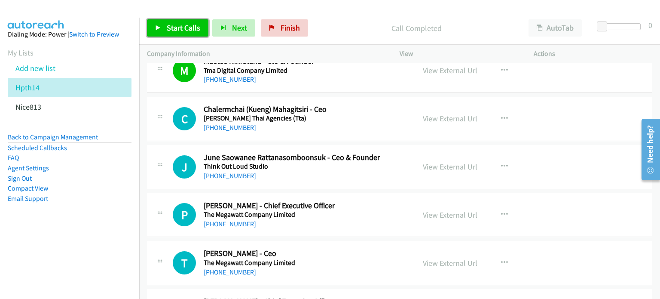
click at [173, 35] on link "Start Calls" at bounding box center [177, 27] width 61 height 17
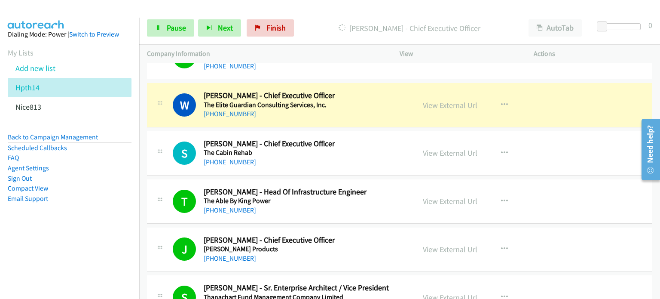
scroll to position [1617, 0]
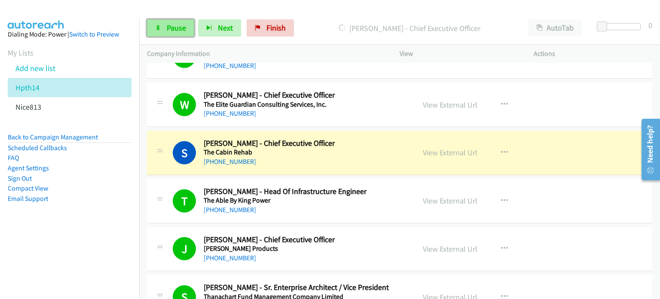
click at [180, 23] on span "Pause" at bounding box center [176, 28] width 19 height 10
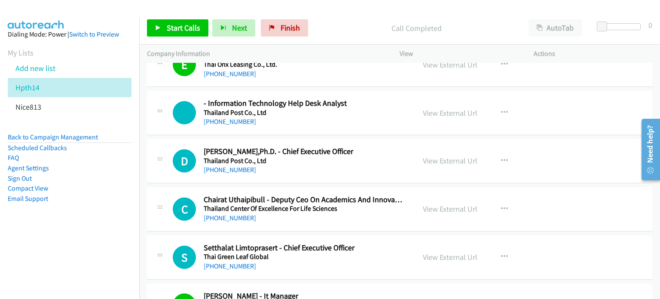
scroll to position [2090, 0]
click at [424, 150] on div "View External Url View External Url Schedule/Manage Callback Start Calls Here R…" at bounding box center [486, 160] width 142 height 28
click at [431, 155] on link "View External Url" at bounding box center [450, 160] width 55 height 10
drag, startPoint x: 499, startPoint y: 203, endPoint x: 496, endPoint y: 207, distance: 4.9
click at [501, 205] on icon "button" at bounding box center [504, 208] width 7 height 7
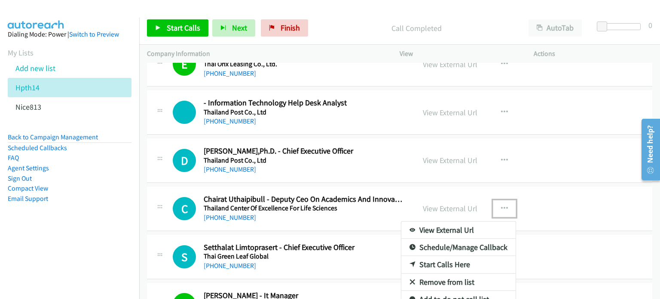
click at [445, 276] on link "Remove from list" at bounding box center [459, 281] width 114 height 17
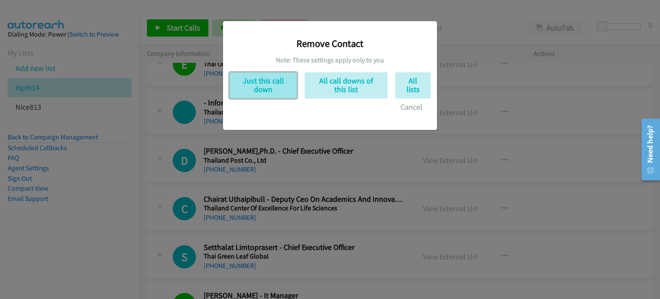
click at [266, 92] on button "Just this call down" at bounding box center [264, 85] width 68 height 26
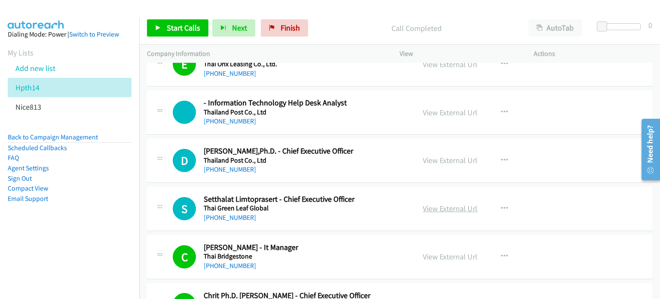
click at [430, 205] on link "View External Url" at bounding box center [450, 208] width 55 height 10
click at [501, 157] on icon "button" at bounding box center [504, 160] width 7 height 7
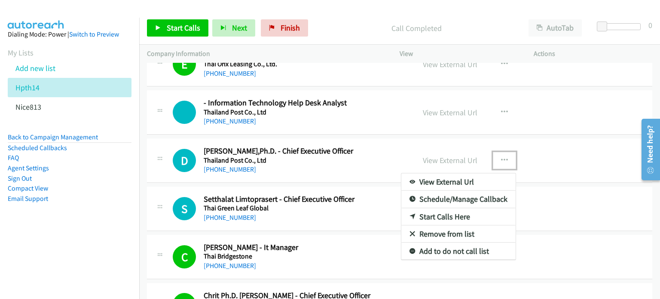
click at [443, 213] on link "Start Calls Here" at bounding box center [459, 216] width 114 height 17
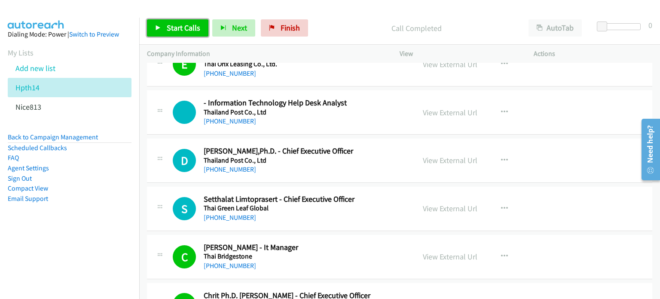
click at [167, 28] on span "Start Calls" at bounding box center [184, 28] width 34 height 10
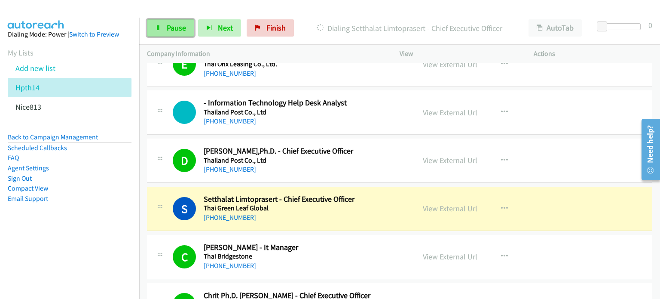
click at [165, 22] on link "Pause" at bounding box center [170, 27] width 47 height 17
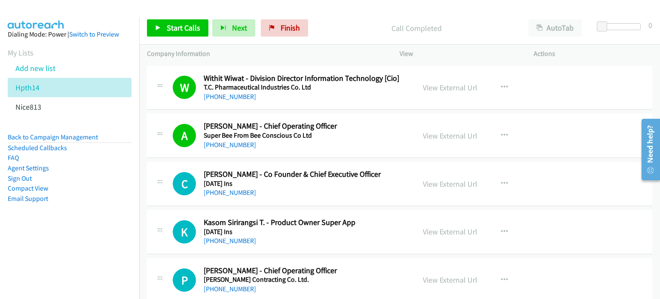
scroll to position [2547, 0]
click at [445, 179] on link "View External Url" at bounding box center [450, 184] width 55 height 10
click at [427, 227] on link "View External Url" at bounding box center [450, 232] width 55 height 10
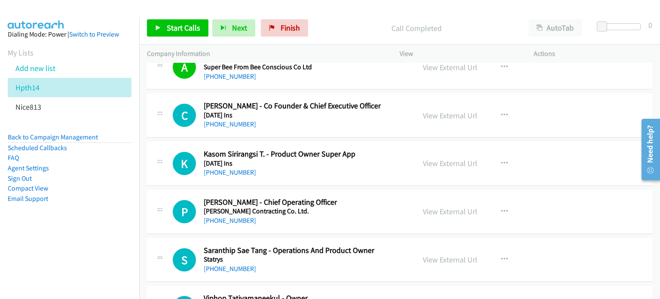
scroll to position [2633, 0]
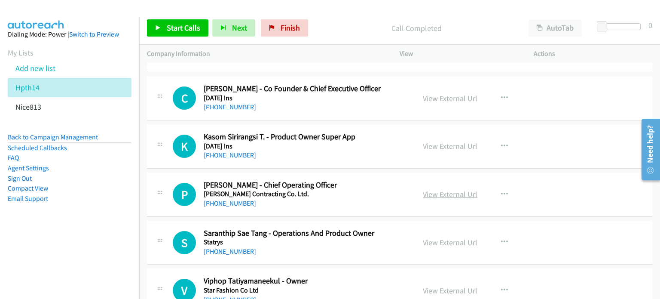
click at [424, 190] on link "View External Url" at bounding box center [450, 194] width 55 height 10
click at [505, 90] on button "button" at bounding box center [504, 97] width 23 height 17
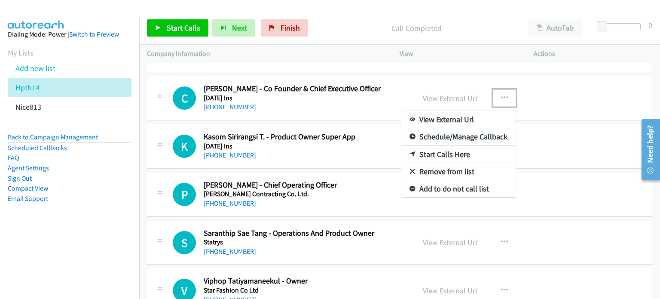
click at [454, 147] on link "Start Calls Here" at bounding box center [459, 154] width 114 height 17
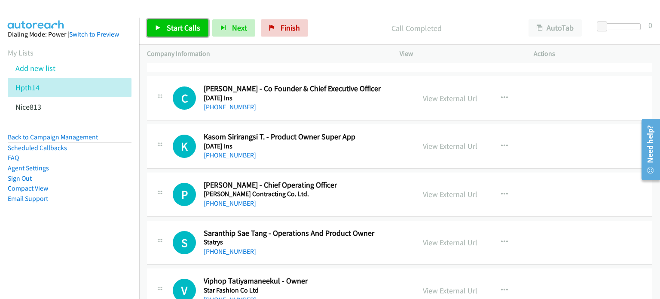
click at [179, 27] on span "Start Calls" at bounding box center [184, 28] width 34 height 10
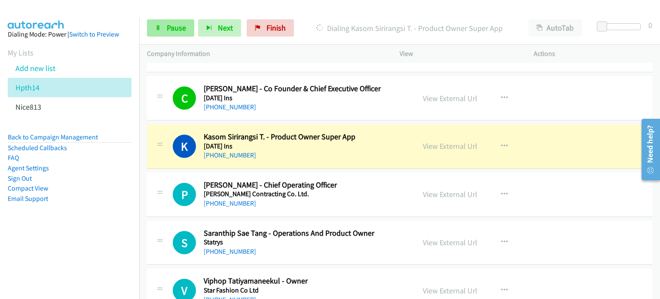
click at [171, 36] on div "Start Calls Pause Next Finish Dialing Kasom Sirirangsi T. - Product Owner Super…" at bounding box center [399, 28] width 521 height 33
click at [170, 31] on span "Pause" at bounding box center [176, 28] width 19 height 10
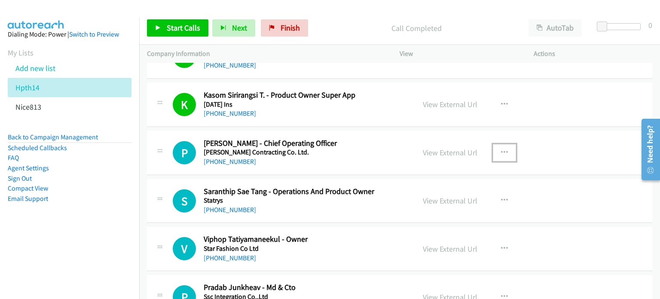
click at [501, 149] on icon "button" at bounding box center [504, 152] width 7 height 7
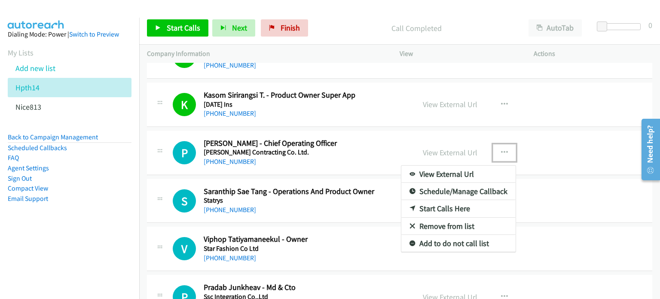
scroll to position [2675, 0]
click at [467, 201] on link "Start Calls Here" at bounding box center [459, 207] width 114 height 17
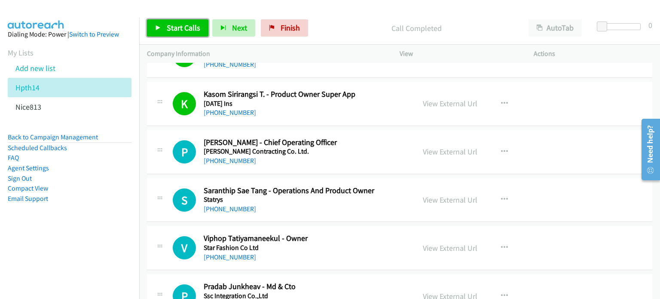
click at [176, 26] on span "Start Calls" at bounding box center [184, 28] width 34 height 10
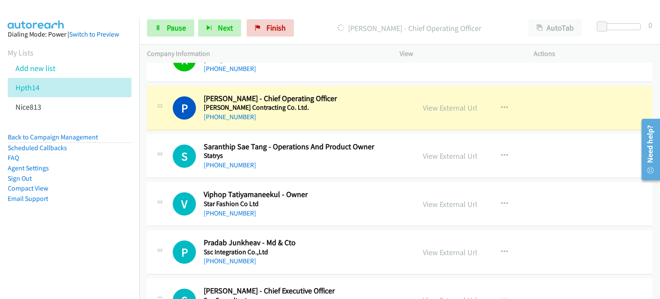
scroll to position [2719, 0]
click at [156, 22] on link "Pause" at bounding box center [170, 27] width 47 height 17
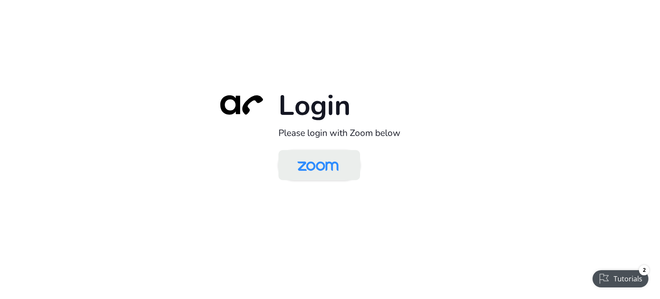
click at [307, 166] on img at bounding box center [318, 166] width 59 height 28
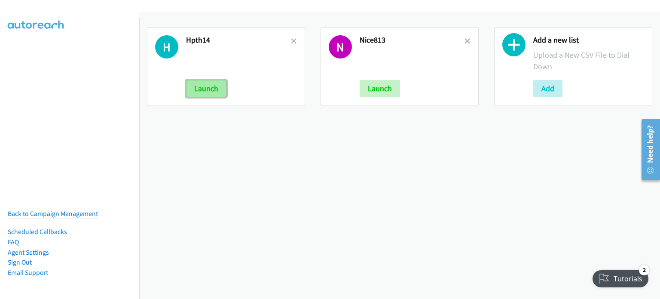
click at [221, 82] on button "Launch" at bounding box center [206, 88] width 40 height 17
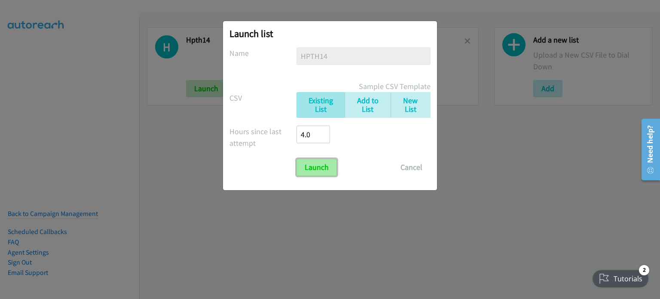
click at [310, 168] on input "Launch" at bounding box center [317, 167] width 40 height 17
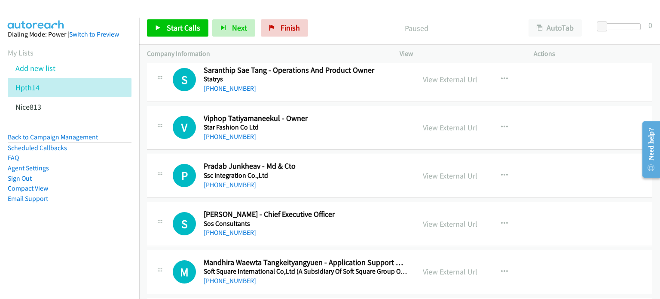
scroll to position [3037, 0]
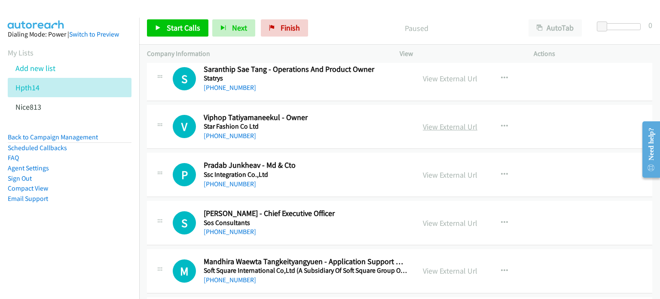
click at [438, 122] on link "View External Url" at bounding box center [450, 127] width 55 height 10
click at [435, 170] on link "View External Url" at bounding box center [450, 175] width 55 height 10
click at [446, 218] on link "View External Url" at bounding box center [450, 223] width 55 height 10
click at [440, 266] on link "View External Url" at bounding box center [450, 271] width 55 height 10
click at [497, 118] on button "button" at bounding box center [504, 126] width 23 height 17
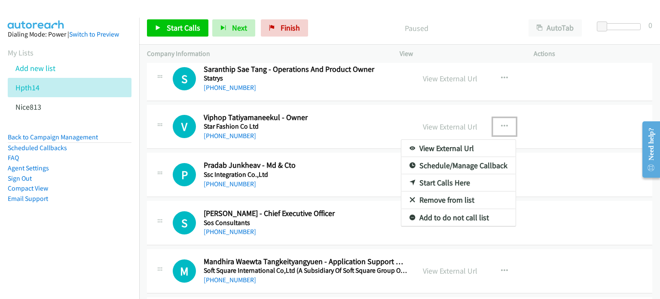
click at [447, 177] on link "Start Calls Here" at bounding box center [459, 182] width 114 height 17
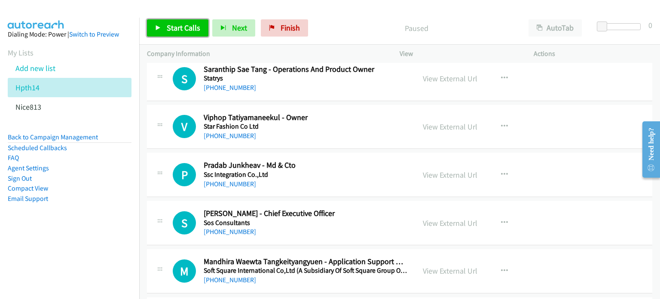
click at [165, 28] on link "Start Calls" at bounding box center [177, 27] width 61 height 17
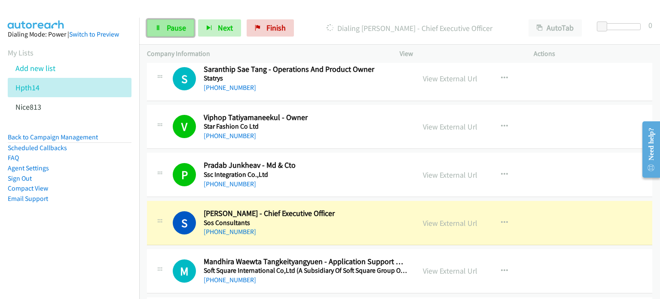
click at [165, 23] on link "Pause" at bounding box center [170, 27] width 47 height 17
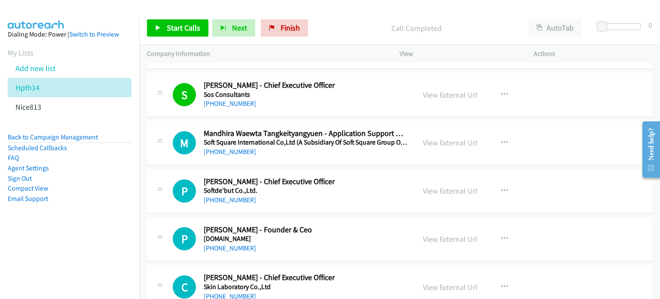
scroll to position [3165, 0]
click at [442, 185] on link "View External Url" at bounding box center [450, 190] width 55 height 10
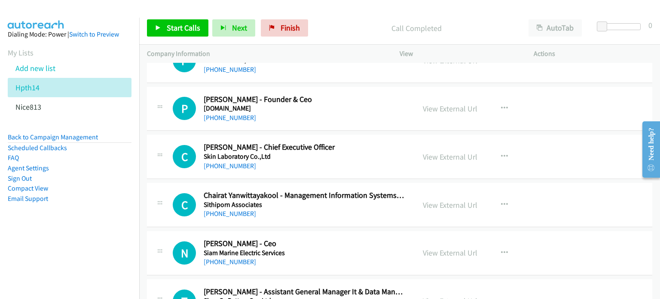
scroll to position [3295, 0]
click at [449, 143] on div "View External Url View External Url Schedule/Manage Callback Start Calls Here R…" at bounding box center [486, 157] width 142 height 28
click at [453, 152] on link "View External Url" at bounding box center [450, 157] width 55 height 10
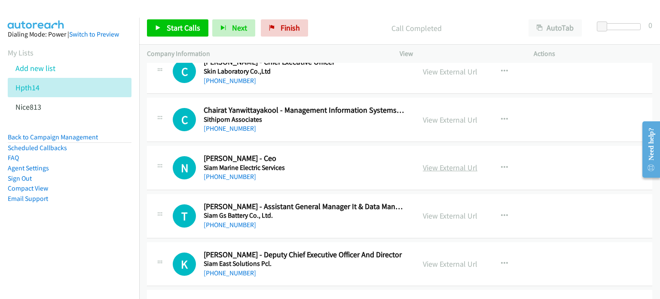
scroll to position [3381, 0]
click at [445, 162] on link "View External Url" at bounding box center [450, 167] width 55 height 10
click at [447, 210] on link "View External Url" at bounding box center [450, 215] width 55 height 10
click at [447, 258] on link "View External Url" at bounding box center [450, 263] width 55 height 10
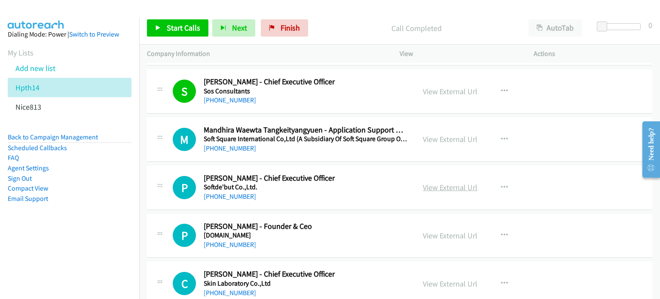
click at [433, 182] on link "View External Url" at bounding box center [450, 187] width 55 height 10
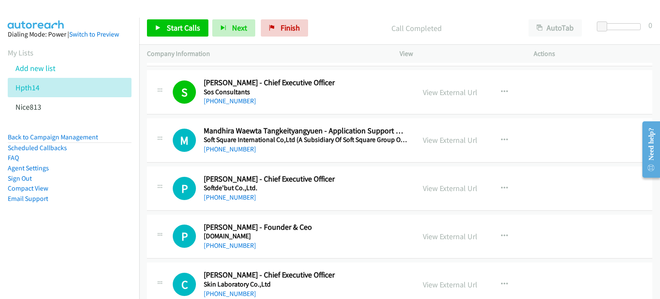
click at [438, 239] on div "View External Url View External Url Schedule/Manage Callback Start Calls Here R…" at bounding box center [486, 236] width 142 height 28
click at [441, 231] on link "View External Url" at bounding box center [450, 236] width 55 height 10
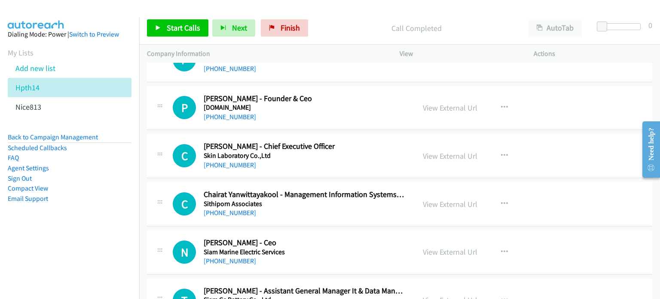
scroll to position [3296, 0]
click at [496, 147] on button "button" at bounding box center [504, 155] width 23 height 17
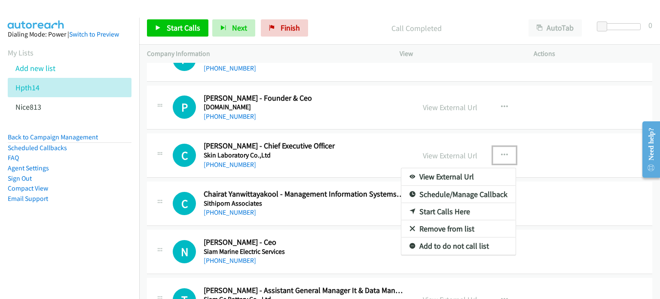
click at [444, 204] on link "Start Calls Here" at bounding box center [459, 211] width 114 height 17
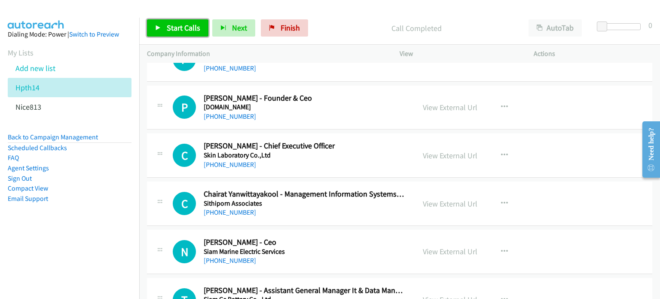
click at [175, 25] on span "Start Calls" at bounding box center [184, 28] width 34 height 10
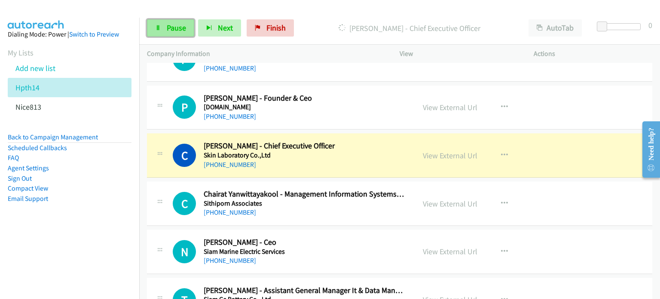
click at [169, 25] on span "Pause" at bounding box center [176, 28] width 19 height 10
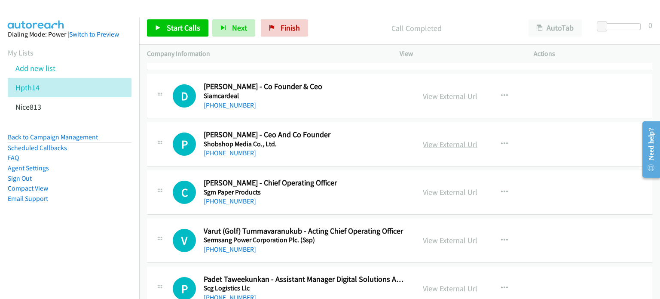
scroll to position [3597, 0]
click at [425, 139] on link "View External Url" at bounding box center [450, 144] width 55 height 10
click at [445, 187] on link "View External Url" at bounding box center [450, 192] width 55 height 10
click at [439, 235] on link "View External Url" at bounding box center [450, 240] width 55 height 10
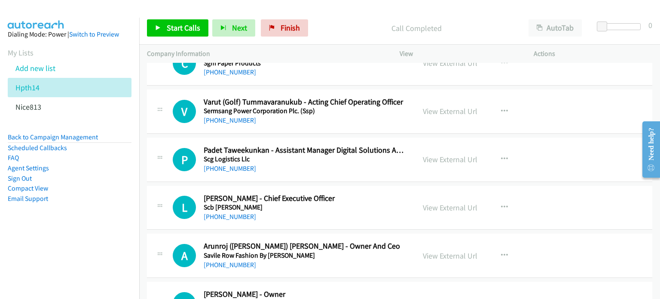
scroll to position [3726, 0]
click at [423, 154] on link "View External Url" at bounding box center [450, 159] width 55 height 10
click at [432, 202] on link "View External Url" at bounding box center [450, 207] width 55 height 10
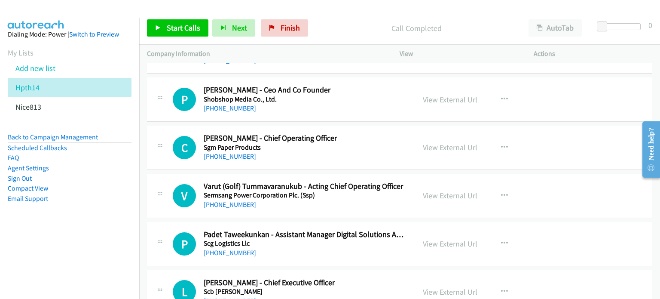
scroll to position [3640, 0]
click at [504, 96] on icon "button" at bounding box center [504, 99] width 7 height 7
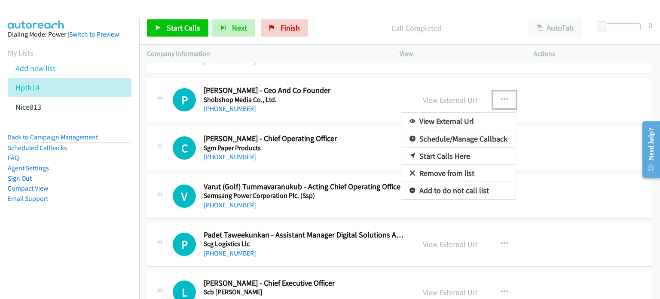
click at [455, 148] on link "Start Calls Here" at bounding box center [459, 155] width 114 height 17
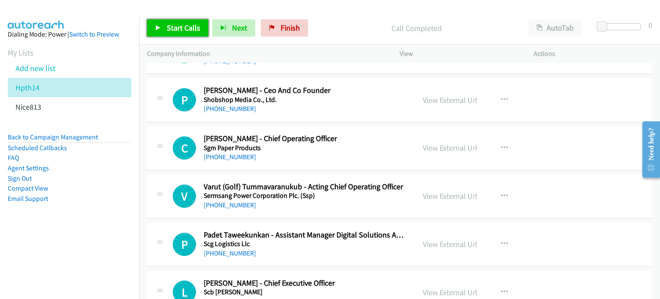
click at [182, 31] on span "Start Calls" at bounding box center [184, 28] width 34 height 10
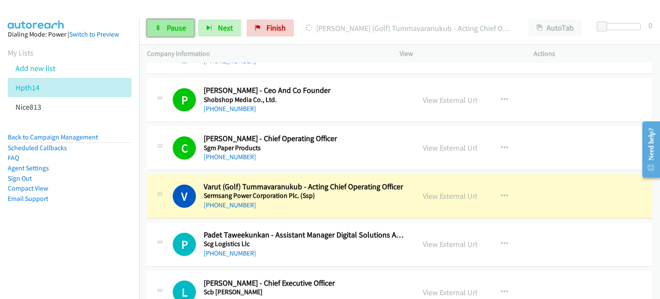
click at [155, 23] on link "Pause" at bounding box center [170, 27] width 47 height 17
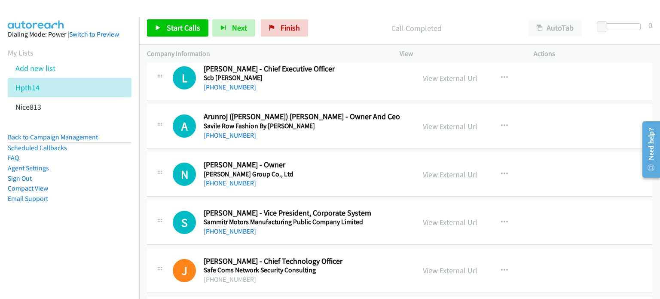
scroll to position [3855, 0]
click at [426, 121] on link "View External Url" at bounding box center [450, 126] width 55 height 10
click at [452, 170] on link "View External Url" at bounding box center [450, 174] width 55 height 10
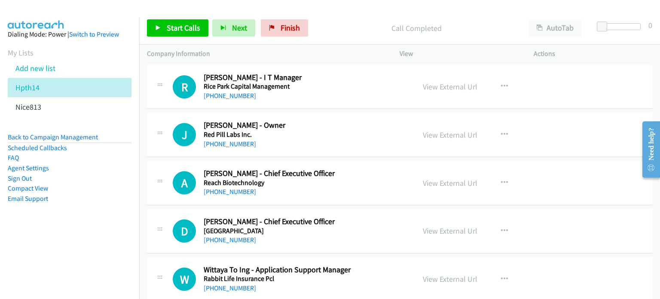
scroll to position [4327, 0]
click at [441, 129] on link "View External Url" at bounding box center [450, 134] width 55 height 10
click at [423, 178] on link "View External Url" at bounding box center [450, 183] width 55 height 10
click at [436, 225] on link "View External Url" at bounding box center [450, 230] width 55 height 10
click at [501, 131] on icon "button" at bounding box center [504, 134] width 7 height 7
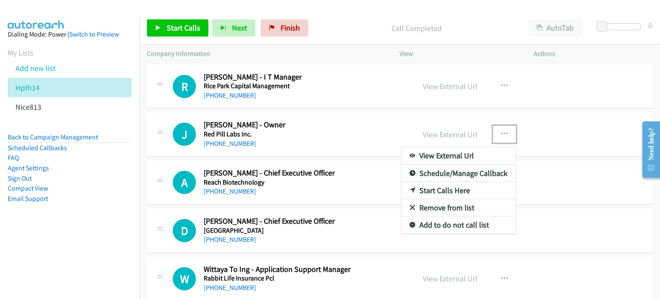
click at [448, 185] on link "Start Calls Here" at bounding box center [459, 190] width 114 height 17
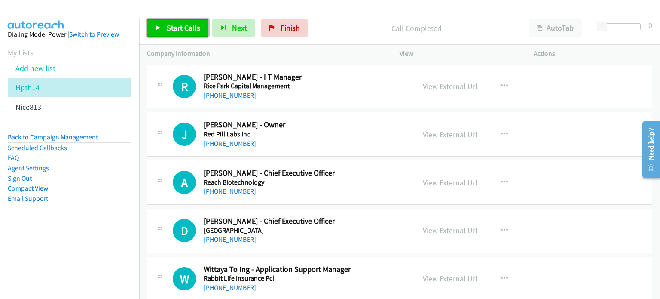
click at [179, 26] on span "Start Calls" at bounding box center [184, 28] width 34 height 10
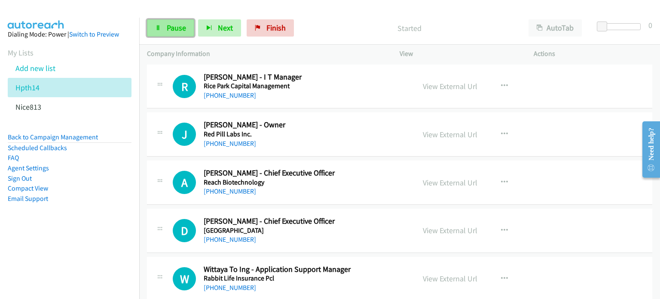
click at [172, 26] on span "Pause" at bounding box center [176, 28] width 19 height 10
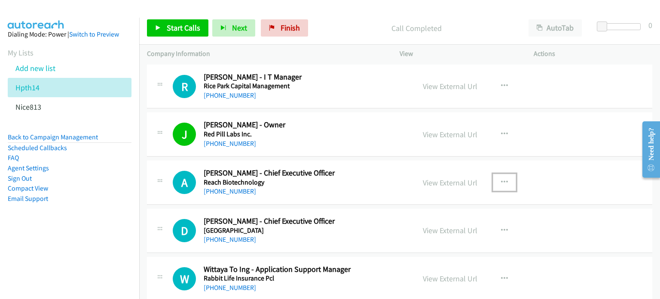
click at [501, 179] on icon "button" at bounding box center [504, 182] width 7 height 7
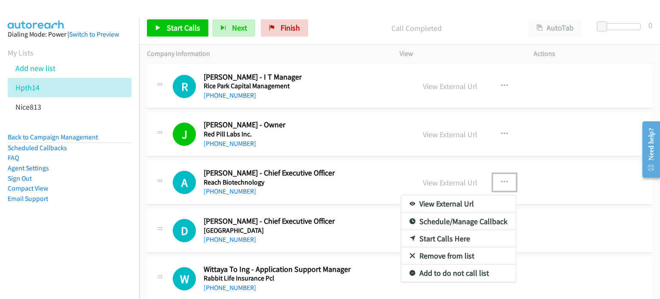
click at [448, 230] on link "Start Calls Here" at bounding box center [459, 238] width 114 height 17
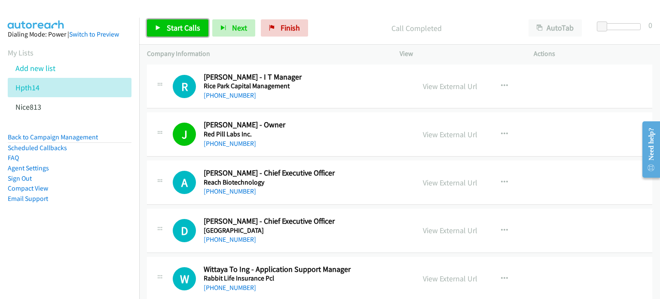
click at [160, 27] on icon at bounding box center [158, 28] width 6 height 6
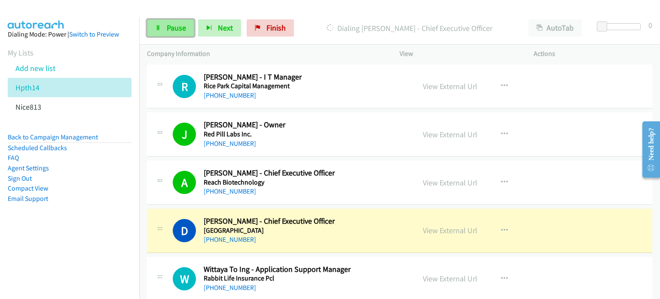
click at [177, 31] on span "Pause" at bounding box center [176, 28] width 19 height 10
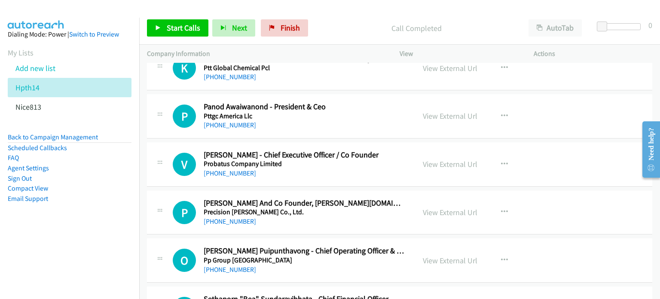
scroll to position [4971, 0]
click at [433, 159] on link "View External Url" at bounding box center [450, 164] width 55 height 10
click at [436, 207] on link "View External Url" at bounding box center [450, 212] width 55 height 10
click at [435, 255] on link "View External Url" at bounding box center [450, 260] width 55 height 10
click at [501, 160] on icon "button" at bounding box center [504, 163] width 7 height 7
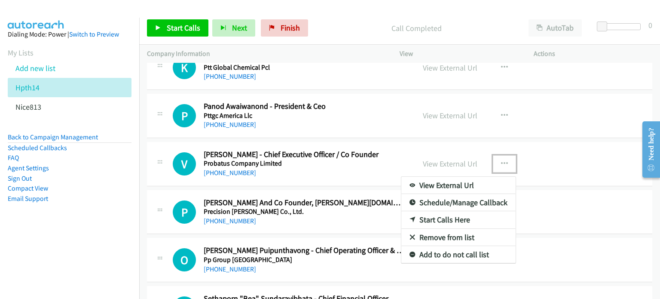
click at [457, 213] on link "Start Calls Here" at bounding box center [459, 219] width 114 height 17
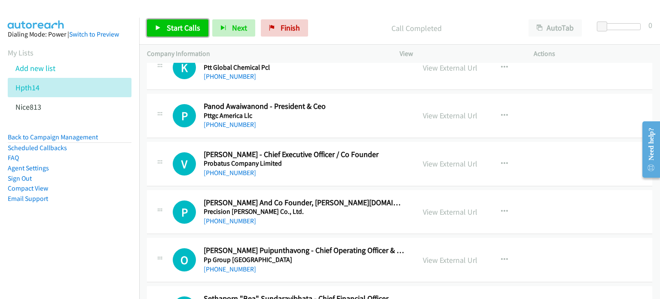
click at [171, 34] on link "Start Calls" at bounding box center [177, 27] width 61 height 17
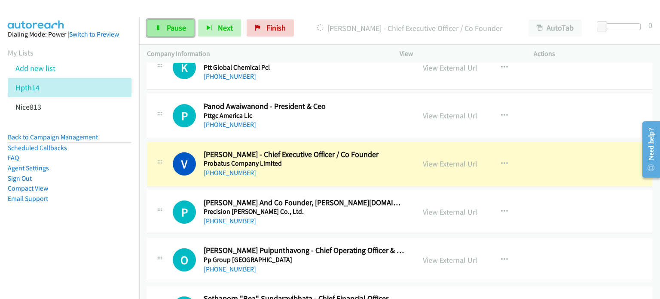
click at [172, 28] on span "Pause" at bounding box center [176, 28] width 19 height 10
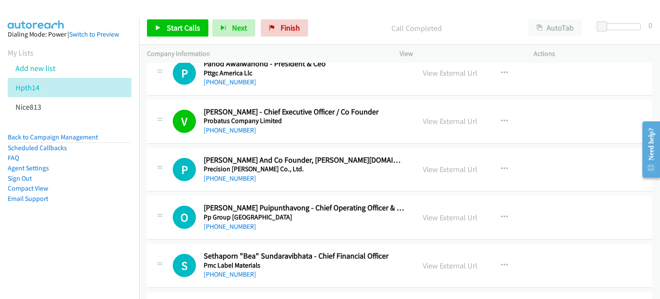
scroll to position [5013, 0]
click at [503, 166] on icon "button" at bounding box center [504, 169] width 7 height 7
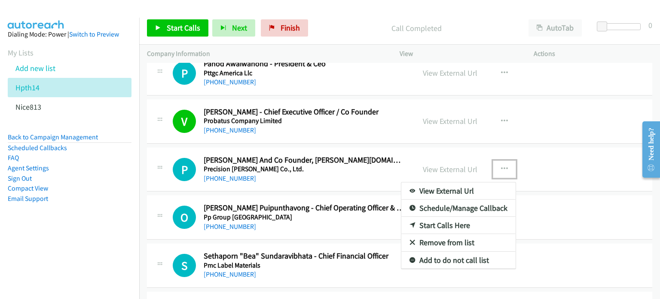
click at [472, 217] on link "Start Calls Here" at bounding box center [459, 225] width 114 height 17
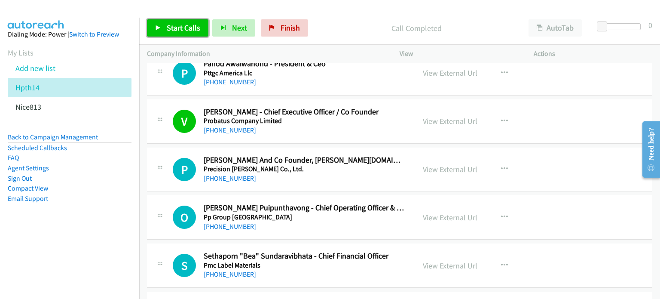
click at [190, 27] on span "Start Calls" at bounding box center [184, 28] width 34 height 10
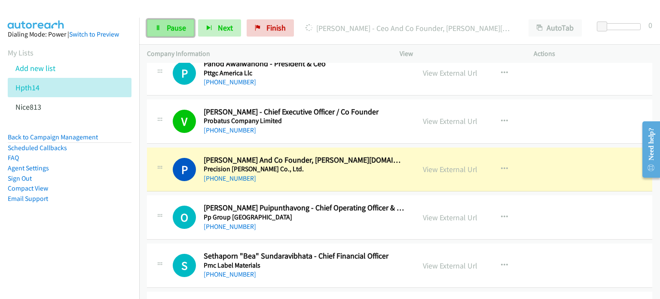
click at [167, 28] on span "Pause" at bounding box center [176, 28] width 19 height 10
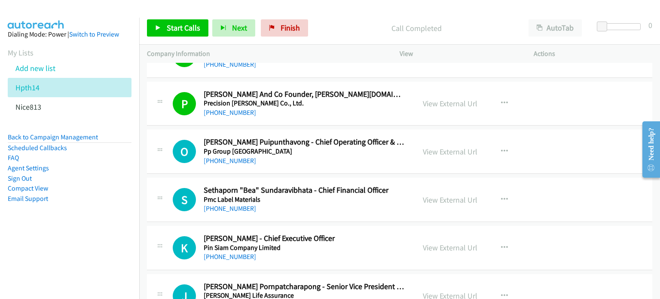
scroll to position [5099, 0]
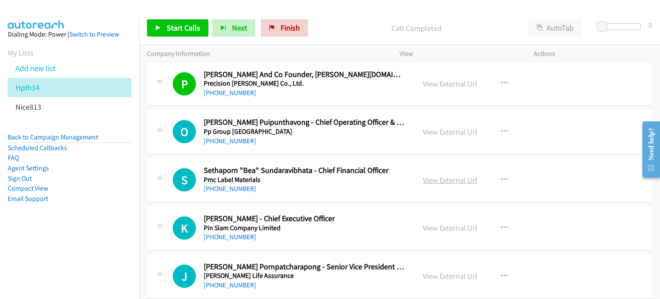
click at [434, 175] on link "View External Url" at bounding box center [450, 180] width 55 height 10
click at [432, 223] on link "View External Url" at bounding box center [450, 228] width 55 height 10
click at [501, 128] on icon "button" at bounding box center [504, 131] width 7 height 7
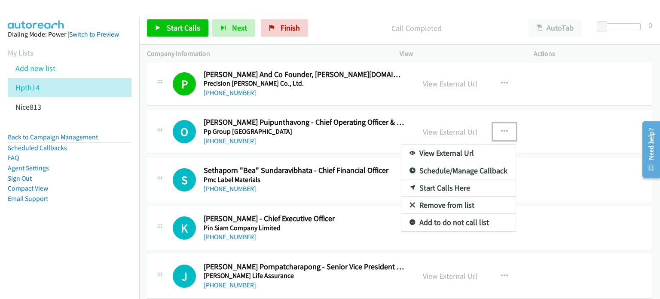
click at [468, 179] on link "Start Calls Here" at bounding box center [459, 187] width 114 height 17
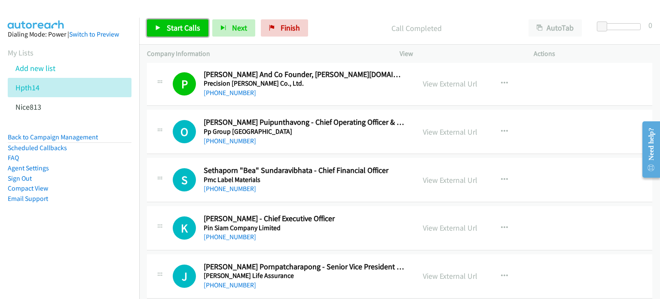
click at [189, 29] on span "Start Calls" at bounding box center [184, 28] width 34 height 10
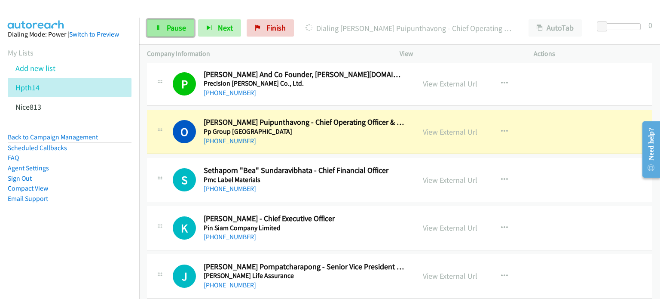
click at [159, 27] on icon at bounding box center [158, 28] width 6 height 6
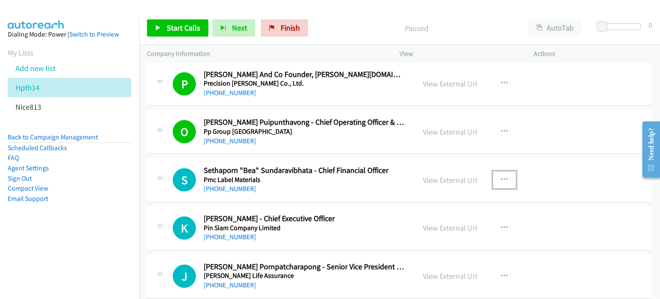
click at [501, 176] on icon "button" at bounding box center [504, 179] width 7 height 7
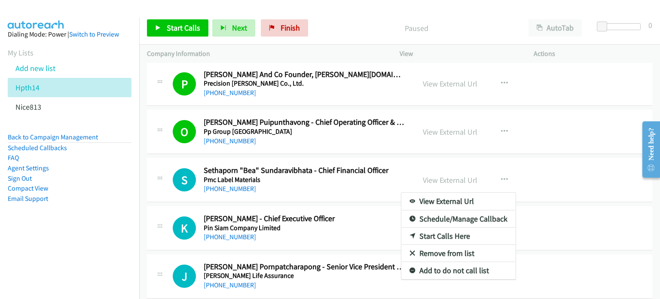
click at [421, 227] on link "Start Calls Here" at bounding box center [459, 235] width 114 height 17
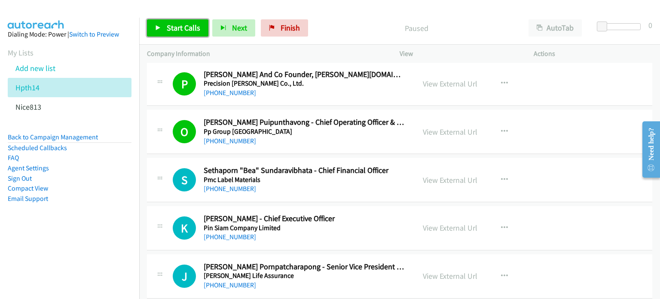
click at [169, 30] on span "Start Calls" at bounding box center [184, 28] width 34 height 10
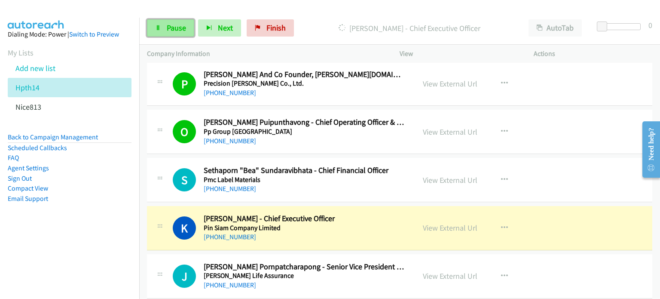
click at [164, 27] on link "Pause" at bounding box center [170, 27] width 47 height 17
